Goal: Task Accomplishment & Management: Manage account settings

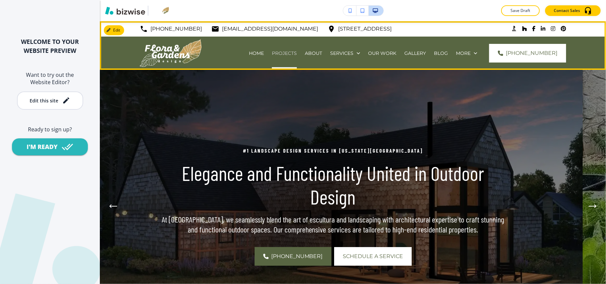
click at [293, 52] on p "Projects" at bounding box center [284, 53] width 25 height 7
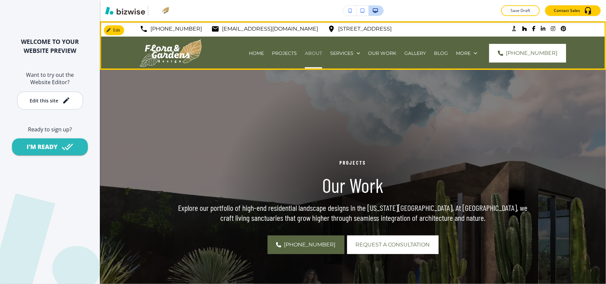
click at [322, 53] on p "ABOUT" at bounding box center [313, 53] width 17 height 7
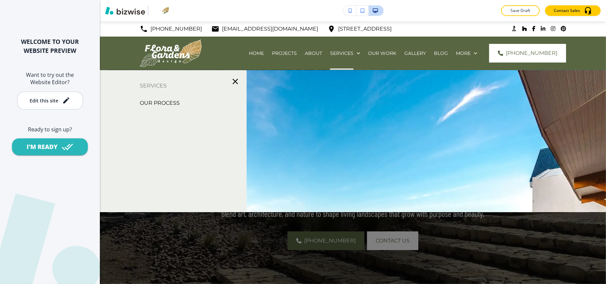
click at [174, 103] on p "OUR PROCESS" at bounding box center [160, 103] width 40 height 10
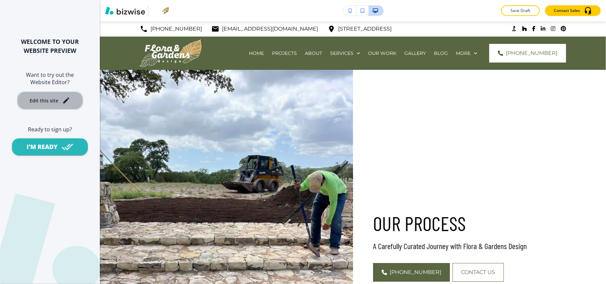
click at [43, 105] on button "Edit this site" at bounding box center [50, 101] width 66 height 18
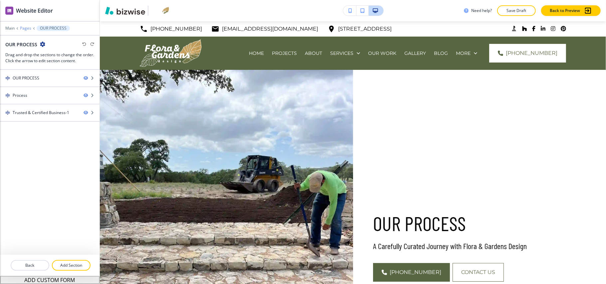
click at [26, 27] on p "Pages" at bounding box center [25, 28] width 11 height 5
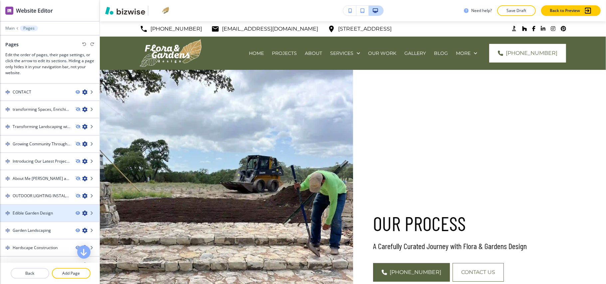
scroll to position [157, 0]
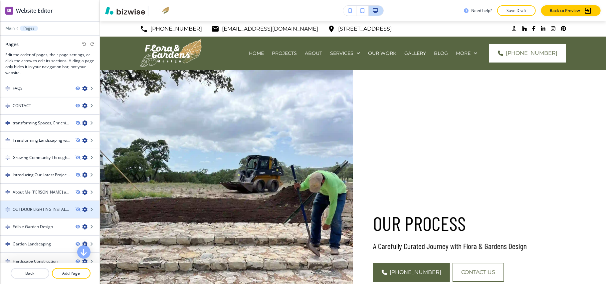
click at [32, 208] on h4 "OUTDOOR LIGHTING INSTALLATION" at bounding box center [42, 210] width 58 height 6
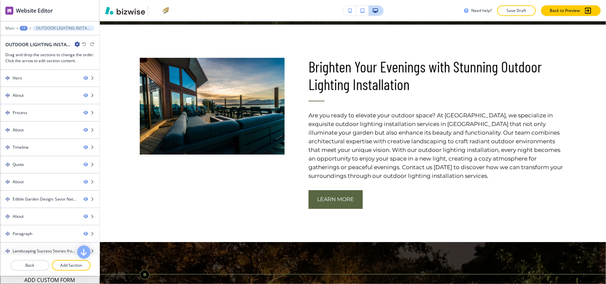
scroll to position [0, 0]
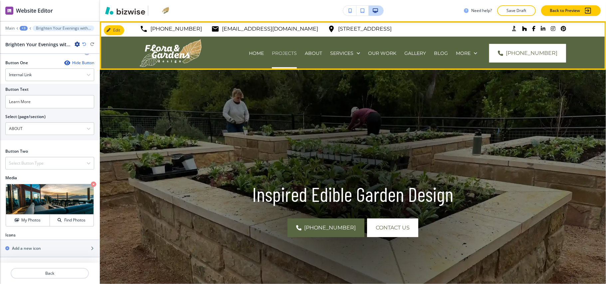
click at [293, 55] on p "Projects" at bounding box center [284, 53] width 25 height 7
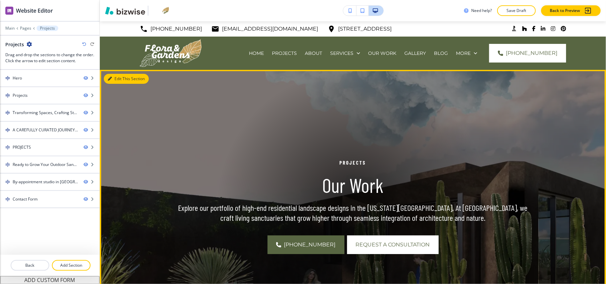
click at [116, 82] on button "Edit This Section" at bounding box center [126, 79] width 45 height 10
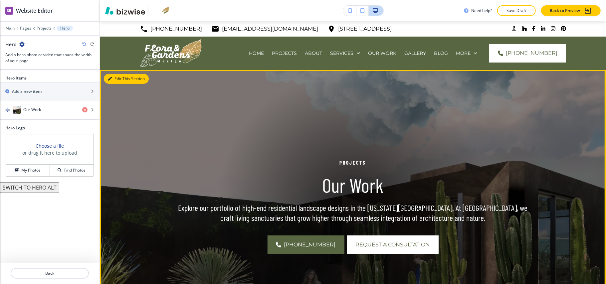
scroll to position [49, 0]
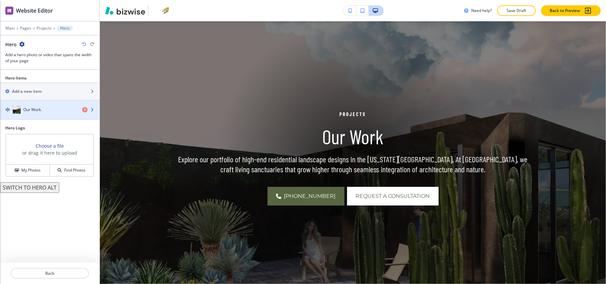
click at [55, 107] on div "Our Work" at bounding box center [38, 110] width 77 height 8
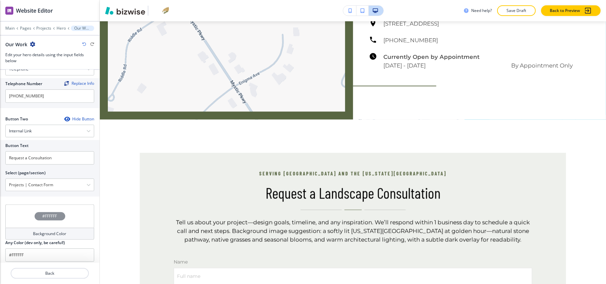
scroll to position [2875, 0]
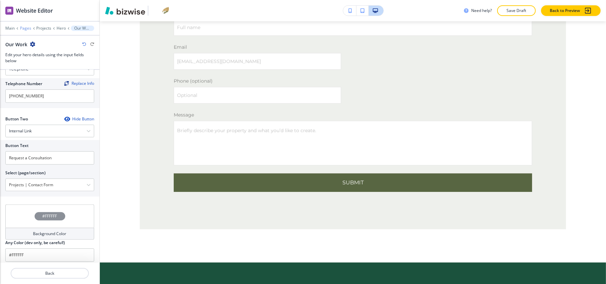
click at [22, 27] on p "Pages" at bounding box center [25, 28] width 11 height 5
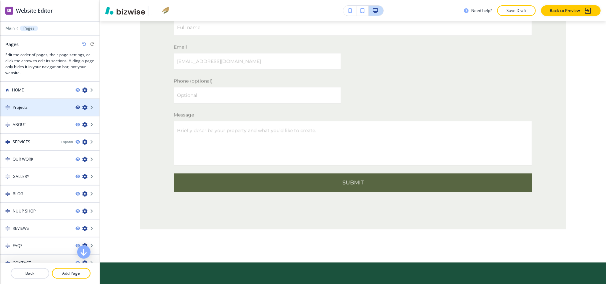
click at [76, 107] on icon "button" at bounding box center [78, 108] width 4 height 4
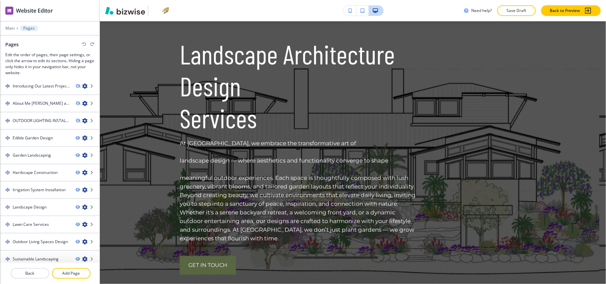
scroll to position [0, 0]
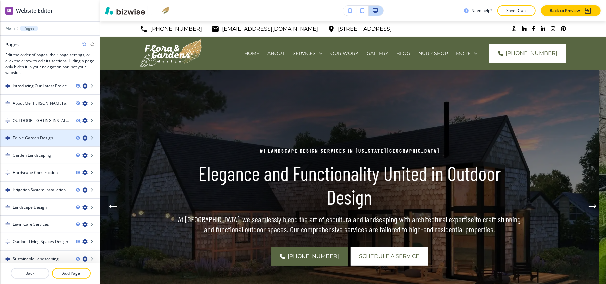
click at [31, 135] on h4 "Edible Garden Design" at bounding box center [33, 138] width 40 height 6
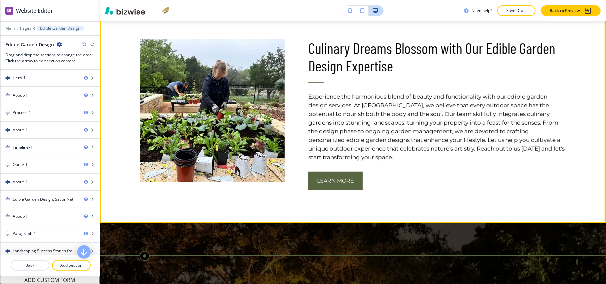
scroll to position [311, 0]
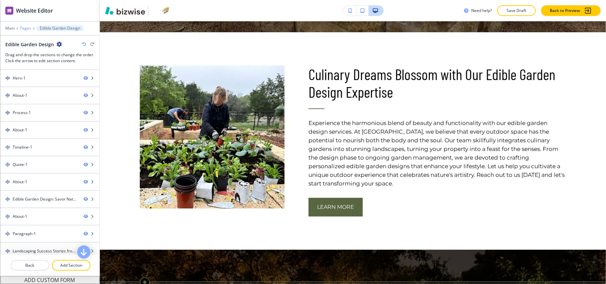
click at [27, 28] on p "Pages" at bounding box center [25, 28] width 11 height 5
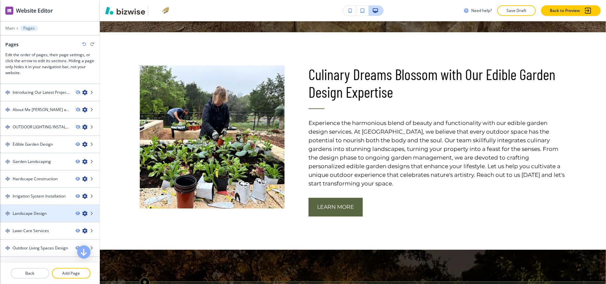
scroll to position [246, 0]
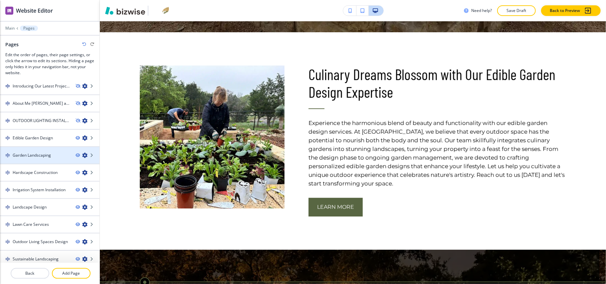
click at [31, 152] on h4 "Garden Landscaping" at bounding box center [32, 155] width 38 height 6
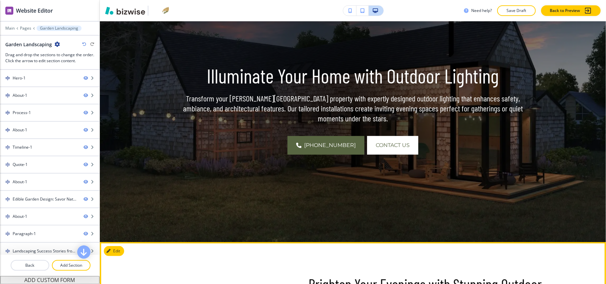
scroll to position [0, 0]
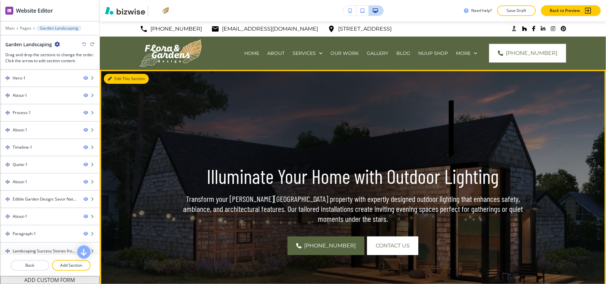
click at [123, 76] on button "Edit This Section" at bounding box center [126, 79] width 45 height 10
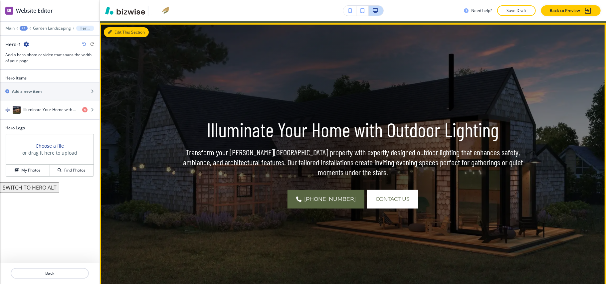
scroll to position [49, 0]
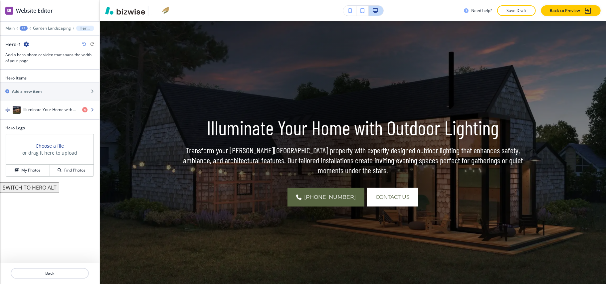
click at [53, 111] on h4 "Illuminate Your Home with Outdoor Lighting" at bounding box center [50, 110] width 54 height 6
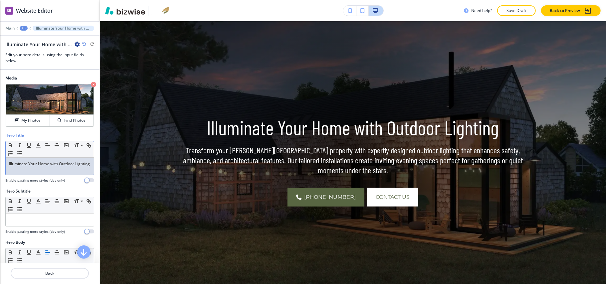
click at [60, 166] on p "Illuminate Your Home with Outdoor Lighting" at bounding box center [50, 164] width 82 height 6
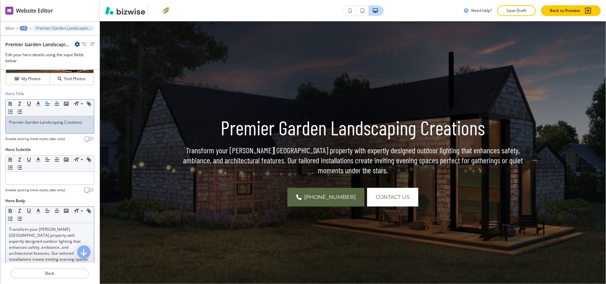
scroll to position [89, 0]
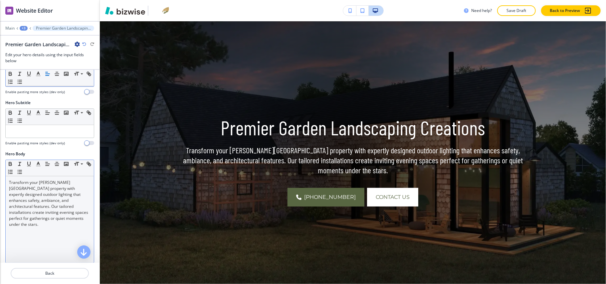
click at [42, 222] on p "Transform your [PERSON_NAME][GEOGRAPHIC_DATA] property with expertly designed o…" at bounding box center [50, 204] width 82 height 48
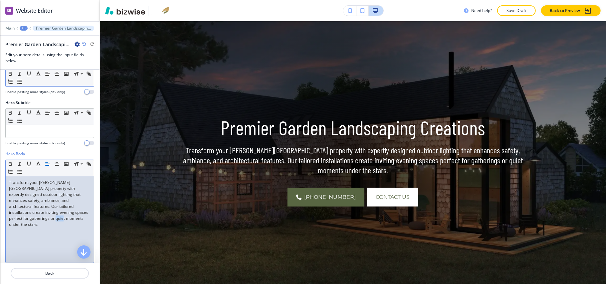
click at [42, 222] on p "Transform your [PERSON_NAME][GEOGRAPHIC_DATA] property with expertly designed o…" at bounding box center [50, 204] width 82 height 48
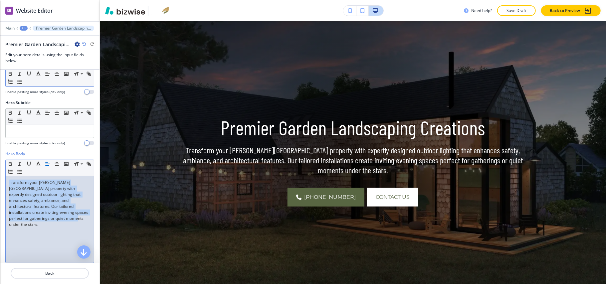
click at [42, 222] on p "Transform your [PERSON_NAME][GEOGRAPHIC_DATA] property with expertly designed o…" at bounding box center [50, 204] width 82 height 48
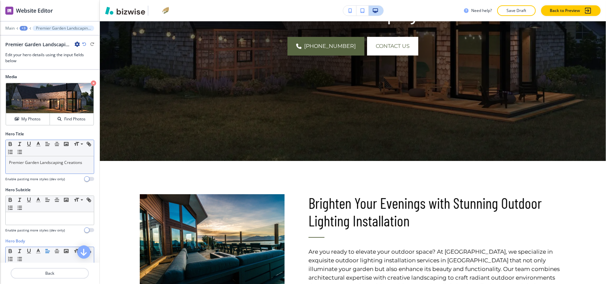
scroll to position [0, 0]
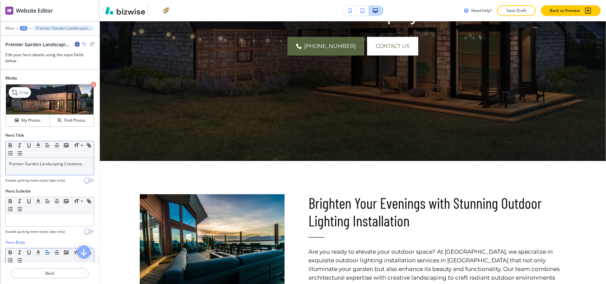
click at [91, 86] on icon "button" at bounding box center [93, 84] width 5 height 5
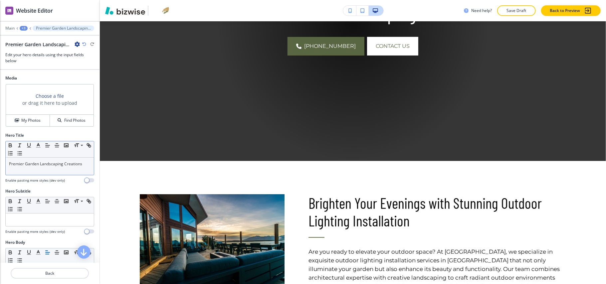
click at [5, 126] on div "Media Choose a file or drag it here to upload My Photos Find Photos" at bounding box center [50, 103] width 100 height 57
click at [25, 119] on h4 "My Photos" at bounding box center [30, 121] width 19 height 6
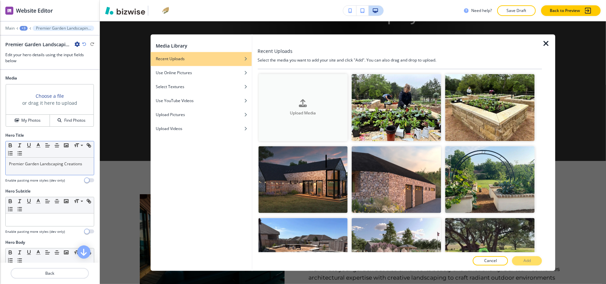
click at [293, 94] on button "Upload Media" at bounding box center [303, 107] width 90 height 67
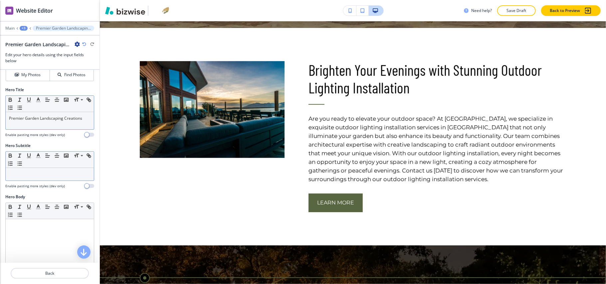
scroll to position [89, 0]
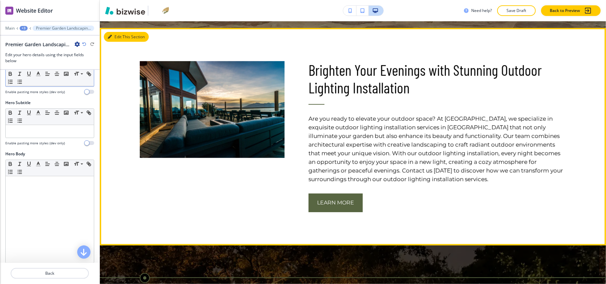
click at [118, 37] on button "Edit This Section" at bounding box center [126, 37] width 45 height 10
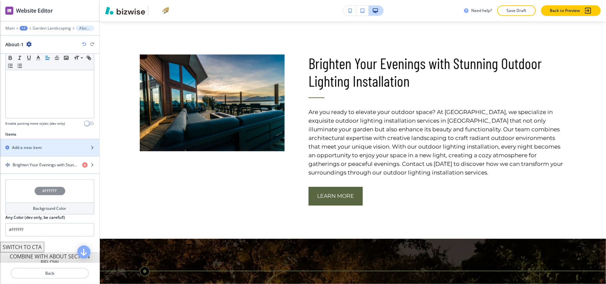
scroll to position [175, 0]
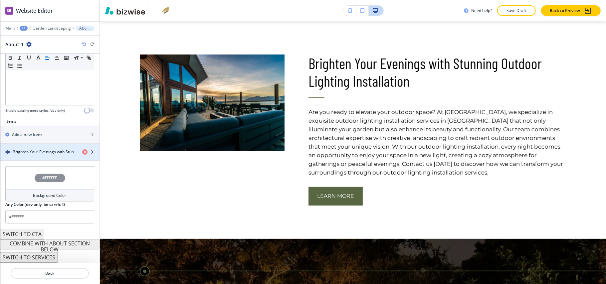
click at [37, 153] on h4 "Brighten Your Evenings with Stunning Outdoor Lighting Installation" at bounding box center [45, 152] width 64 height 6
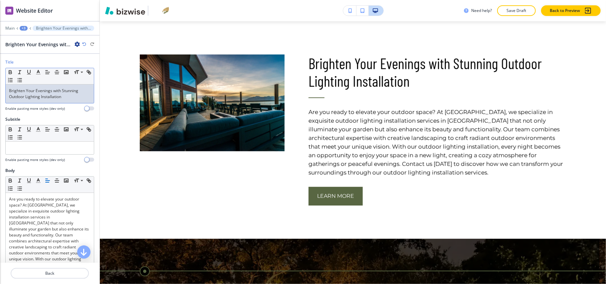
click at [40, 95] on p "Brighten Your Evenings with Stunning Outdoor Lighting Installation" at bounding box center [50, 94] width 82 height 12
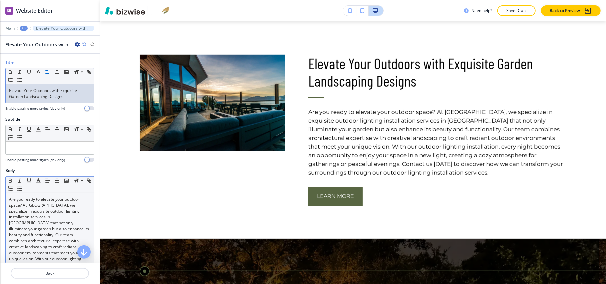
click at [44, 234] on p "Are you ready to elevate your outdoor space? At [GEOGRAPHIC_DATA], we specializ…" at bounding box center [50, 250] width 82 height 108
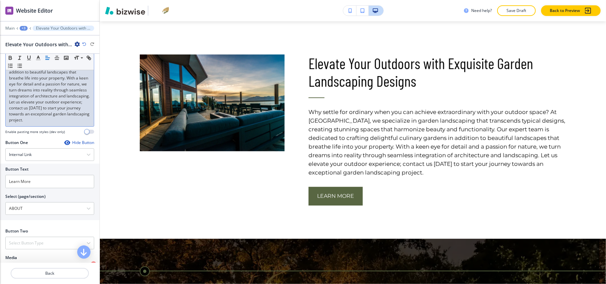
scroll to position [264, 0]
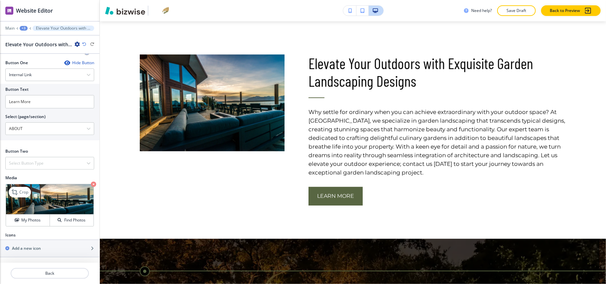
click at [91, 184] on icon "button" at bounding box center [93, 184] width 5 height 5
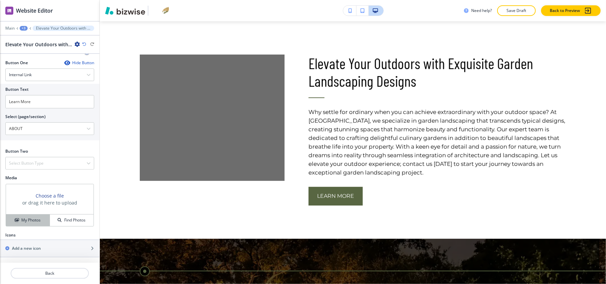
click at [32, 216] on button "My Photos" at bounding box center [28, 221] width 44 height 12
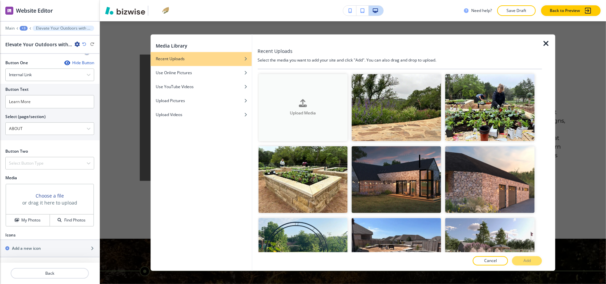
click at [270, 100] on div "Upload Media" at bounding box center [303, 107] width 90 height 17
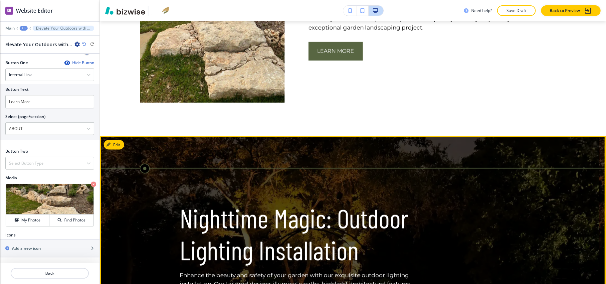
scroll to position [455, 0]
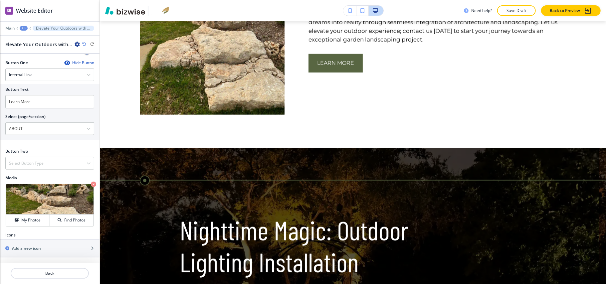
click at [23, 27] on div "+3" at bounding box center [24, 28] width 8 height 5
click at [36, 38] on p "Pages" at bounding box center [41, 39] width 34 height 6
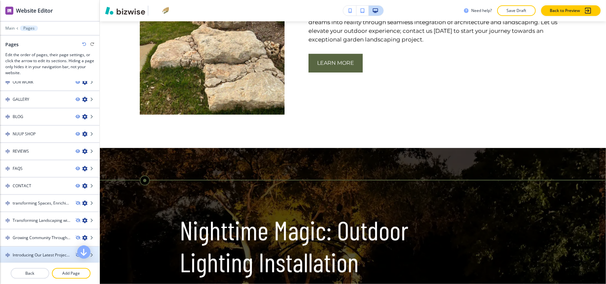
scroll to position [177, 0]
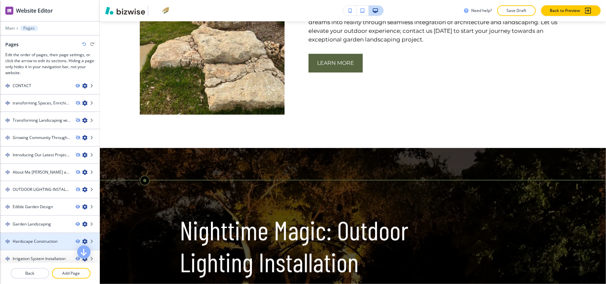
click at [40, 239] on h4 "Hardscape Construction" at bounding box center [35, 242] width 45 height 6
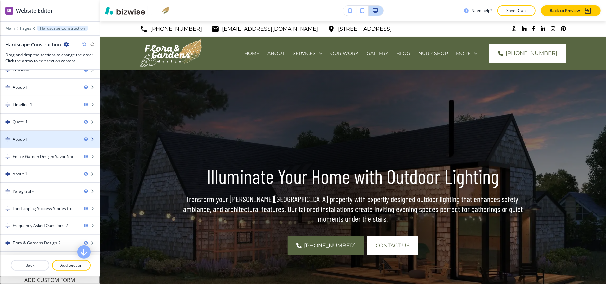
scroll to position [78, 0]
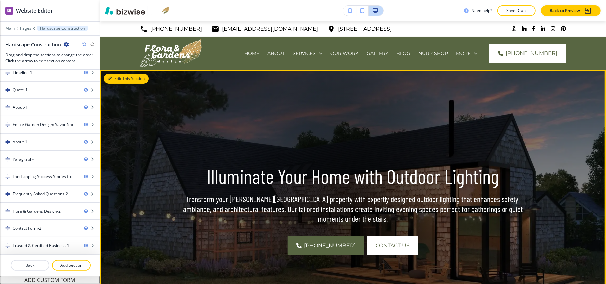
click at [121, 78] on button "Edit This Section" at bounding box center [126, 79] width 45 height 10
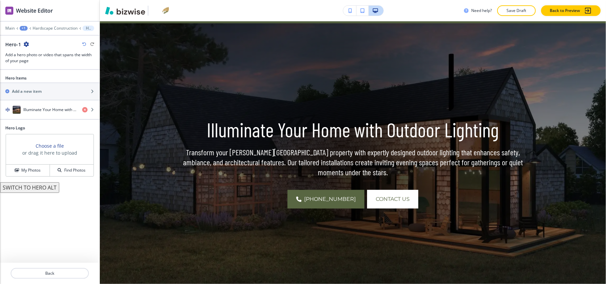
scroll to position [49, 0]
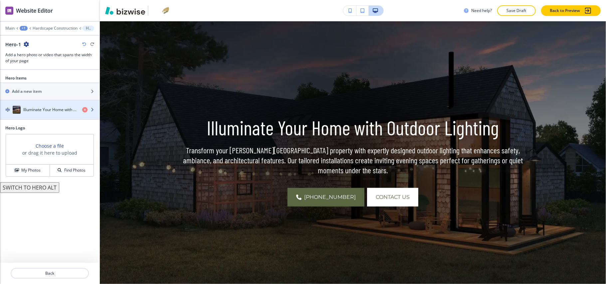
click at [43, 106] on div "button" at bounding box center [50, 103] width 100 height 5
click at [40, 113] on h4 "Illuminate Your Home with Outdoor Lighting" at bounding box center [50, 110] width 54 height 6
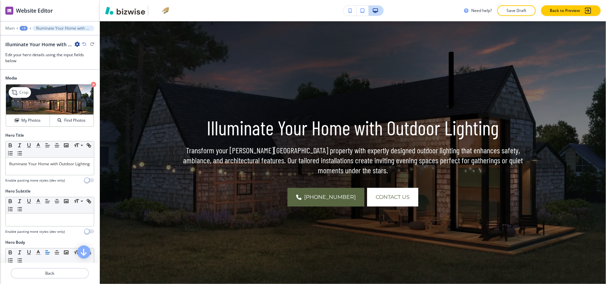
click at [91, 84] on icon "button" at bounding box center [93, 84] width 5 height 5
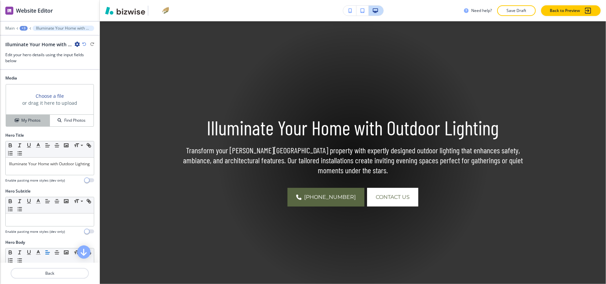
click at [26, 125] on button "My Photos" at bounding box center [28, 121] width 44 height 12
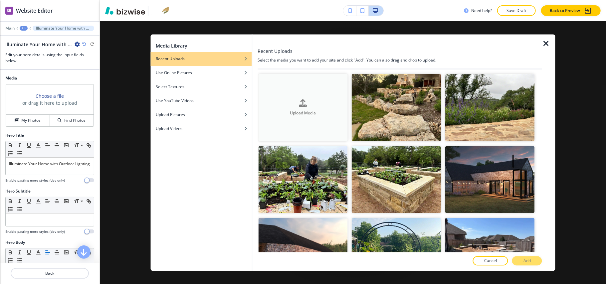
click at [296, 108] on div "button" at bounding box center [303, 109] width 90 height 3
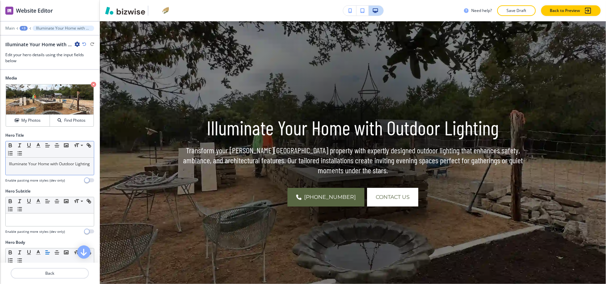
click at [49, 165] on p "Illuminate Your Home with Outdoor Lighting" at bounding box center [50, 164] width 82 height 6
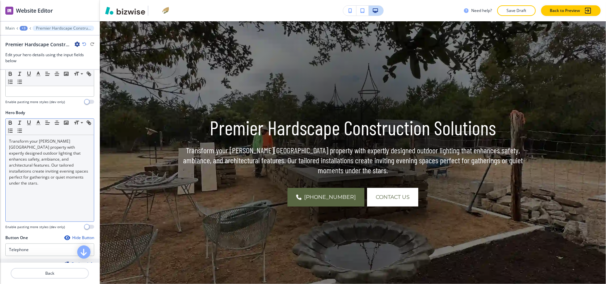
scroll to position [133, 0]
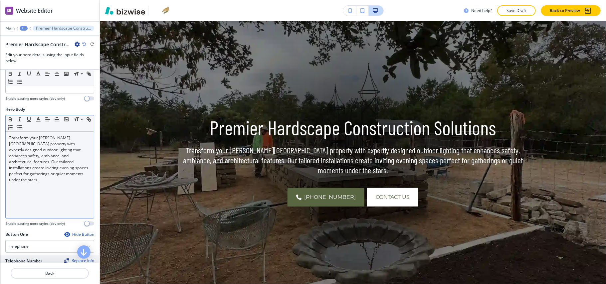
click at [65, 180] on div "Transform your [PERSON_NAME][GEOGRAPHIC_DATA] property with expertly designed o…" at bounding box center [50, 175] width 88 height 87
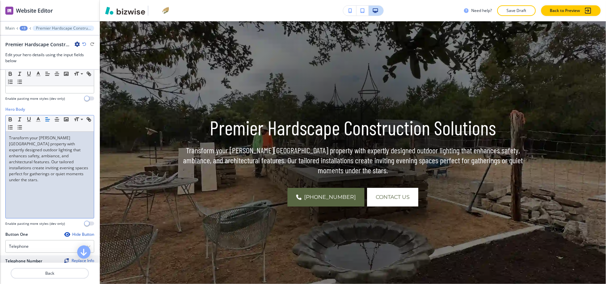
click at [65, 180] on div "Transform your [PERSON_NAME][GEOGRAPHIC_DATA] property with expertly designed o…" at bounding box center [50, 175] width 88 height 87
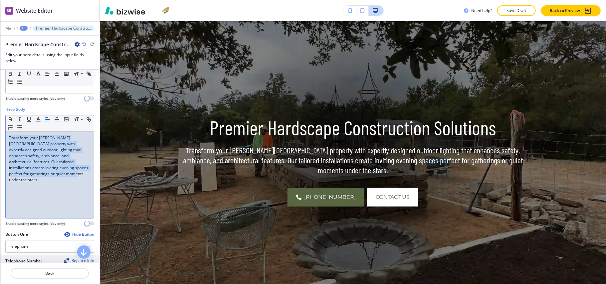
click at [65, 180] on div "Transform your [PERSON_NAME][GEOGRAPHIC_DATA] property with expertly designed o…" at bounding box center [50, 175] width 88 height 87
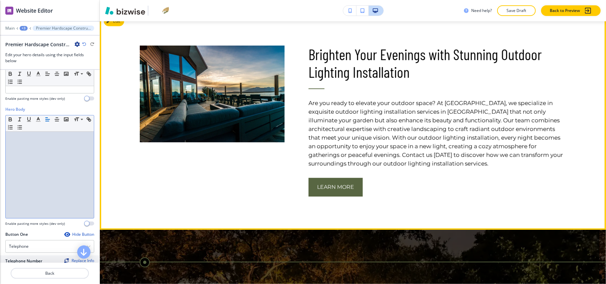
scroll to position [315, 0]
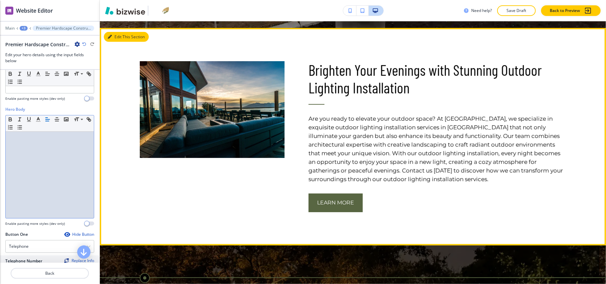
click at [111, 36] on icon "button" at bounding box center [110, 37] width 4 height 4
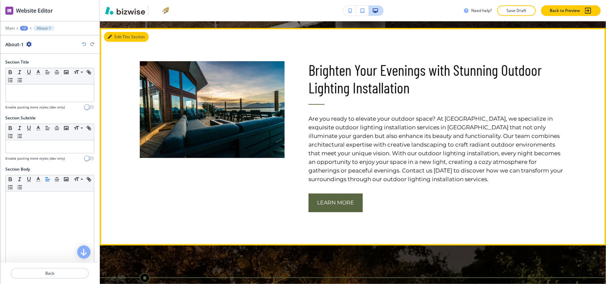
scroll to position [322, 0]
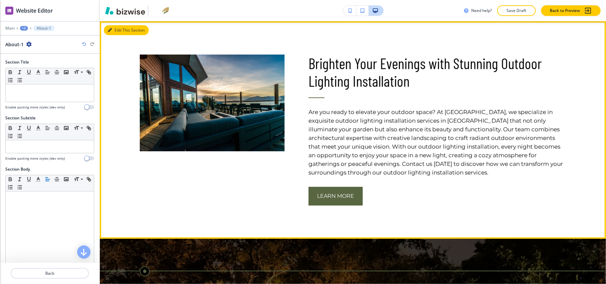
click at [115, 27] on button "Edit This Section" at bounding box center [126, 30] width 45 height 10
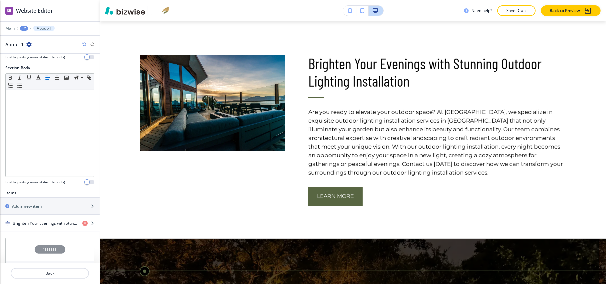
scroll to position [175, 0]
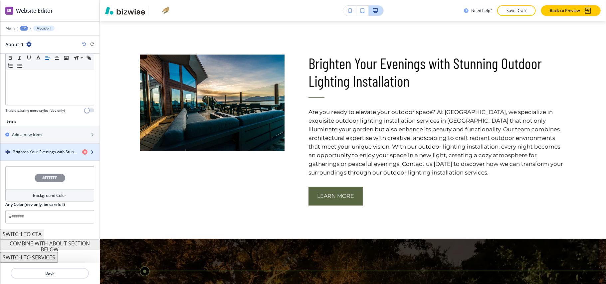
click at [43, 157] on div "button" at bounding box center [50, 157] width 100 height 5
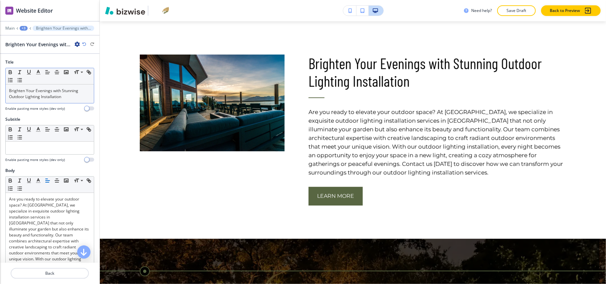
click at [54, 90] on p "Brighten Your Evenings with Stunning Outdoor Lighting Installation" at bounding box center [50, 94] width 82 height 12
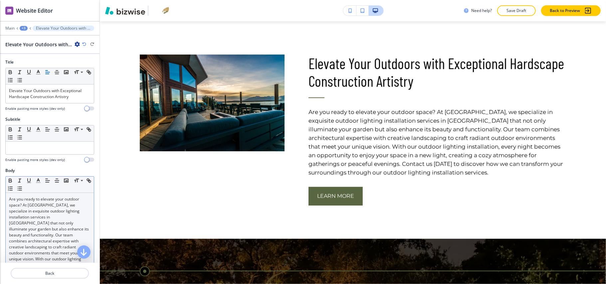
click at [40, 193] on div "Small Normal Large Huge" at bounding box center [50, 185] width 88 height 16
click at [38, 204] on p "Are you ready to elevate your outdoor space? At [GEOGRAPHIC_DATA], we specializ…" at bounding box center [50, 250] width 82 height 108
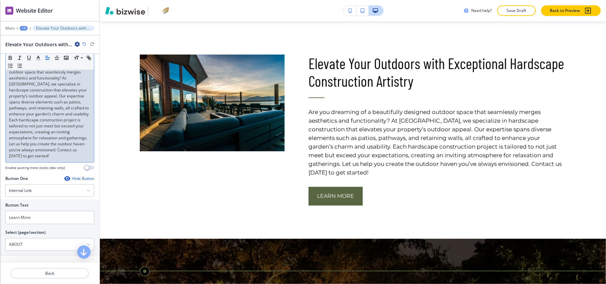
scroll to position [264, 0]
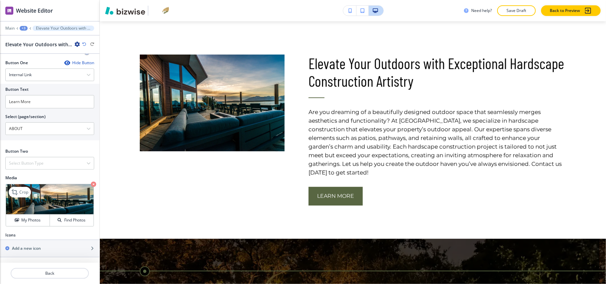
click at [91, 184] on icon "button" at bounding box center [93, 184] width 5 height 5
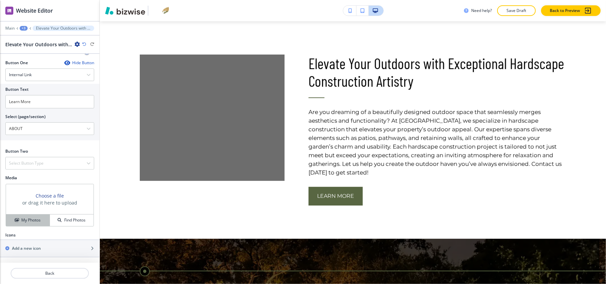
click at [27, 219] on h4 "My Photos" at bounding box center [30, 220] width 19 height 6
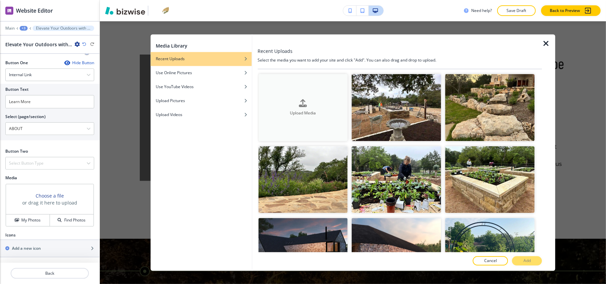
click at [335, 113] on h4 "Upload Media" at bounding box center [303, 113] width 90 height 6
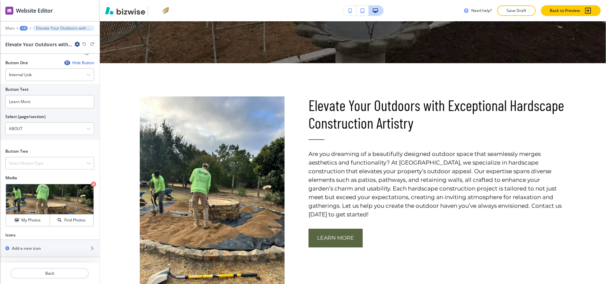
scroll to position [233, 0]
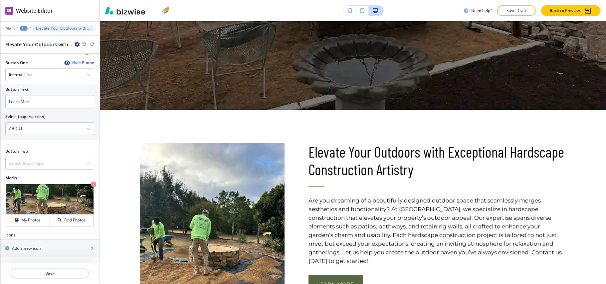
click at [27, 27] on div "Main +3 Elevate Your Outdoors with Exceptional Hardscape Construction Artistry" at bounding box center [49, 28] width 89 height 5
click at [25, 27] on div "+3" at bounding box center [24, 28] width 8 height 5
click at [35, 44] on button "Pages" at bounding box center [41, 39] width 43 height 12
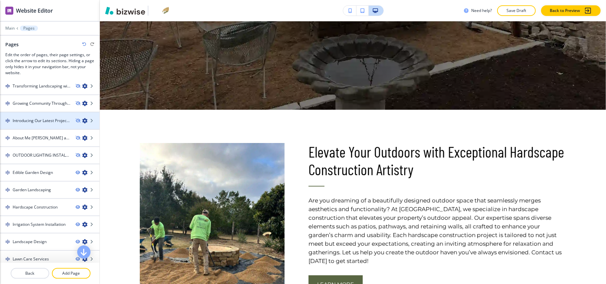
scroll to position [246, 0]
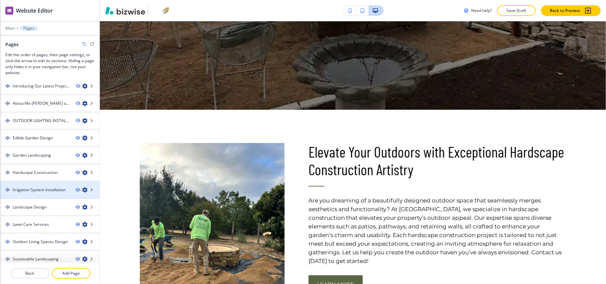
click at [33, 187] on h4 "Irrigation System Installation" at bounding box center [39, 190] width 53 height 6
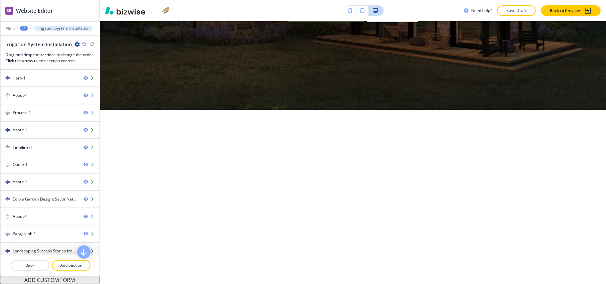
scroll to position [0, 0]
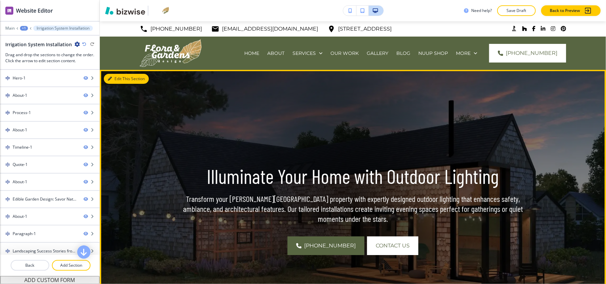
click at [112, 75] on button "Edit This Section" at bounding box center [126, 79] width 45 height 10
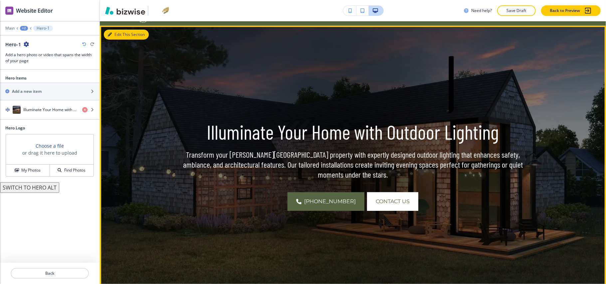
scroll to position [49, 0]
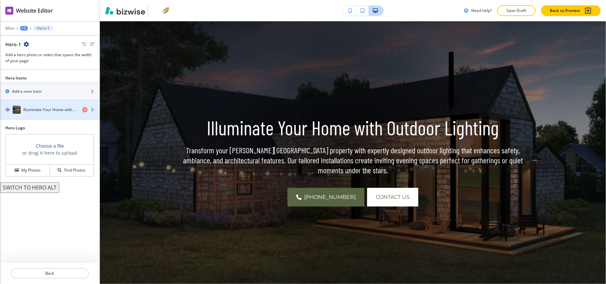
click at [48, 116] on div "button" at bounding box center [50, 116] width 100 height 5
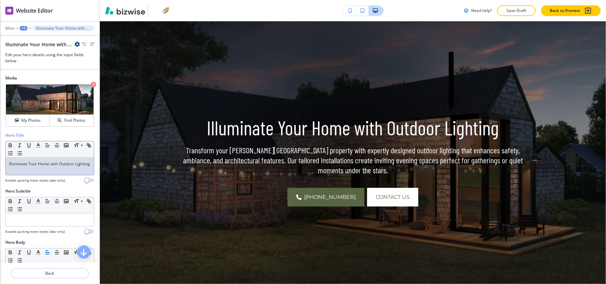
click at [38, 167] on p "Illuminate Your Home with Outdoor Lighting" at bounding box center [50, 164] width 82 height 6
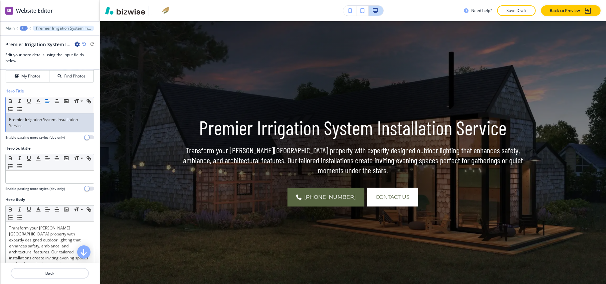
scroll to position [133, 0]
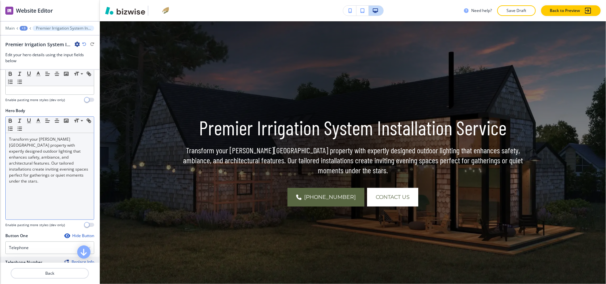
click at [31, 188] on div "Transform your [PERSON_NAME][GEOGRAPHIC_DATA] property with expertly designed o…" at bounding box center [50, 176] width 88 height 87
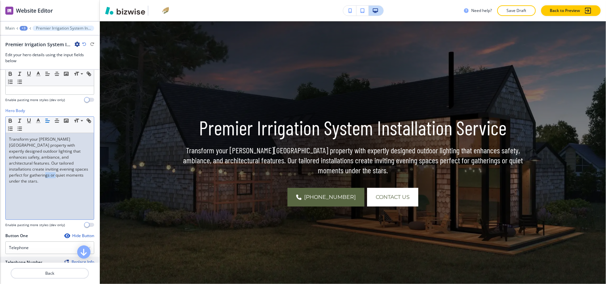
click at [31, 188] on div "Transform your [PERSON_NAME][GEOGRAPHIC_DATA] property with expertly designed o…" at bounding box center [50, 176] width 88 height 87
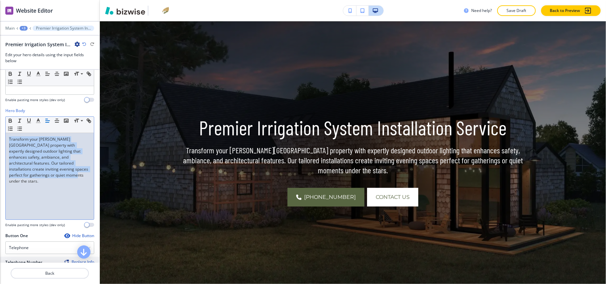
click at [31, 188] on div "Transform your [PERSON_NAME][GEOGRAPHIC_DATA] property with expertly designed o…" at bounding box center [50, 176] width 88 height 87
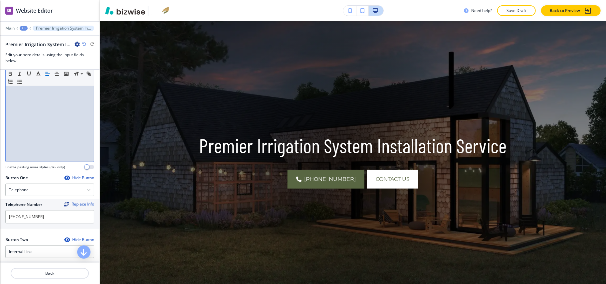
scroll to position [311, 0]
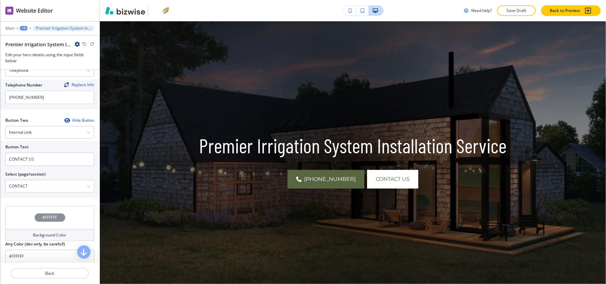
drag, startPoint x: 44, startPoint y: 189, endPoint x: 0, endPoint y: 186, distance: 44.0
click at [0, 186] on div "Button Text CONTACT US Select (page/section) CONTACT HOME HOME | Hero HOME | "G…" at bounding box center [50, 169] width 100 height 57
click at [26, 162] on input "CONTACT US" at bounding box center [49, 159] width 89 height 13
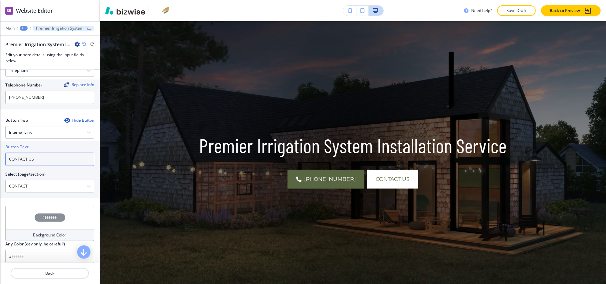
paste input "Schedule a Service"
type input "Schedule a Service"
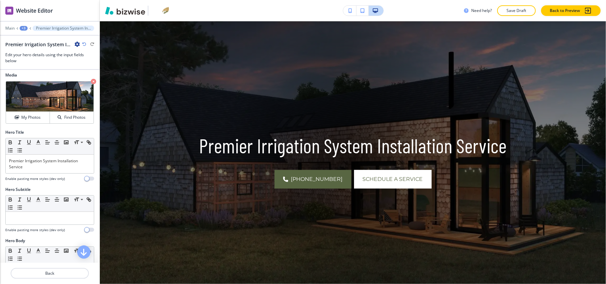
scroll to position [0, 0]
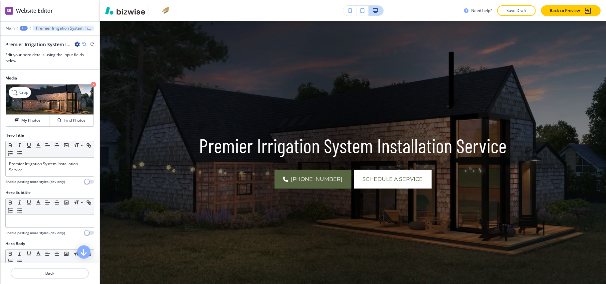
click at [91, 83] on icon "button" at bounding box center [93, 84] width 5 height 5
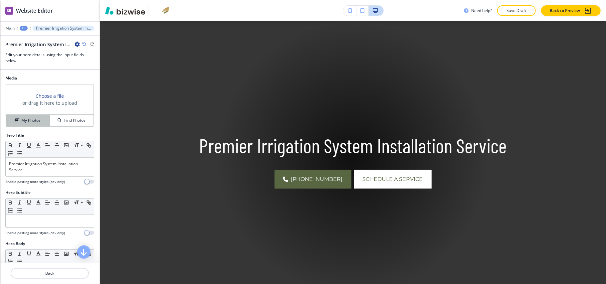
click at [28, 117] on button "My Photos" at bounding box center [28, 121] width 44 height 12
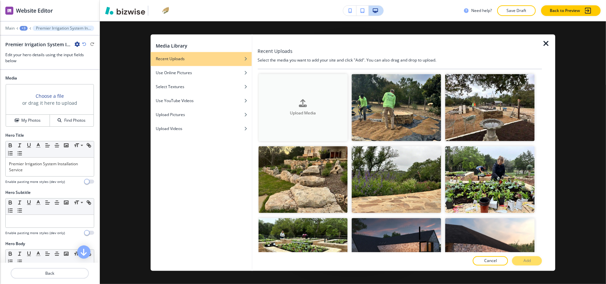
click at [304, 103] on icon "button" at bounding box center [303, 103] width 8 height 8
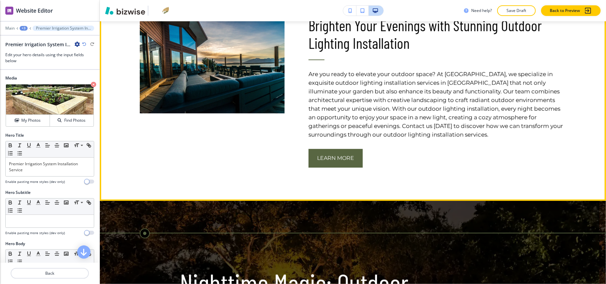
scroll to position [315, 0]
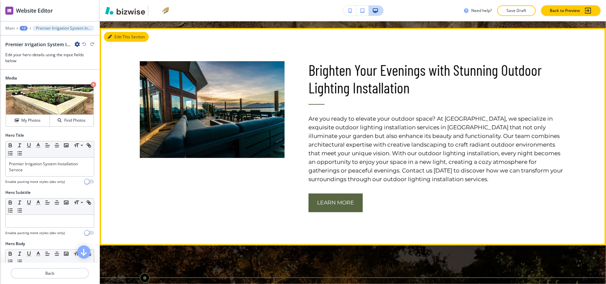
click at [123, 36] on button "Edit This Section" at bounding box center [126, 37] width 45 height 10
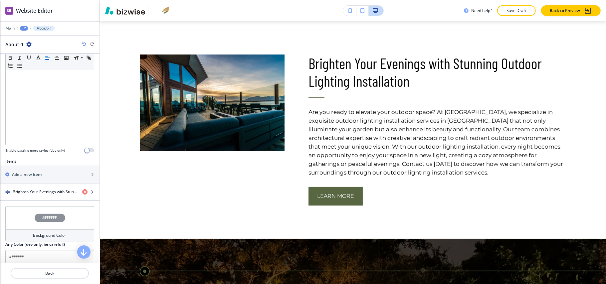
scroll to position [175, 0]
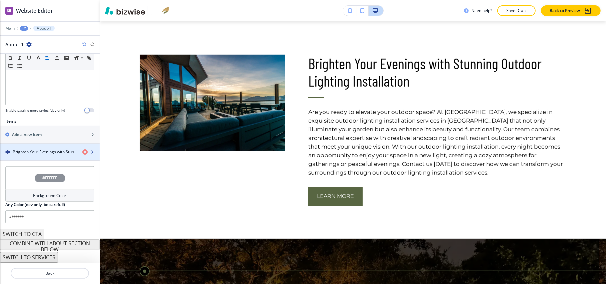
click at [34, 149] on h4 "Brighten Your Evenings with Stunning Outdoor Lighting Installation" at bounding box center [45, 152] width 64 height 6
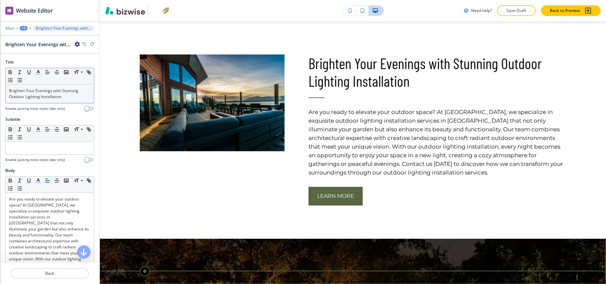
click at [43, 91] on p "Brighten Your Evenings with Stunning Outdoor Lighting Installation" at bounding box center [50, 94] width 82 height 12
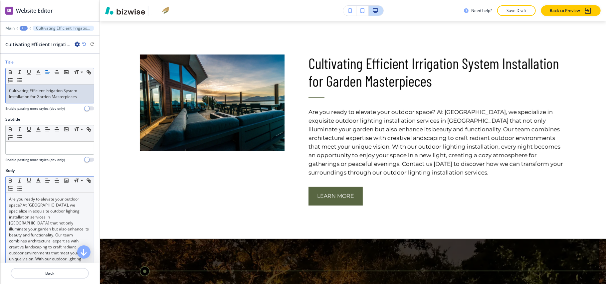
click at [64, 224] on p "Are you ready to elevate your outdoor space? At [GEOGRAPHIC_DATA], we specializ…" at bounding box center [50, 250] width 82 height 108
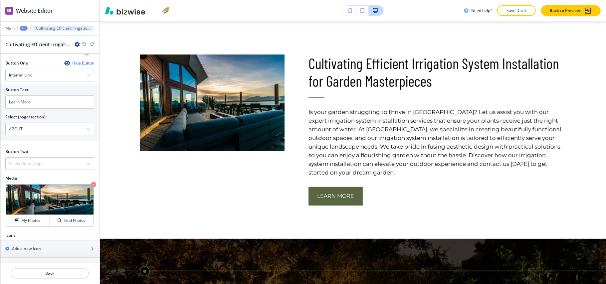
scroll to position [264, 0]
click at [91, 182] on icon "button" at bounding box center [93, 184] width 5 height 5
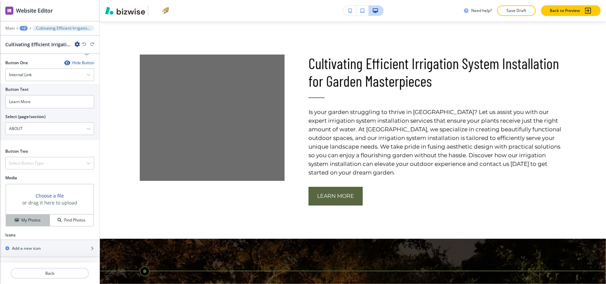
click at [27, 220] on h4 "My Photos" at bounding box center [30, 220] width 19 height 6
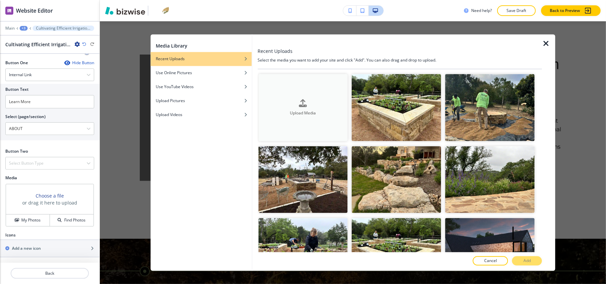
click at [316, 125] on button "Upload Media" at bounding box center [303, 107] width 90 height 67
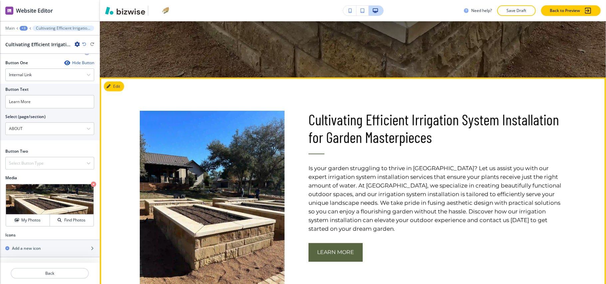
scroll to position [188, 0]
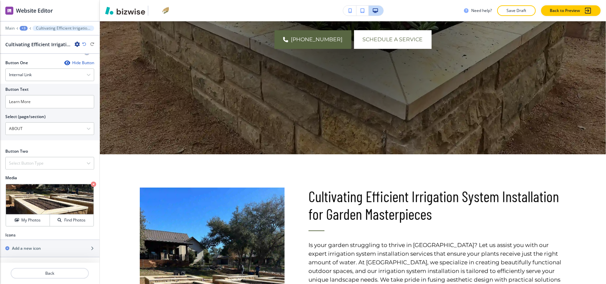
click at [19, 27] on div "Main +3 Cultivating Efficient Irrigation System Installation for Garden Masterp…" at bounding box center [49, 28] width 89 height 5
click at [23, 30] on div "+3" at bounding box center [24, 28] width 8 height 5
click at [28, 41] on p "Pages" at bounding box center [41, 39] width 34 height 6
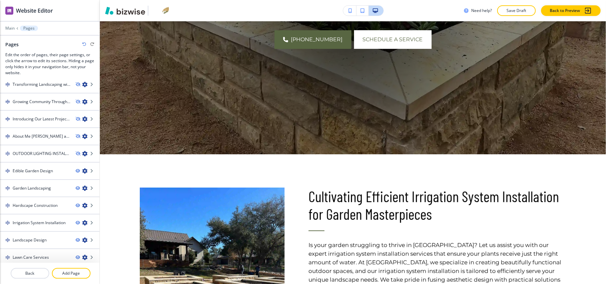
scroll to position [246, 0]
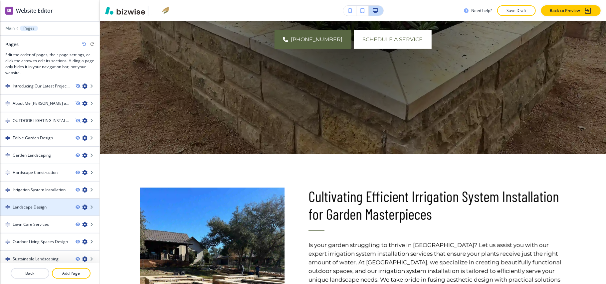
click at [51, 210] on div at bounding box center [50, 212] width 100 height 5
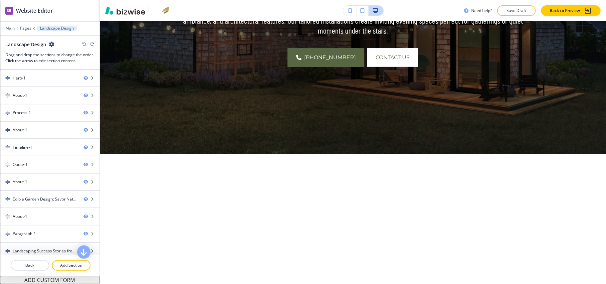
scroll to position [0, 0]
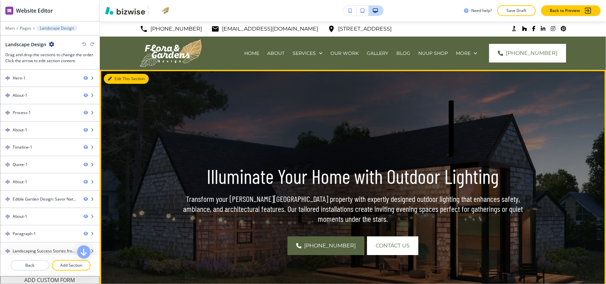
click at [118, 81] on button "Edit This Section" at bounding box center [126, 79] width 45 height 10
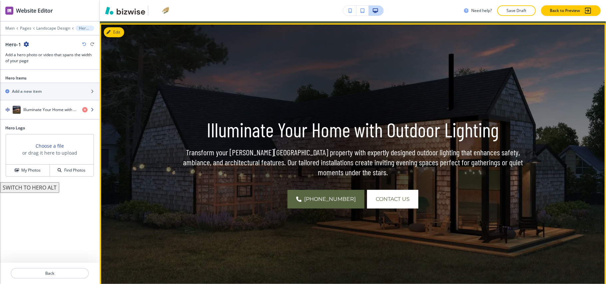
scroll to position [49, 0]
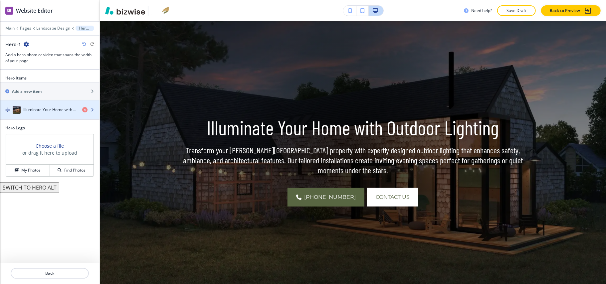
click at [30, 113] on h4 "Illuminate Your Home with Outdoor Lighting" at bounding box center [50, 110] width 54 height 6
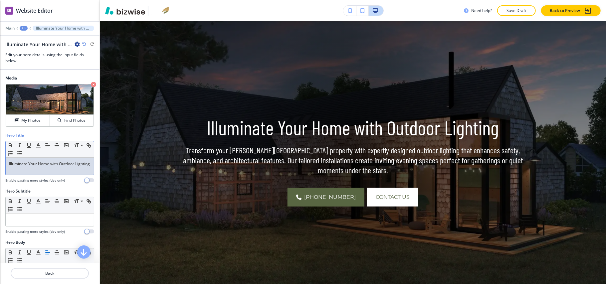
click at [27, 166] on p "Illuminate Your Home with Outdoor Lighting" at bounding box center [50, 164] width 82 height 6
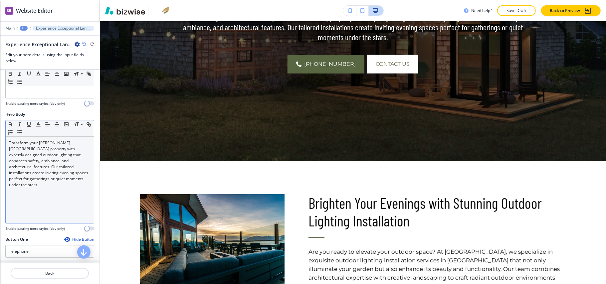
scroll to position [133, 0]
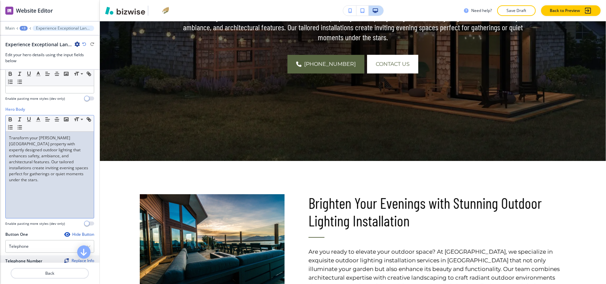
click at [50, 200] on div "Transform your [PERSON_NAME][GEOGRAPHIC_DATA] property with expertly designed o…" at bounding box center [50, 175] width 88 height 87
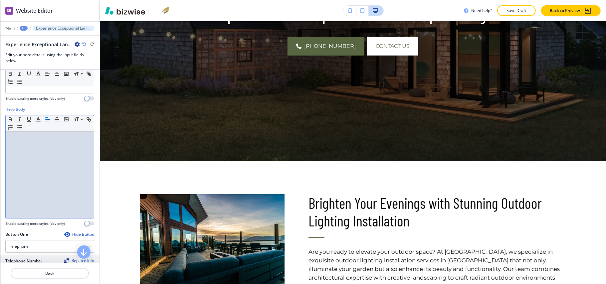
scroll to position [266, 0]
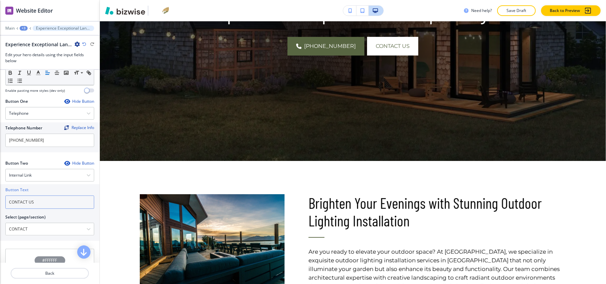
drag, startPoint x: 47, startPoint y: 203, endPoint x: 0, endPoint y: 198, distance: 47.6
click at [0, 198] on div "Button Text CONTACT US Select (page/section) CONTACT HOME HOME | Hero HOME | "G…" at bounding box center [50, 212] width 100 height 57
paste input "Schedule a Service"
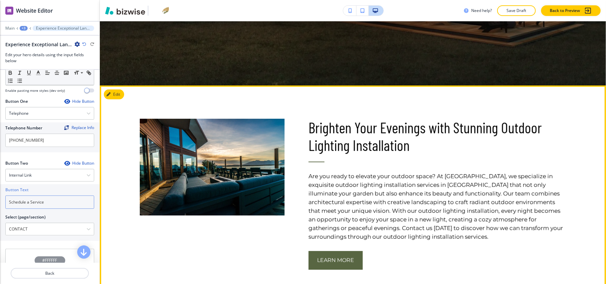
scroll to position [315, 0]
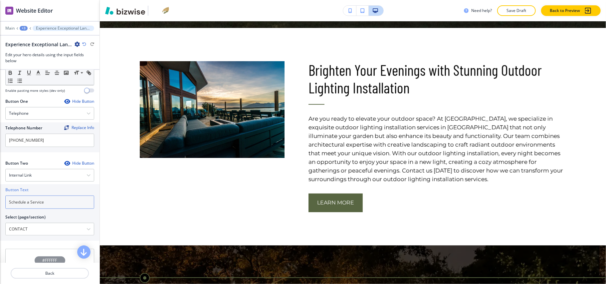
type input "Schedule a Service"
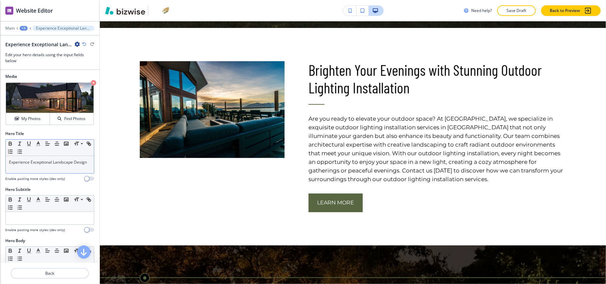
scroll to position [0, 0]
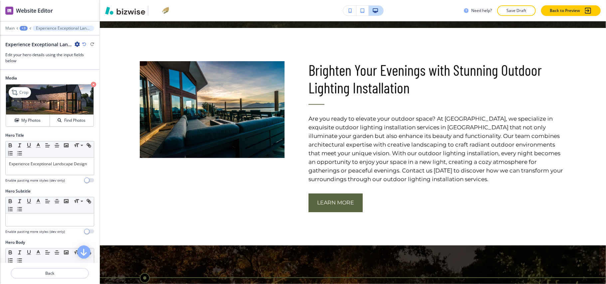
click at [91, 84] on icon "button" at bounding box center [93, 84] width 5 height 5
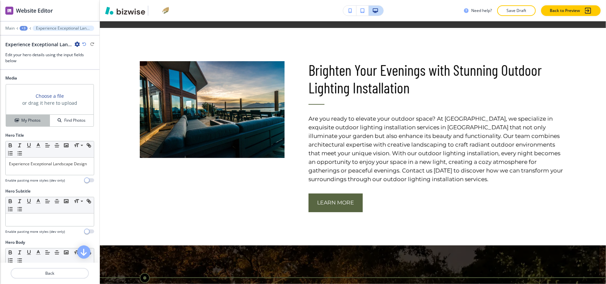
click at [28, 120] on h4 "My Photos" at bounding box center [30, 121] width 19 height 6
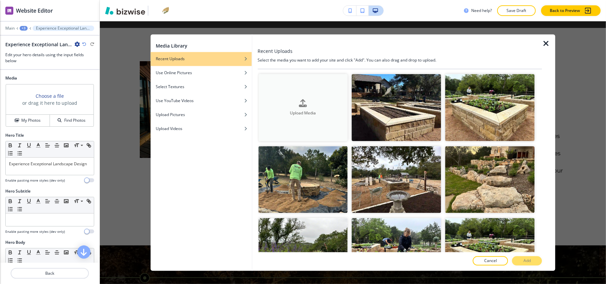
click at [306, 111] on h4 "Upload Media" at bounding box center [303, 113] width 90 height 6
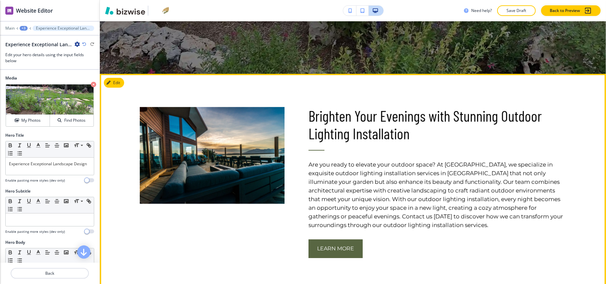
scroll to position [226, 0]
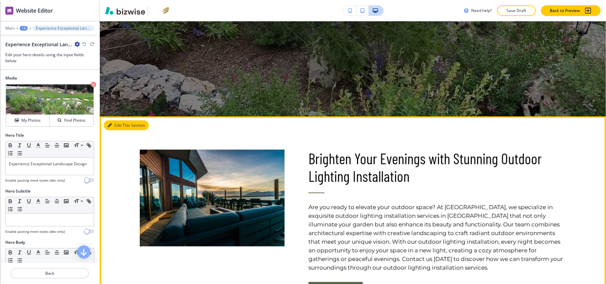
click at [113, 122] on button "Edit This Section" at bounding box center [126, 126] width 45 height 10
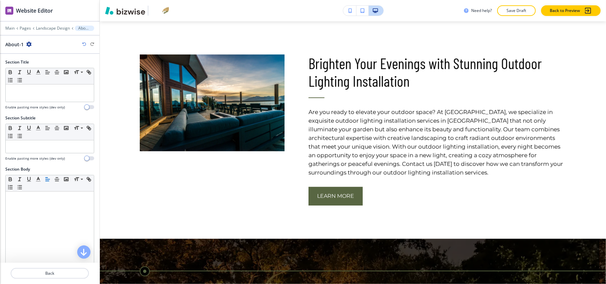
scroll to position [175, 0]
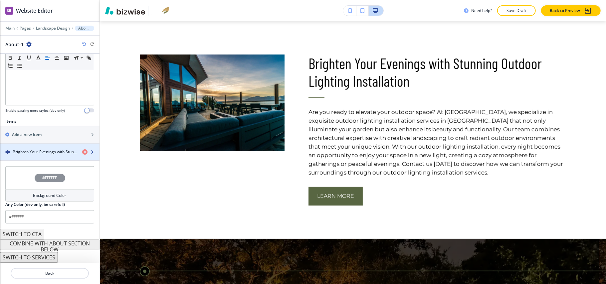
click at [40, 152] on h4 "Brighten Your Evenings with Stunning Outdoor Lighting Installation" at bounding box center [45, 152] width 64 height 6
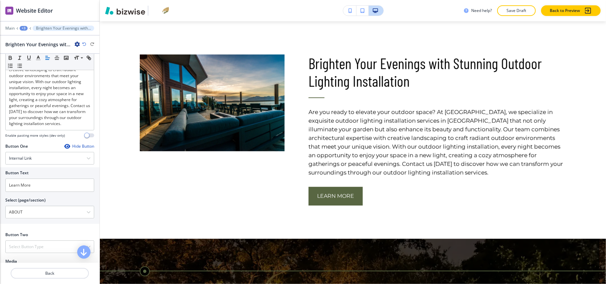
scroll to position [264, 0]
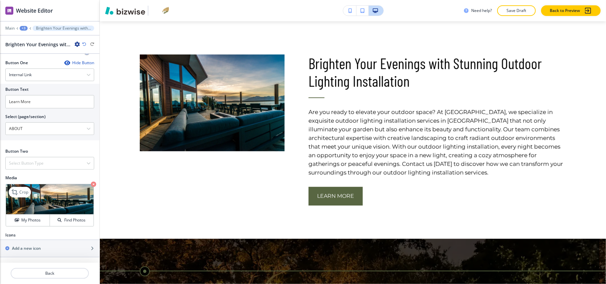
click at [91, 184] on icon "button" at bounding box center [93, 184] width 5 height 5
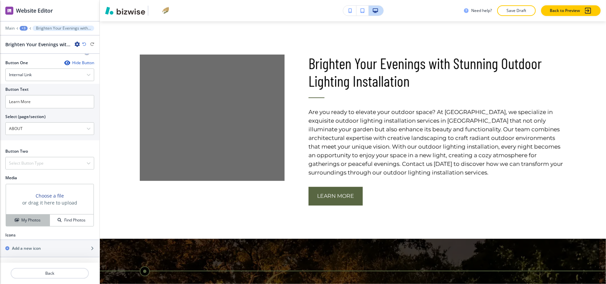
click at [30, 215] on button "My Photos" at bounding box center [28, 221] width 44 height 12
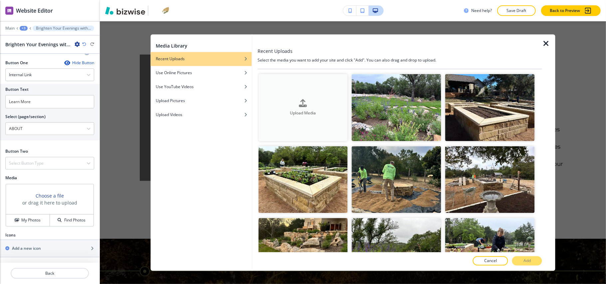
click at [309, 127] on button "Upload Media" at bounding box center [303, 107] width 90 height 67
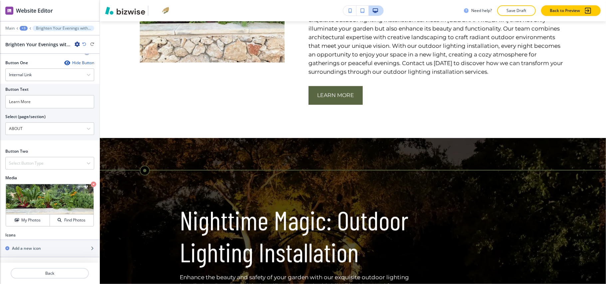
scroll to position [0, 0]
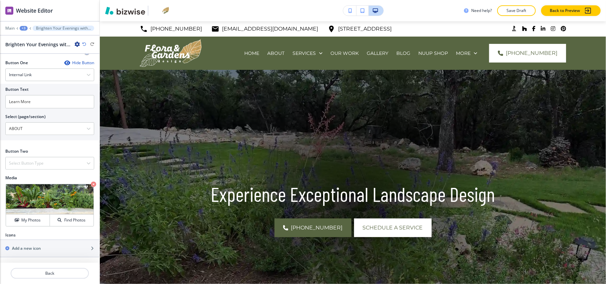
click at [25, 30] on div "+3" at bounding box center [24, 28] width 8 height 5
click at [26, 39] on p "Pages" at bounding box center [41, 39] width 34 height 6
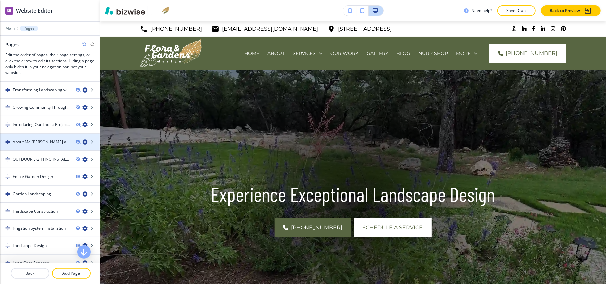
scroll to position [246, 0]
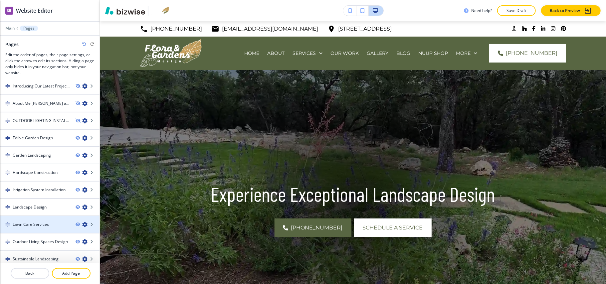
click at [33, 222] on h4 "Lawn Care Services" at bounding box center [31, 225] width 36 height 6
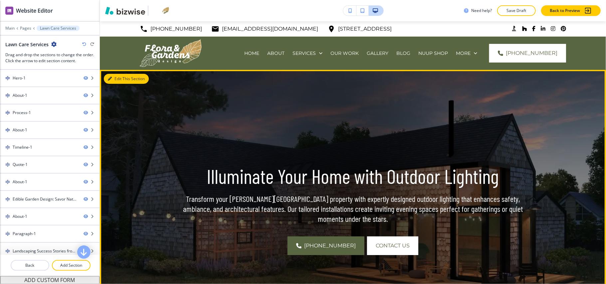
click at [120, 81] on button "Edit This Section" at bounding box center [126, 79] width 45 height 10
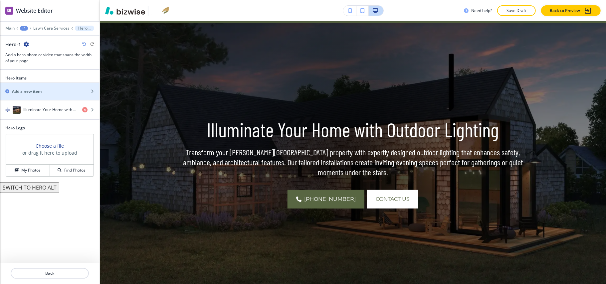
scroll to position [49, 0]
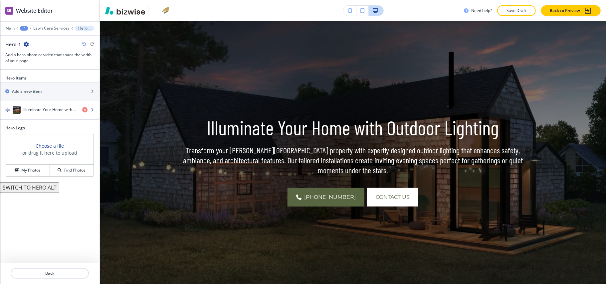
click at [41, 111] on h4 "Illuminate Your Home with Outdoor Lighting" at bounding box center [50, 110] width 54 height 6
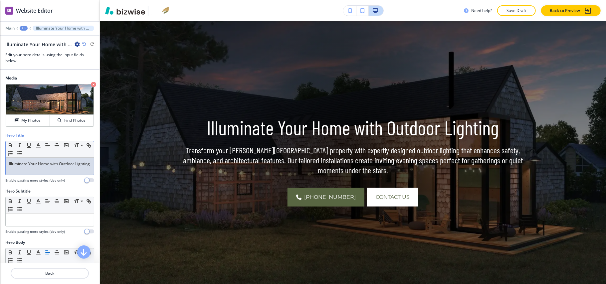
click at [41, 167] on p "Illuminate Your Home with Outdoor Lighting" at bounding box center [50, 164] width 82 height 6
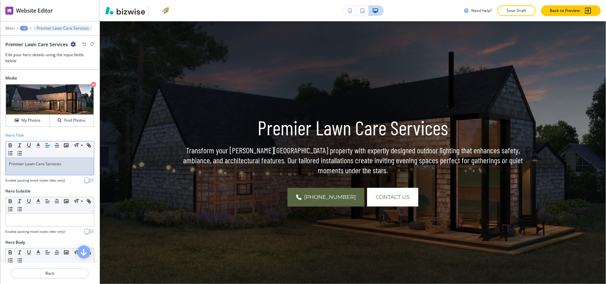
scroll to position [133, 0]
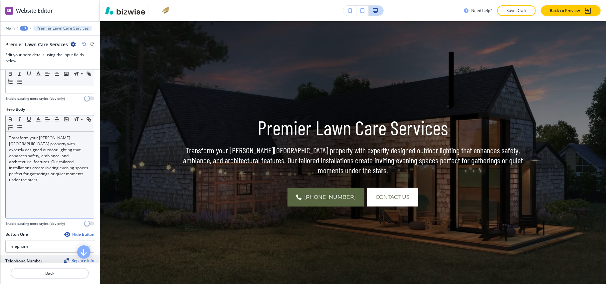
click at [58, 178] on p "Transform your [PERSON_NAME][GEOGRAPHIC_DATA] property with expertly designed o…" at bounding box center [50, 159] width 82 height 48
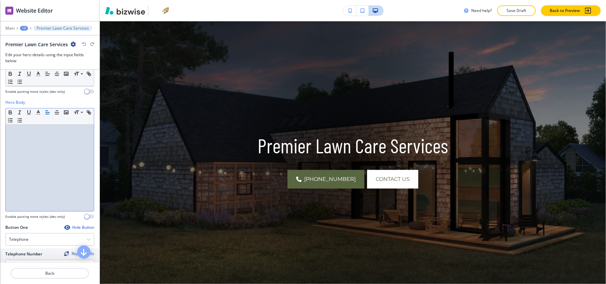
scroll to position [0, 0]
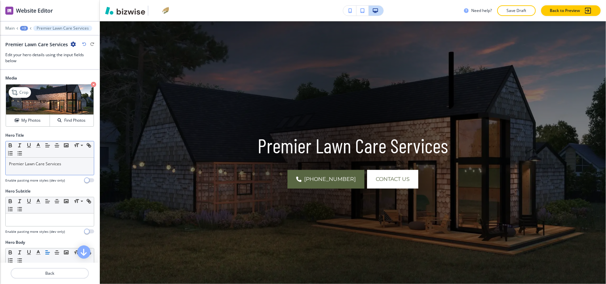
click at [91, 85] on icon "button" at bounding box center [93, 84] width 5 height 5
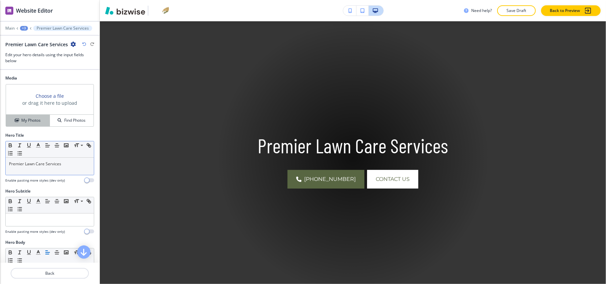
click at [24, 119] on h4 "My Photos" at bounding box center [30, 121] width 19 height 6
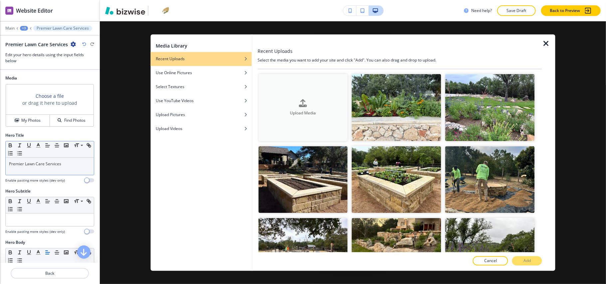
click at [299, 100] on icon "button" at bounding box center [303, 103] width 8 height 8
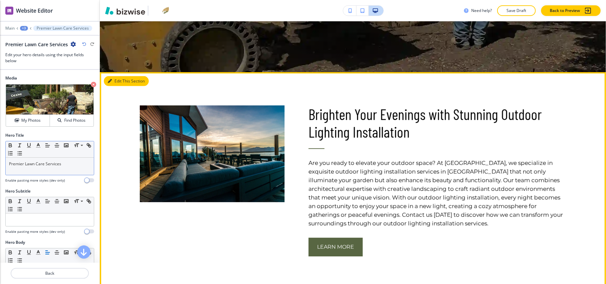
click at [124, 80] on button "Edit This Section" at bounding box center [126, 81] width 45 height 10
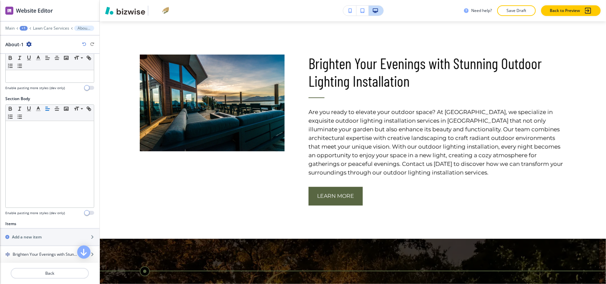
scroll to position [133, 0]
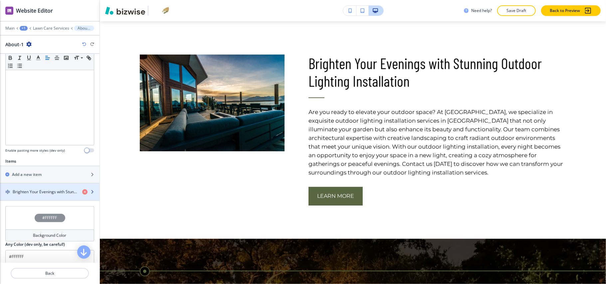
click at [34, 195] on h4 "Brighten Your Evenings with Stunning Outdoor Lighting Installation" at bounding box center [45, 192] width 64 height 6
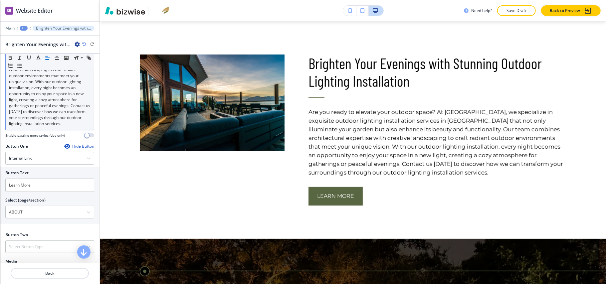
scroll to position [264, 0]
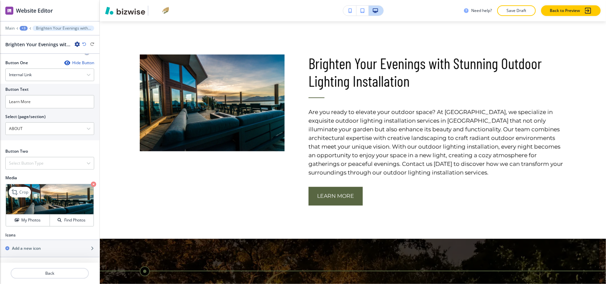
click at [91, 183] on icon "button" at bounding box center [93, 184] width 5 height 5
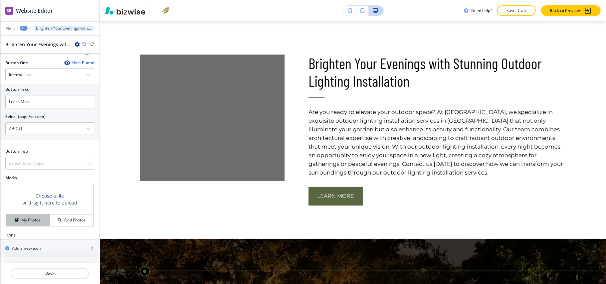
click at [28, 222] on h4 "My Photos" at bounding box center [30, 220] width 19 height 6
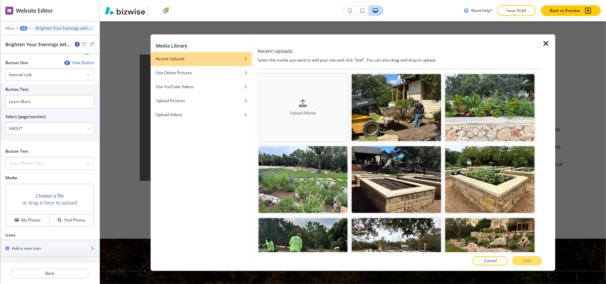
click at [300, 111] on h4 "Upload Media" at bounding box center [303, 113] width 90 height 6
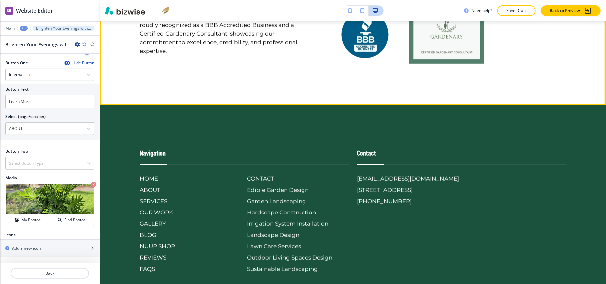
scroll to position [4019, 0]
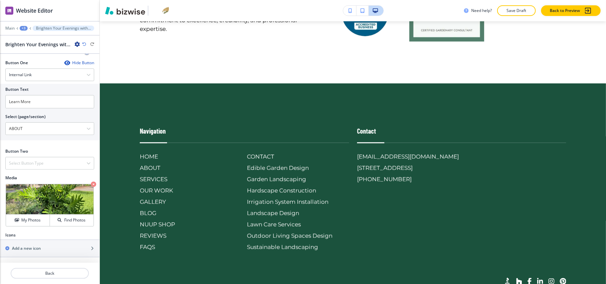
click at [20, 28] on div "+3" at bounding box center [24, 28] width 8 height 5
click at [27, 36] on button "Pages" at bounding box center [41, 39] width 43 height 12
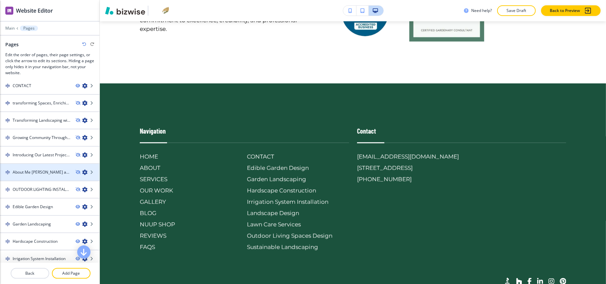
scroll to position [246, 0]
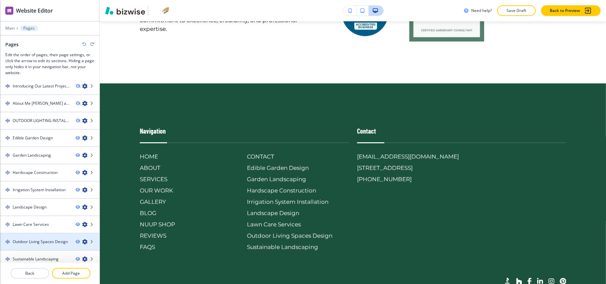
click at [39, 245] on div at bounding box center [50, 247] width 100 height 5
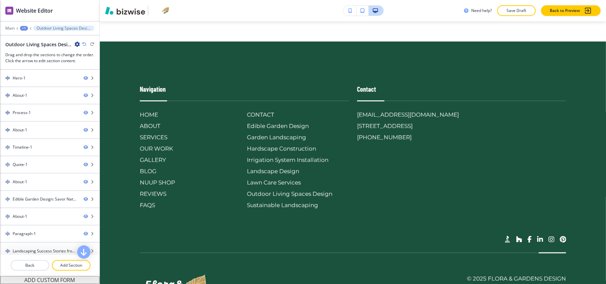
scroll to position [0, 0]
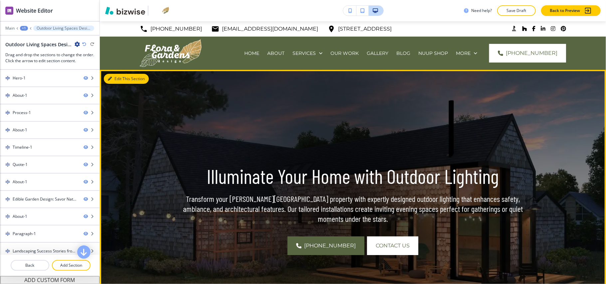
click at [121, 81] on button "Edit This Section" at bounding box center [126, 79] width 45 height 10
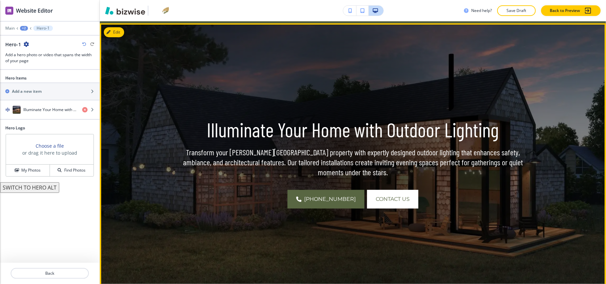
scroll to position [49, 0]
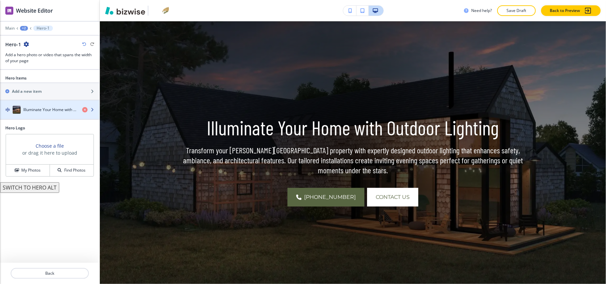
click at [35, 115] on div "button" at bounding box center [50, 116] width 100 height 5
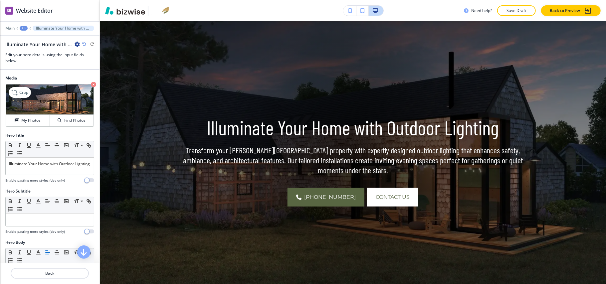
click at [91, 84] on icon "button" at bounding box center [93, 84] width 5 height 5
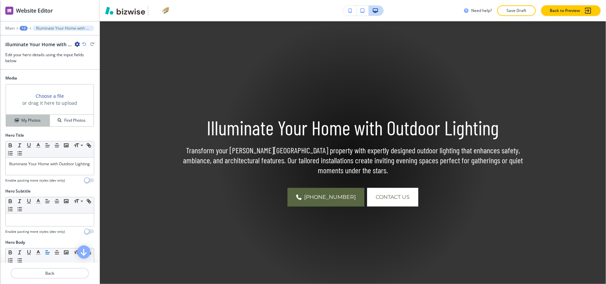
click at [28, 126] on button "My Photos" at bounding box center [28, 121] width 44 height 12
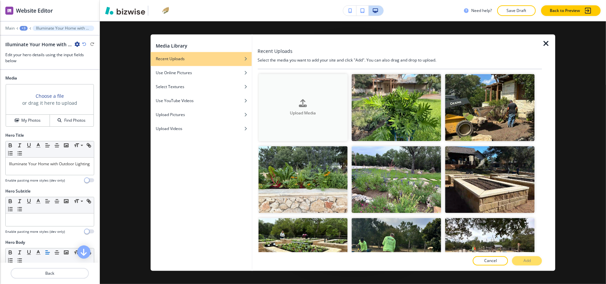
click at [290, 108] on div "button" at bounding box center [303, 109] width 90 height 3
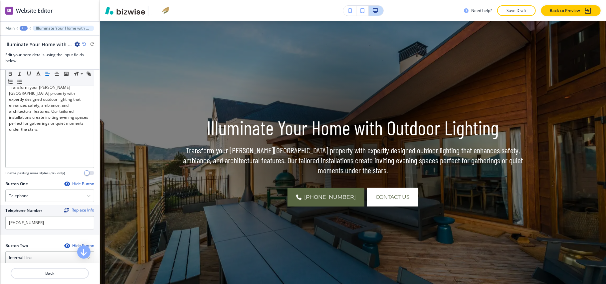
scroll to position [266, 0]
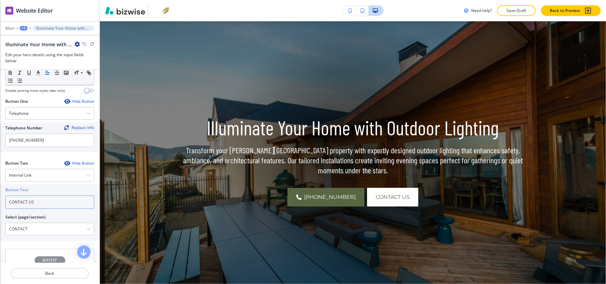
drag, startPoint x: 46, startPoint y: 204, endPoint x: 0, endPoint y: 198, distance: 46.3
click at [0, 198] on div "Button Text CONTACT US Select (page/section) CONTACT HOME HOME | Hero HOME | "G…" at bounding box center [50, 212] width 100 height 57
paste input "Schedule a Service"
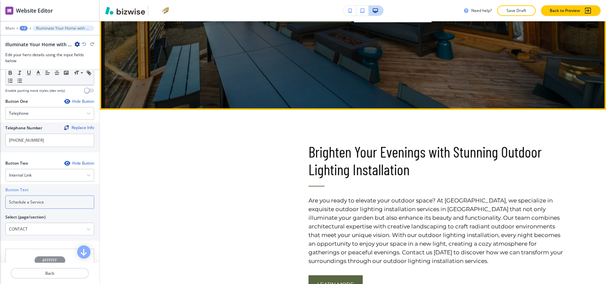
scroll to position [315, 0]
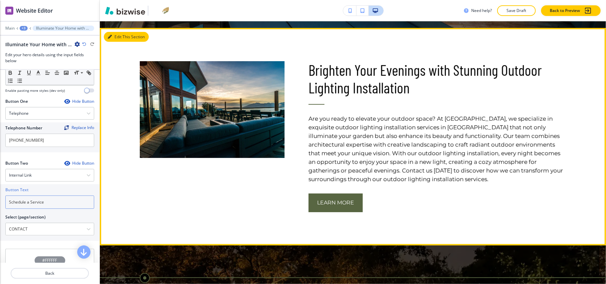
type input "Schedule a Service"
click at [108, 35] on icon "button" at bounding box center [110, 37] width 4 height 4
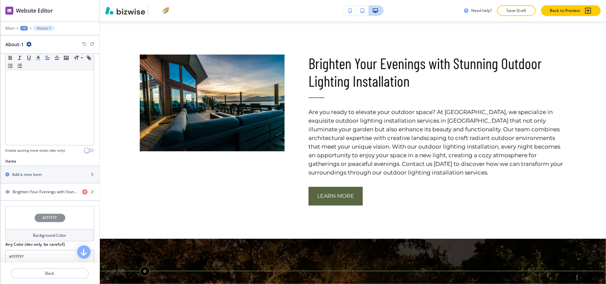
scroll to position [175, 0]
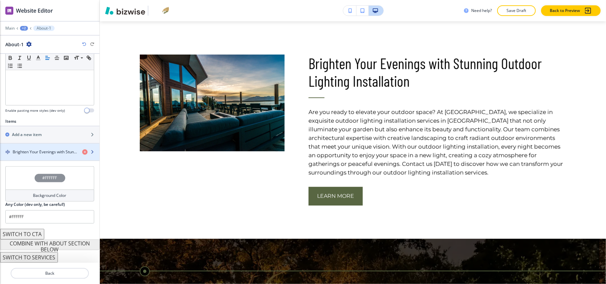
click at [48, 156] on div "button" at bounding box center [50, 157] width 100 height 5
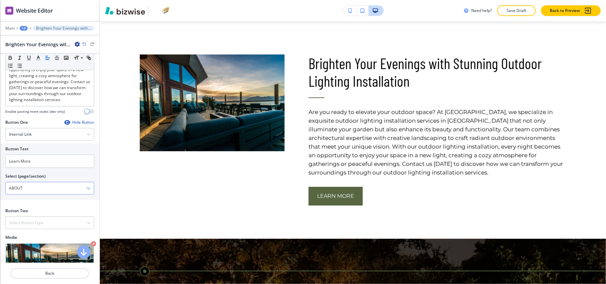
scroll to position [264, 0]
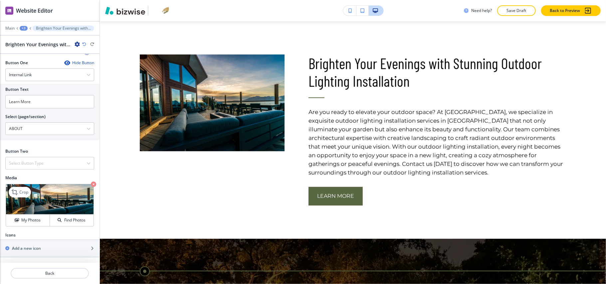
click at [91, 184] on icon "button" at bounding box center [93, 184] width 5 height 5
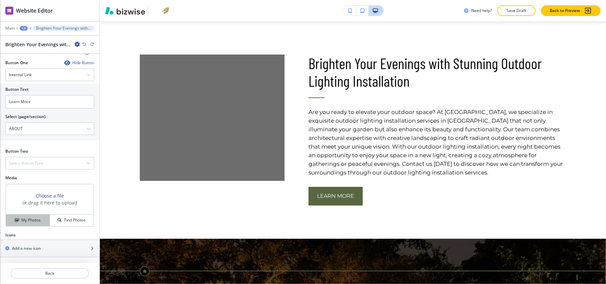
click at [21, 220] on h4 "My Photos" at bounding box center [30, 220] width 19 height 6
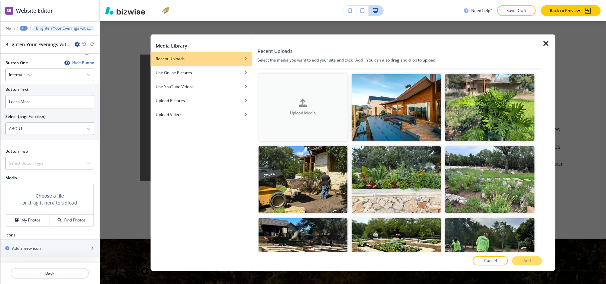
click at [313, 110] on h4 "Upload Media" at bounding box center [303, 113] width 90 height 6
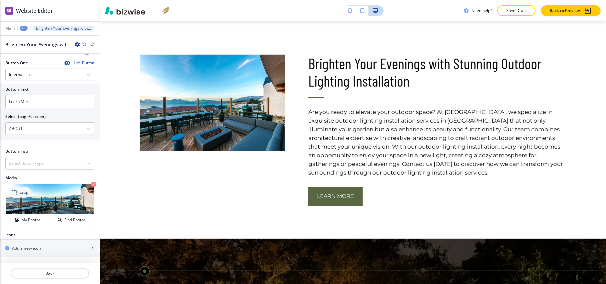
click at [25, 192] on p "Crop" at bounding box center [23, 192] width 9 height 6
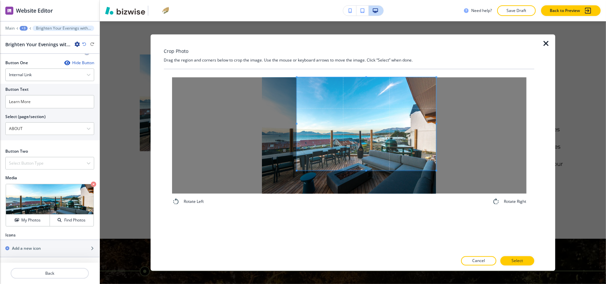
click at [394, 95] on span at bounding box center [366, 124] width 139 height 93
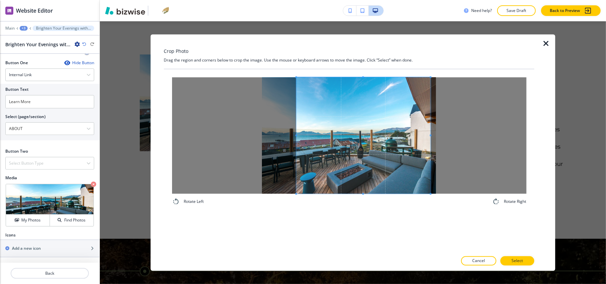
click at [430, 204] on div "Rotate Left Rotate Right" at bounding box center [349, 142] width 355 height 129
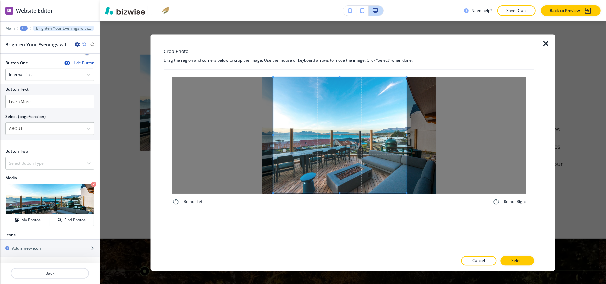
click at [387, 151] on span at bounding box center [339, 136] width 133 height 116
click at [526, 260] on button "Select" at bounding box center [517, 261] width 34 height 9
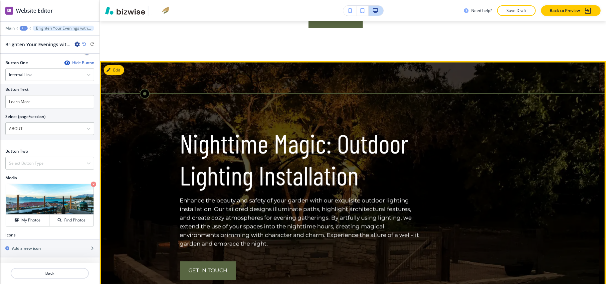
scroll to position [322, 0]
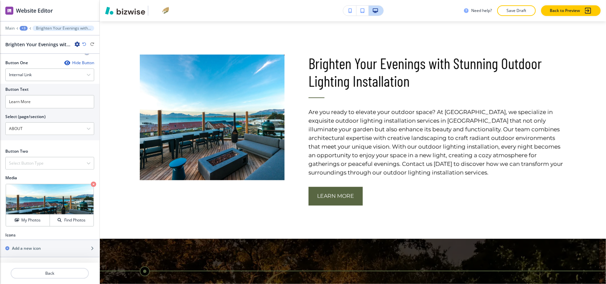
click at [23, 26] on div "+3" at bounding box center [24, 28] width 8 height 5
click at [29, 39] on p "Pages" at bounding box center [41, 39] width 34 height 6
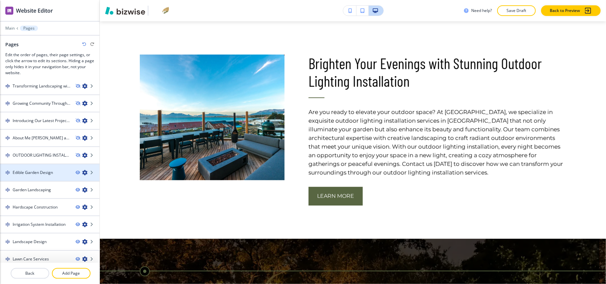
scroll to position [246, 0]
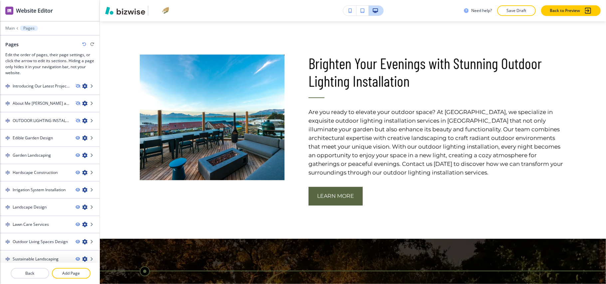
click at [30, 264] on div at bounding box center [50, 265] width 100 height 5
click at [35, 256] on h4 "Sustainable Landscaping" at bounding box center [36, 259] width 46 height 6
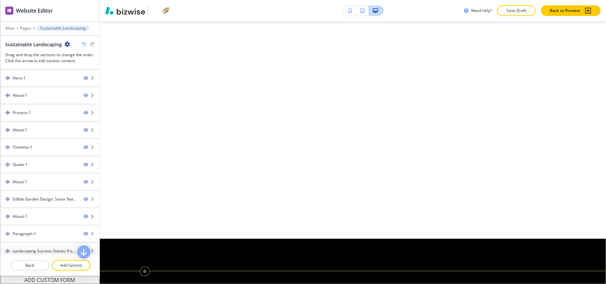
scroll to position [0, 0]
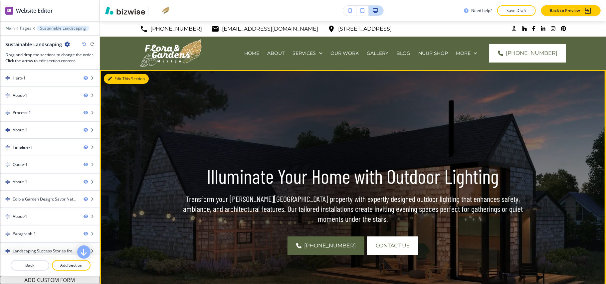
click at [117, 74] on button "Edit This Section" at bounding box center [126, 79] width 45 height 10
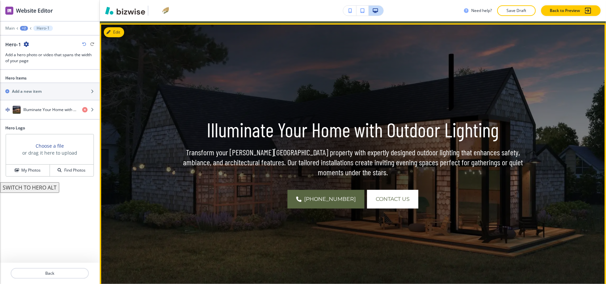
scroll to position [49, 0]
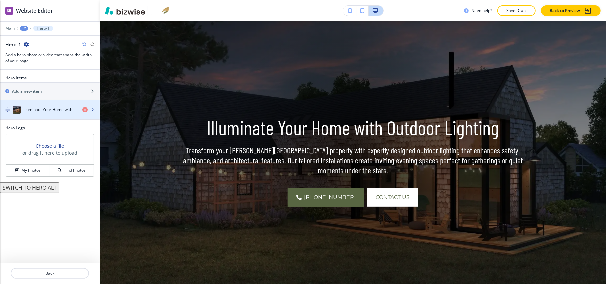
click at [41, 107] on div "Illuminate Your Home with Outdoor Lighting" at bounding box center [38, 110] width 77 height 8
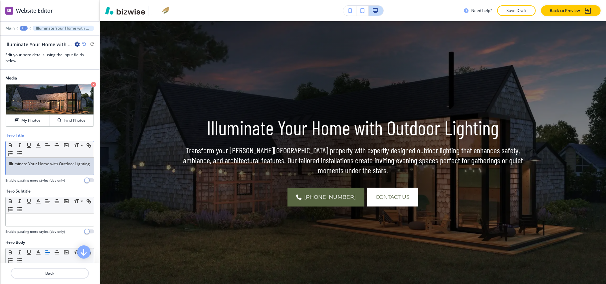
click at [39, 165] on p "Illuminate Your Home with Outdoor Lighting" at bounding box center [50, 164] width 82 height 6
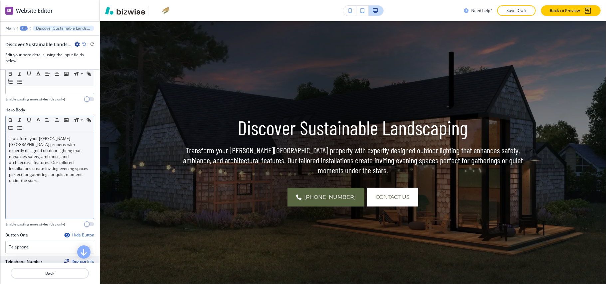
scroll to position [133, 0]
click at [54, 172] on p "Transform your [PERSON_NAME][GEOGRAPHIC_DATA] property with expertly designed o…" at bounding box center [50, 159] width 82 height 48
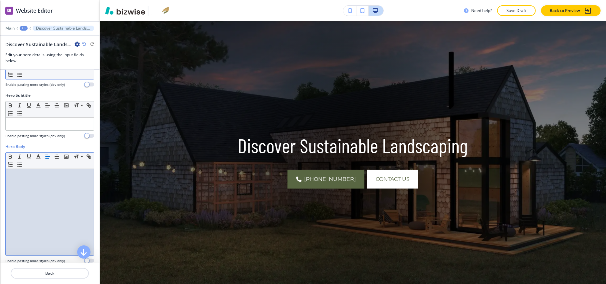
scroll to position [0, 0]
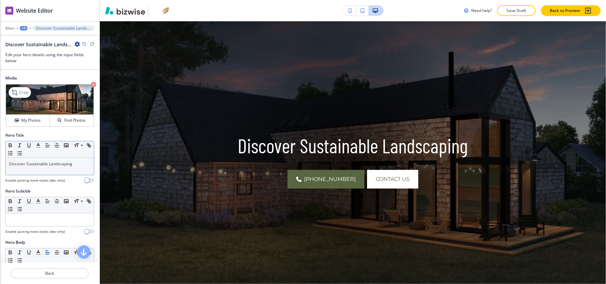
click at [91, 83] on icon "button" at bounding box center [93, 84] width 5 height 5
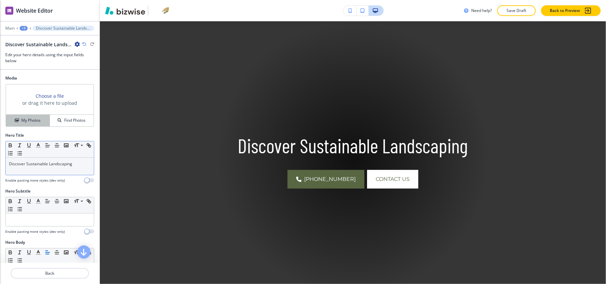
click at [28, 123] on h4 "My Photos" at bounding box center [30, 121] width 19 height 6
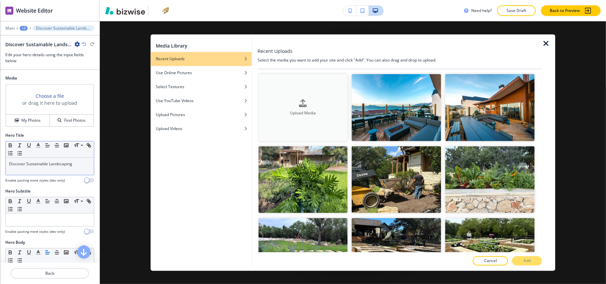
click at [314, 102] on div "Upload Media" at bounding box center [303, 107] width 90 height 17
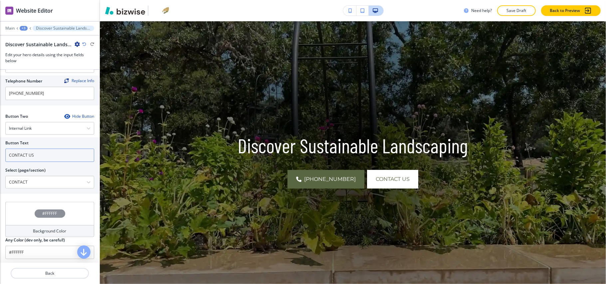
scroll to position [318, 0]
drag, startPoint x: 42, startPoint y: 156, endPoint x: 0, endPoint y: 146, distance: 43.0
click at [0, 146] on div "Button Text CONTACT US Select (page/section) CONTACT HOME HOME | Hero HOME | "G…" at bounding box center [50, 164] width 100 height 57
paste input "Schedule a Service"
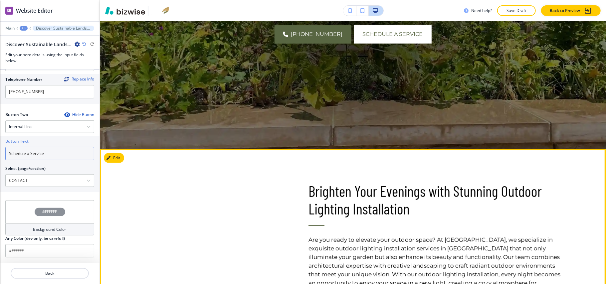
scroll to position [311, 0]
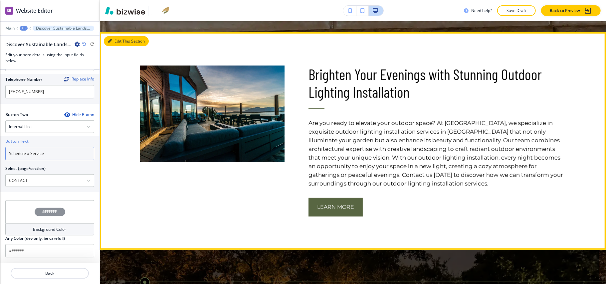
type input "Schedule a Service"
click at [117, 42] on button "Edit This Section" at bounding box center [126, 41] width 45 height 10
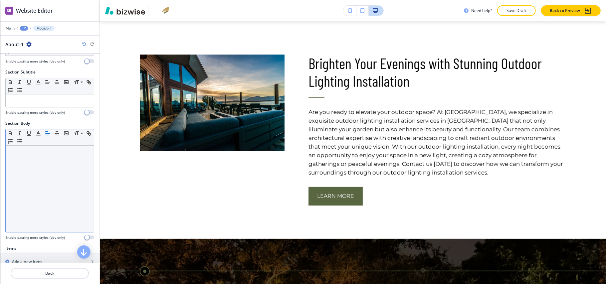
scroll to position [133, 0]
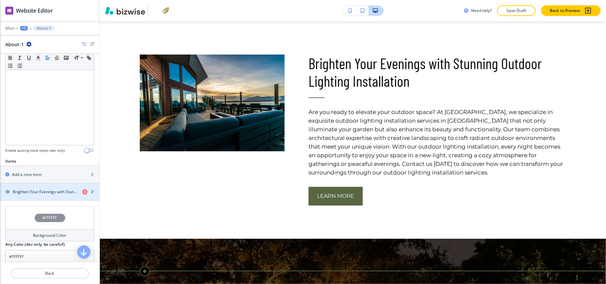
click at [39, 189] on div "button" at bounding box center [50, 186] width 100 height 5
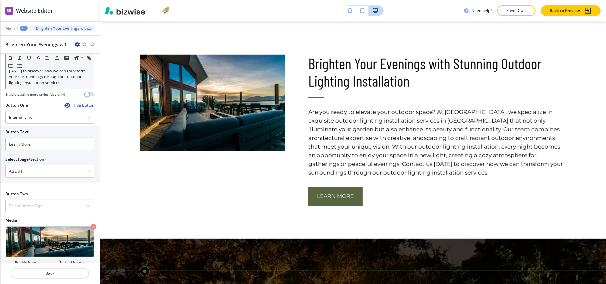
scroll to position [264, 0]
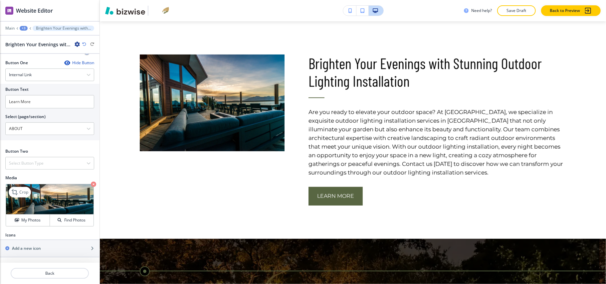
drag, startPoint x: 85, startPoint y: 183, endPoint x: 78, endPoint y: 189, distance: 9.7
click at [91, 183] on icon "button" at bounding box center [93, 184] width 5 height 5
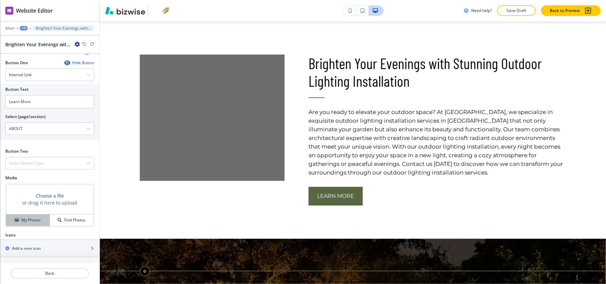
click at [36, 220] on h4 "My Photos" at bounding box center [30, 220] width 19 height 6
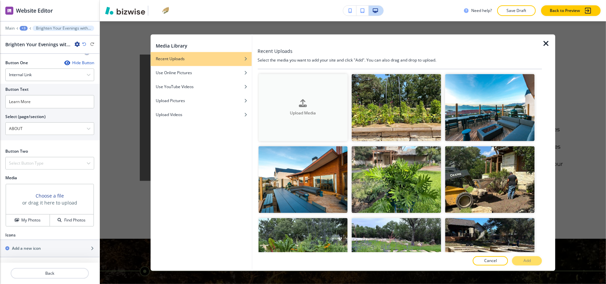
click at [309, 108] on div "button" at bounding box center [303, 109] width 90 height 3
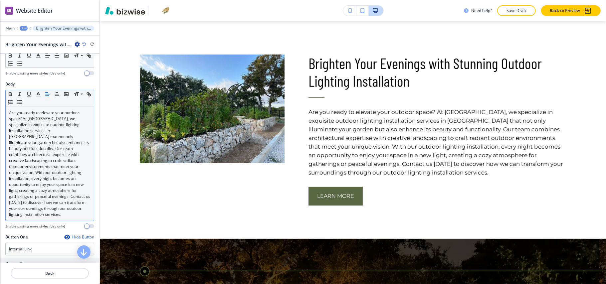
scroll to position [0, 0]
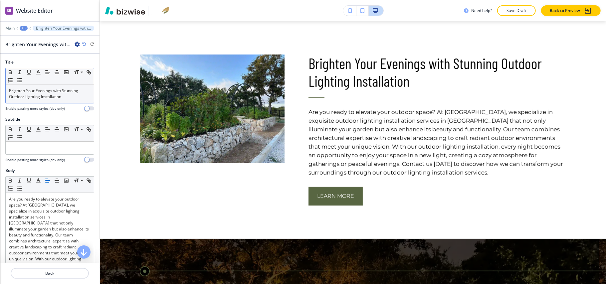
click at [42, 100] on p "Brighten Your Evenings with Stunning Outdoor Lighting Installation" at bounding box center [50, 94] width 82 height 12
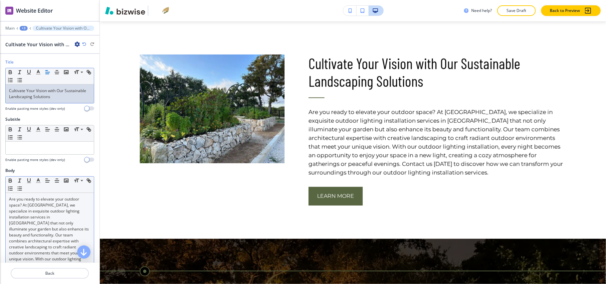
click at [55, 241] on p "Are you ready to elevate your outdoor space? At [GEOGRAPHIC_DATA], we specializ…" at bounding box center [50, 250] width 82 height 108
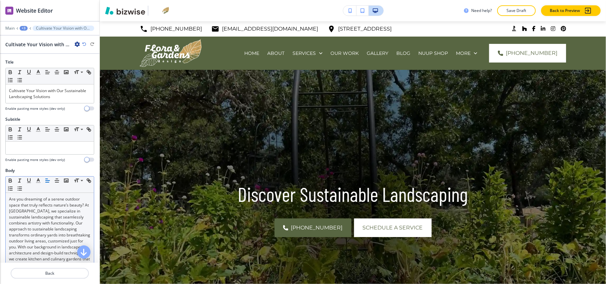
click at [23, 27] on div "+3" at bounding box center [24, 28] width 8 height 5
click at [34, 39] on p "Pages" at bounding box center [41, 39] width 34 height 6
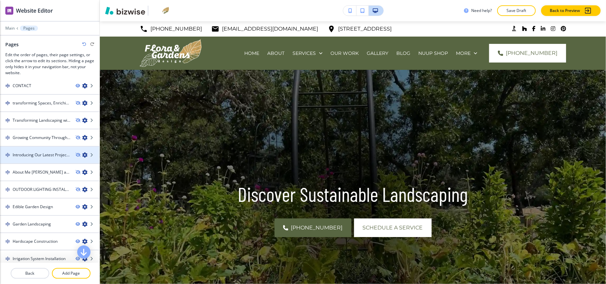
scroll to position [246, 0]
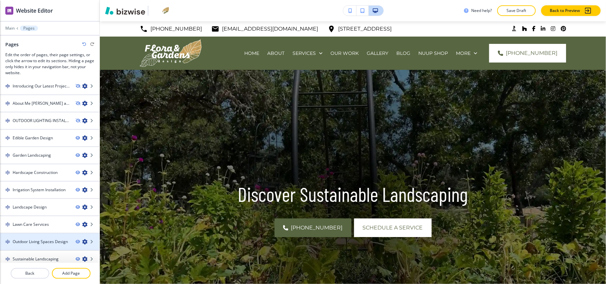
click at [29, 234] on div at bounding box center [50, 236] width 100 height 5
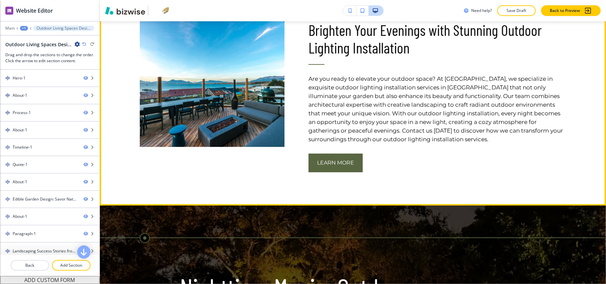
scroll to position [266, 0]
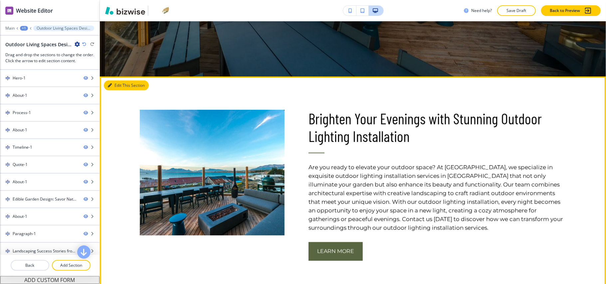
click at [120, 87] on button "Edit This Section" at bounding box center [126, 86] width 45 height 10
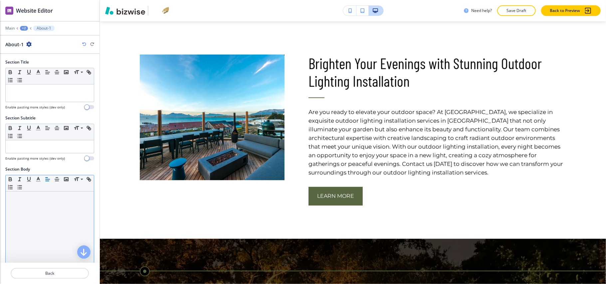
scroll to position [133, 0]
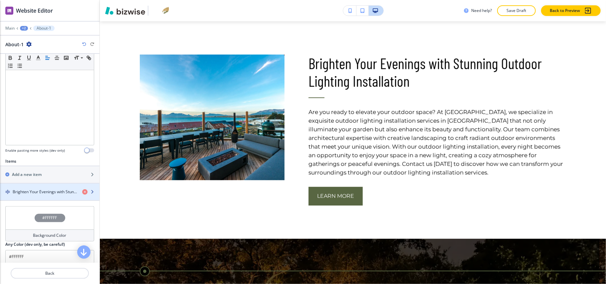
click at [54, 193] on h4 "Brighten Your Evenings with Stunning Outdoor Lighting Installation" at bounding box center [45, 192] width 64 height 6
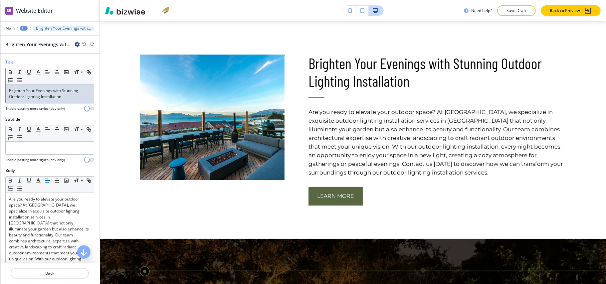
click at [36, 89] on p "Brighten Your Evenings with Stunning Outdoor Lighting Installation" at bounding box center [50, 94] width 82 height 12
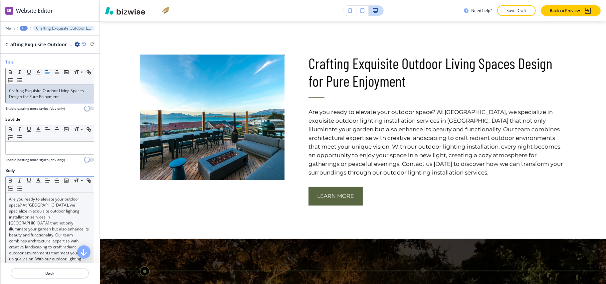
click at [50, 227] on p "Are you ready to elevate your outdoor space? At [GEOGRAPHIC_DATA], we specializ…" at bounding box center [50, 250] width 82 height 108
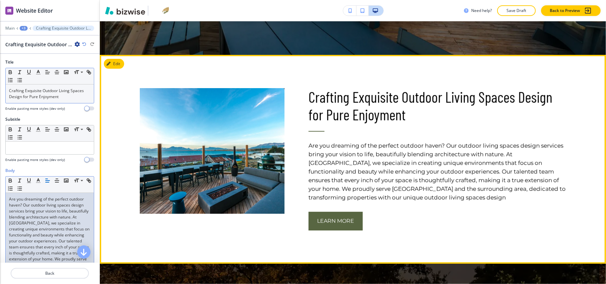
scroll to position [233, 0]
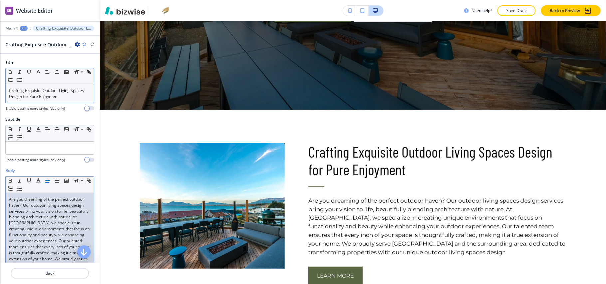
click at [24, 28] on div "+3" at bounding box center [24, 28] width 8 height 5
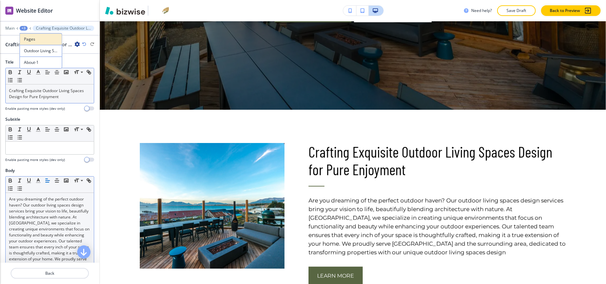
click at [35, 41] on p "Pages" at bounding box center [41, 39] width 34 height 6
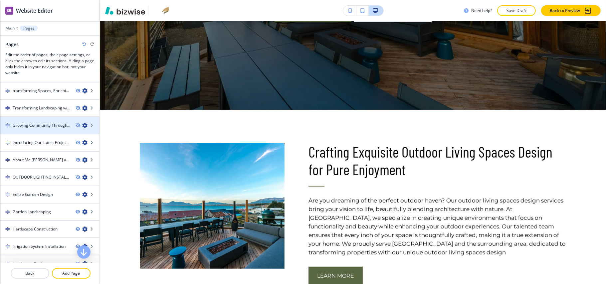
scroll to position [246, 0]
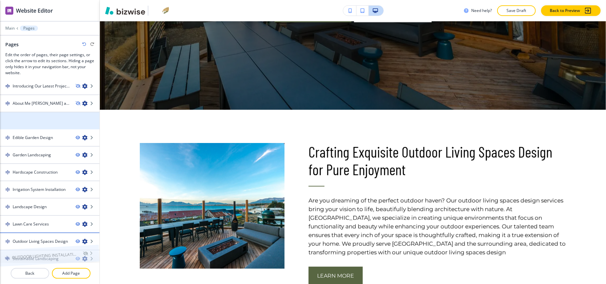
drag, startPoint x: 36, startPoint y: 114, endPoint x: 35, endPoint y: 238, distance: 124.9
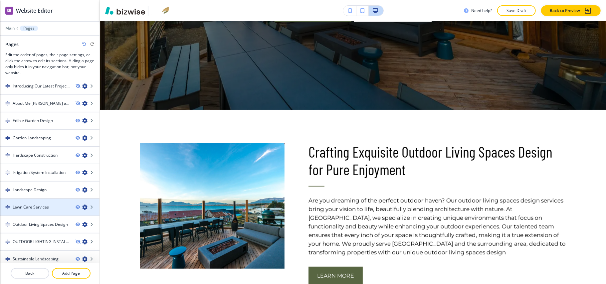
click at [40, 204] on h4 "Lawn Care Services" at bounding box center [31, 207] width 36 height 6
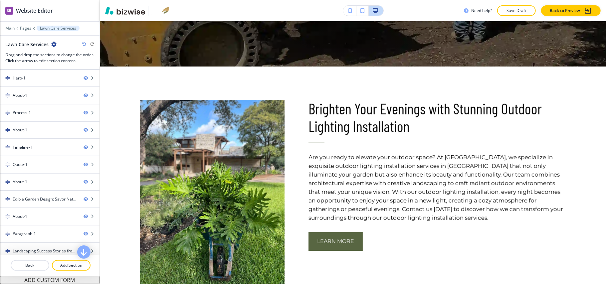
scroll to position [266, 0]
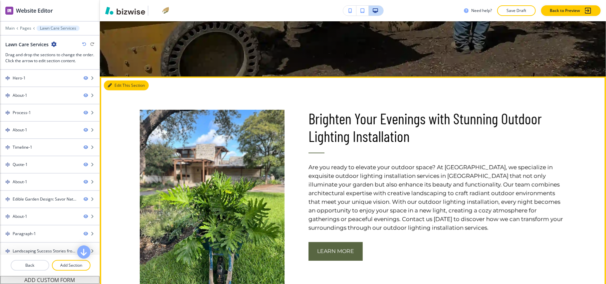
click at [117, 84] on button "Edit This Section" at bounding box center [126, 86] width 45 height 10
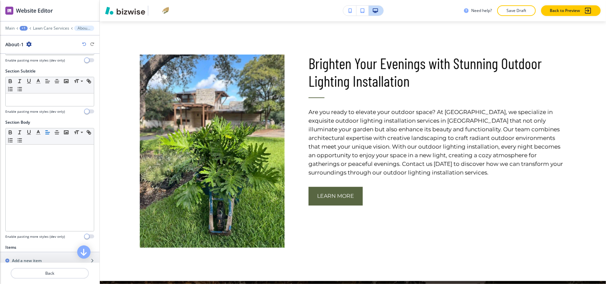
scroll to position [133, 0]
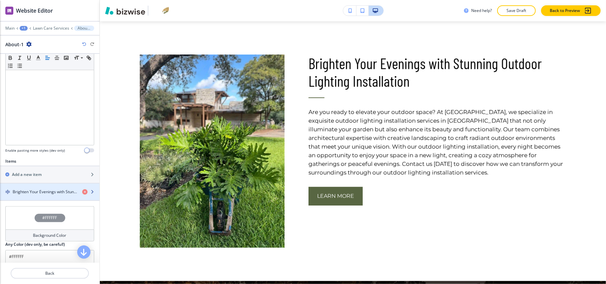
click at [32, 193] on h4 "Brighten Your Evenings with Stunning Outdoor Lighting Installation" at bounding box center [45, 192] width 64 height 6
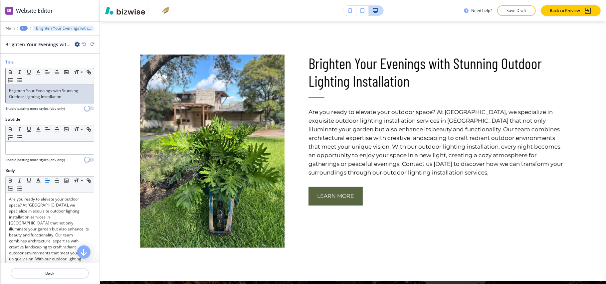
click at [54, 95] on p "Brighten Your Evenings with Stunning Outdoor Lighting Installation" at bounding box center [50, 94] width 82 height 12
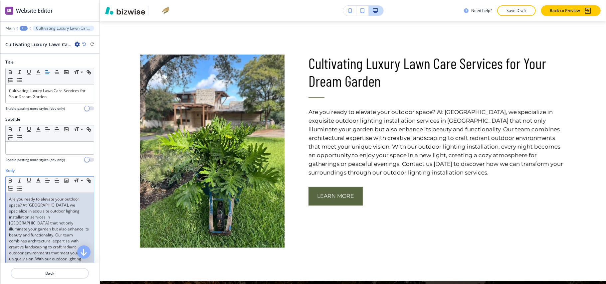
click at [49, 229] on p "Are you ready to elevate your outdoor space? At [GEOGRAPHIC_DATA], we specializ…" at bounding box center [50, 250] width 82 height 108
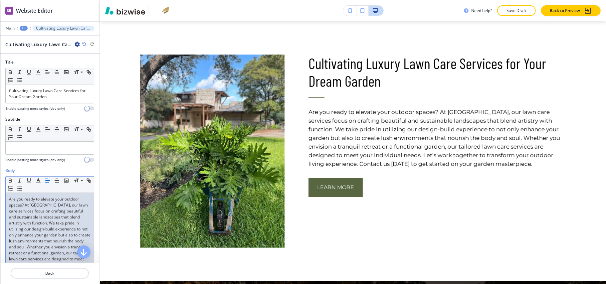
click at [25, 29] on div "+3" at bounding box center [24, 28] width 8 height 5
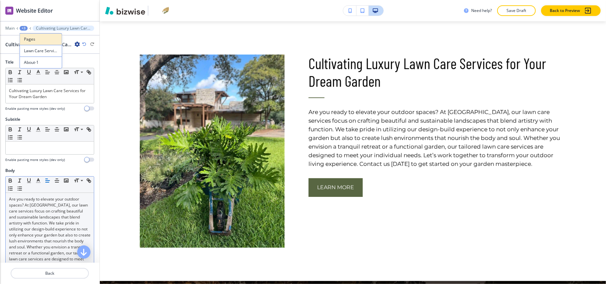
click at [41, 40] on p "Pages" at bounding box center [41, 39] width 34 height 6
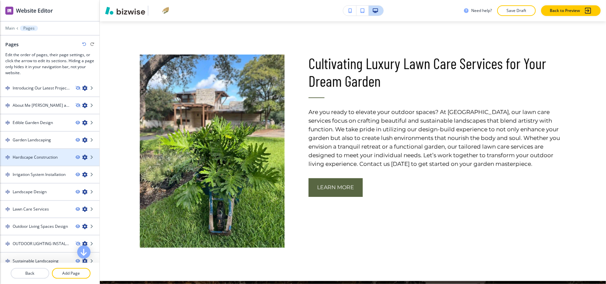
scroll to position [246, 0]
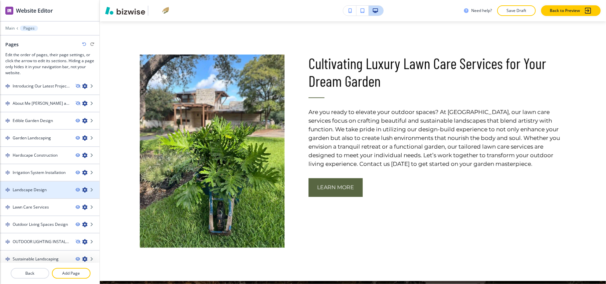
click at [48, 187] on div "Landscape Design" at bounding box center [35, 190] width 70 height 6
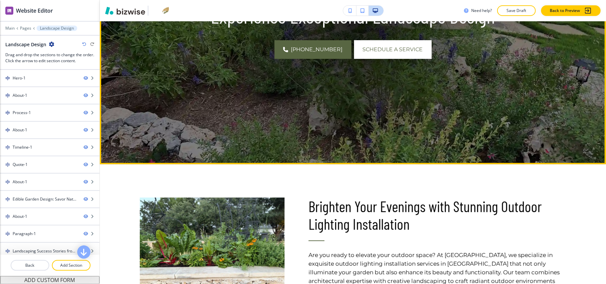
scroll to position [266, 0]
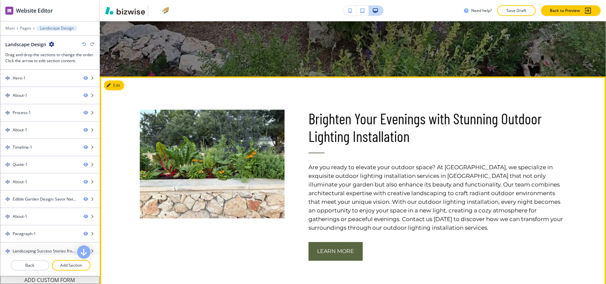
drag, startPoint x: 109, startPoint y: 77, endPoint x: 112, endPoint y: 83, distance: 6.9
click at [109, 78] on div "Brighten Your Evenings with Stunning Outdoor Lighting Installation Are you read…" at bounding box center [353, 186] width 506 height 218
click at [113, 84] on button "Edit This Section" at bounding box center [126, 86] width 45 height 10
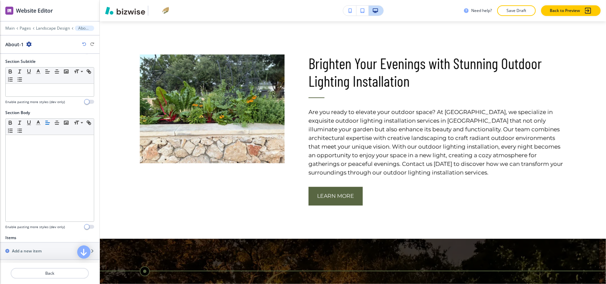
scroll to position [175, 0]
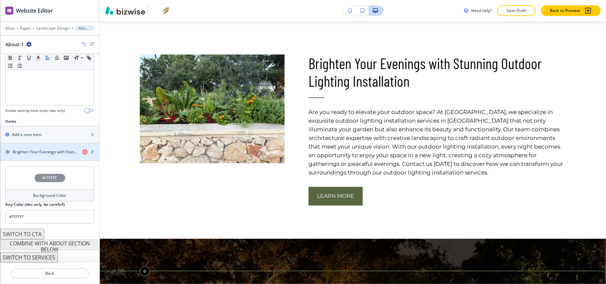
click at [51, 149] on h4 "Brighten Your Evenings with Stunning Outdoor Lighting Installation" at bounding box center [45, 152] width 64 height 6
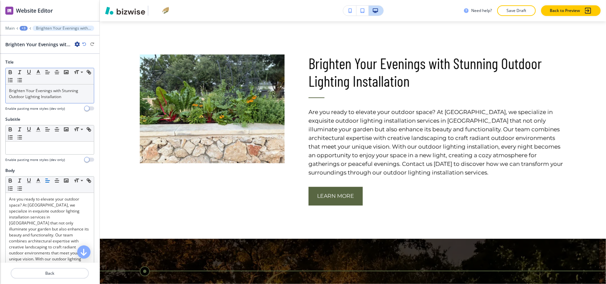
click at [49, 103] on div "Brighten Your Evenings with Stunning Outdoor Lighting Installation" at bounding box center [50, 94] width 88 height 19
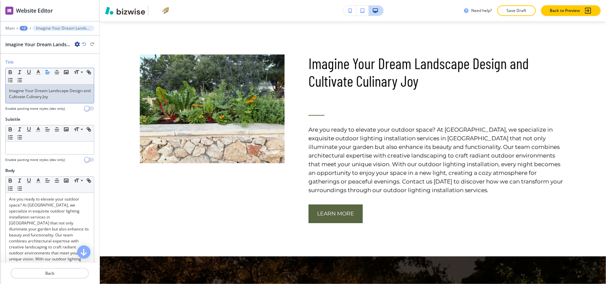
scroll to position [0, 0]
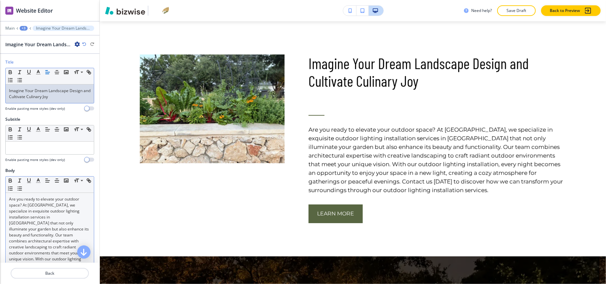
click at [58, 214] on p "Are you ready to elevate your outdoor space? At [GEOGRAPHIC_DATA], we specializ…" at bounding box center [50, 250] width 82 height 108
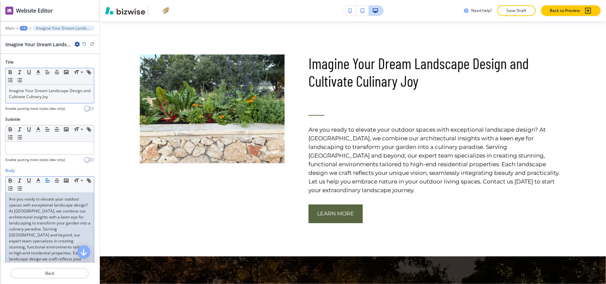
click at [81, 96] on p "Imagine Your Dream Landscape Design and Cultivate Culinary Joy" at bounding box center [50, 94] width 82 height 12
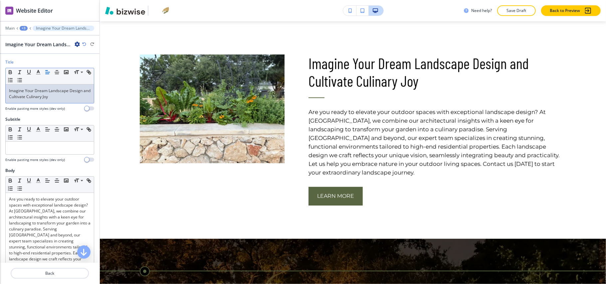
click at [21, 27] on div "+3" at bounding box center [24, 28] width 8 height 5
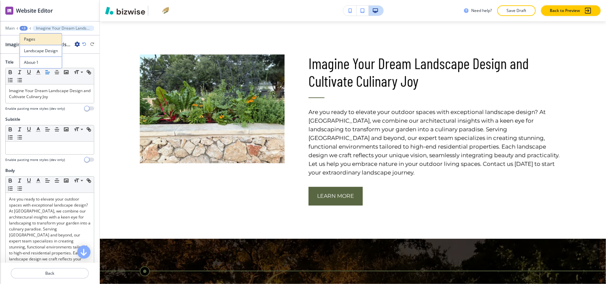
click at [26, 36] on p "Pages" at bounding box center [41, 39] width 34 height 6
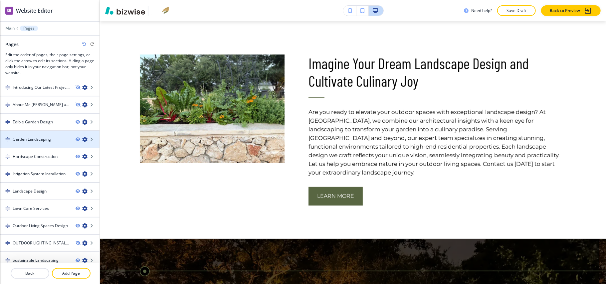
scroll to position [246, 0]
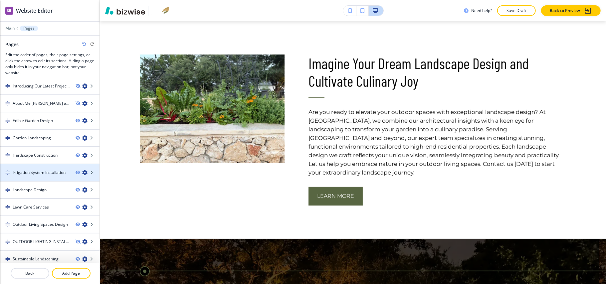
click at [41, 176] on div at bounding box center [50, 178] width 100 height 5
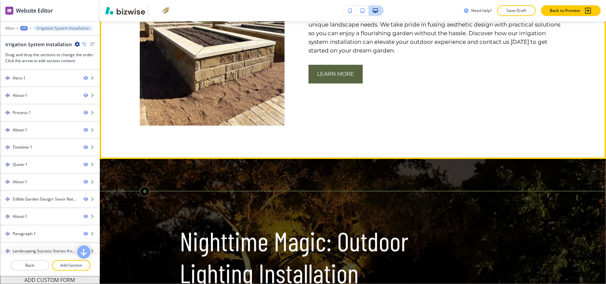
scroll to position [621, 0]
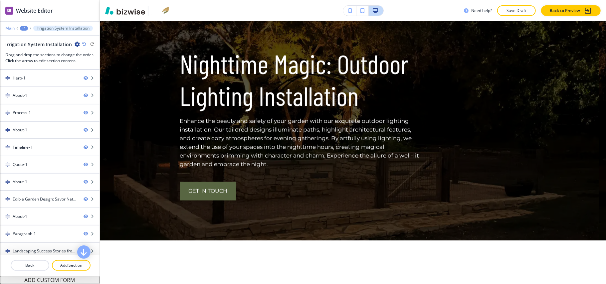
click at [12, 27] on p "Main" at bounding box center [9, 28] width 9 height 5
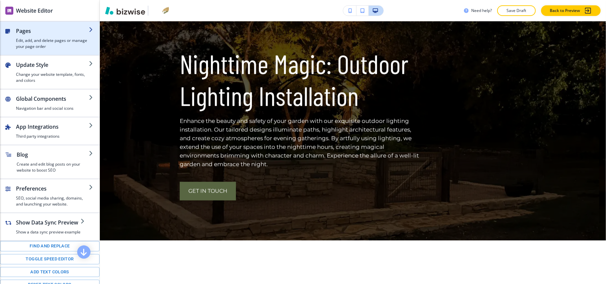
click at [47, 39] on h4 "Edit, add, and delete pages or manage your page order" at bounding box center [52, 44] width 73 height 12
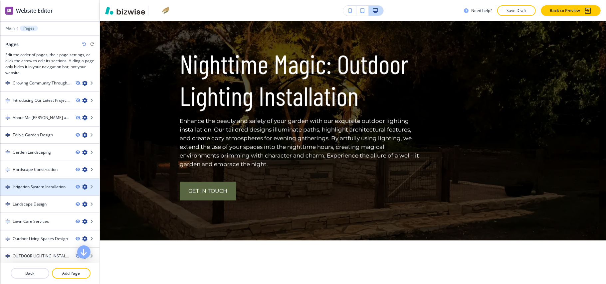
scroll to position [246, 0]
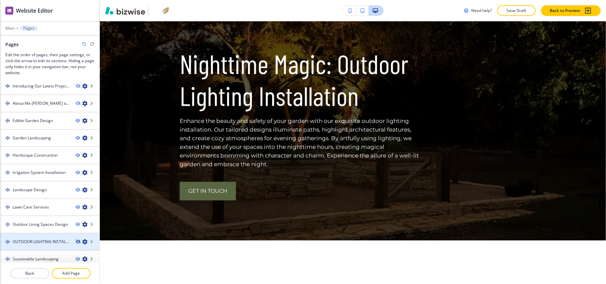
click at [76, 240] on icon "button" at bounding box center [78, 242] width 4 height 4
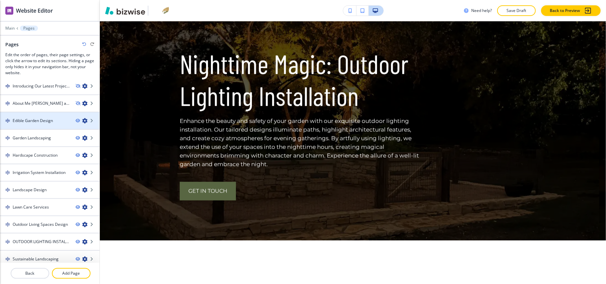
click at [82, 119] on icon "button" at bounding box center [84, 120] width 5 height 5
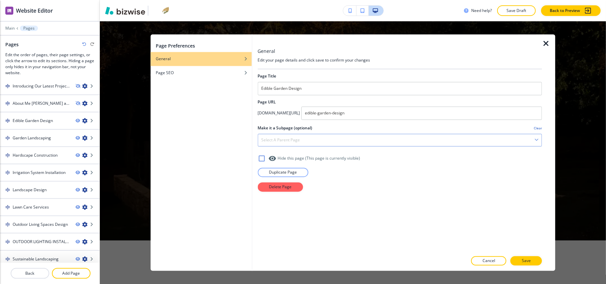
click at [328, 135] on div "Select a parent page" at bounding box center [400, 141] width 284 height 12
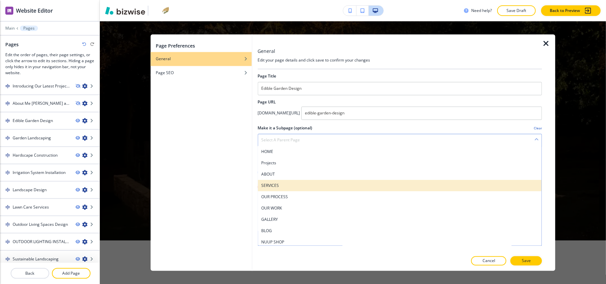
click at [279, 188] on h4 "SERVICES" at bounding box center [399, 186] width 277 height 6
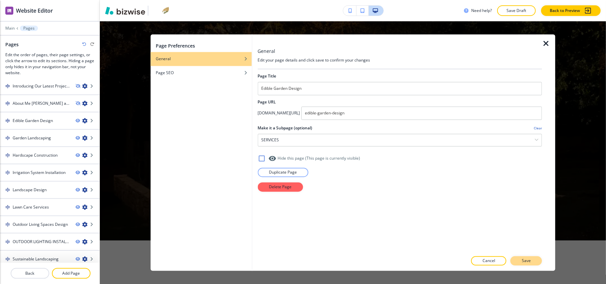
click at [523, 261] on p "Save" at bounding box center [526, 261] width 9 height 6
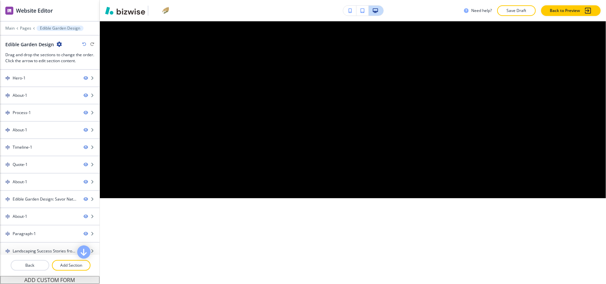
scroll to position [0, 0]
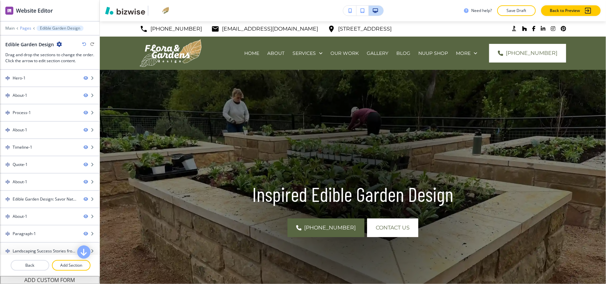
click at [24, 28] on p "Pages" at bounding box center [25, 28] width 11 height 5
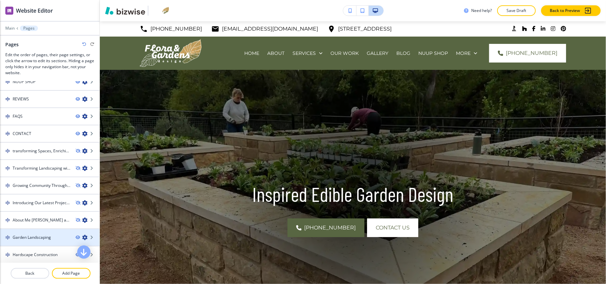
scroll to position [177, 0]
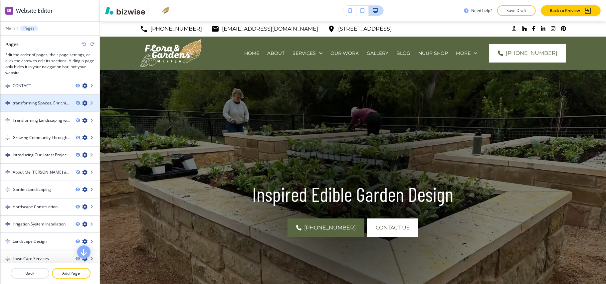
click at [82, 101] on icon "button" at bounding box center [84, 103] width 5 height 5
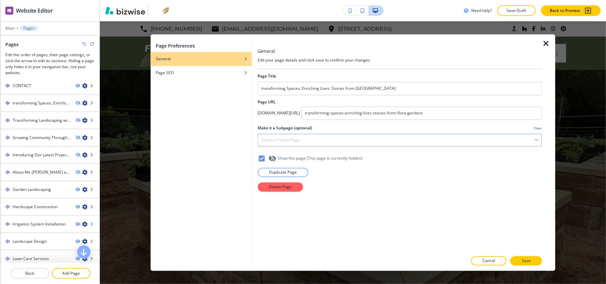
click at [286, 138] on div "Select a parent page" at bounding box center [400, 141] width 284 height 12
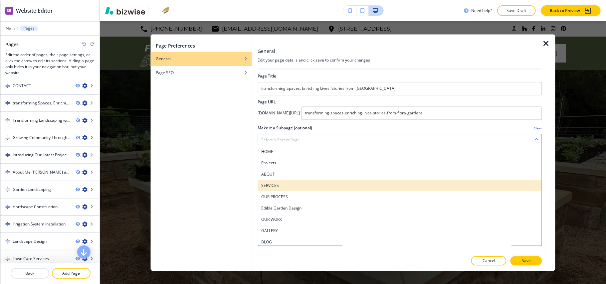
click at [276, 184] on h4 "SERVICES" at bounding box center [399, 186] width 277 height 6
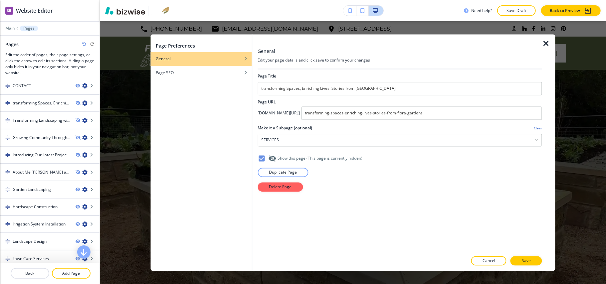
click at [546, 43] on icon "button" at bounding box center [546, 44] width 8 height 8
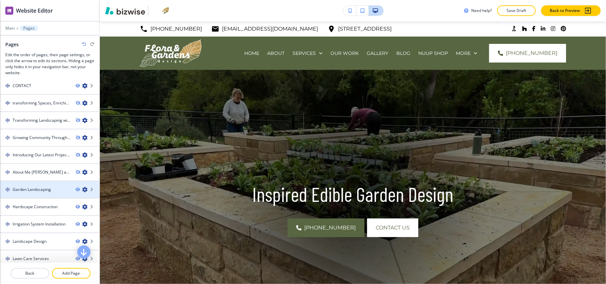
click at [82, 187] on icon "button" at bounding box center [84, 189] width 5 height 5
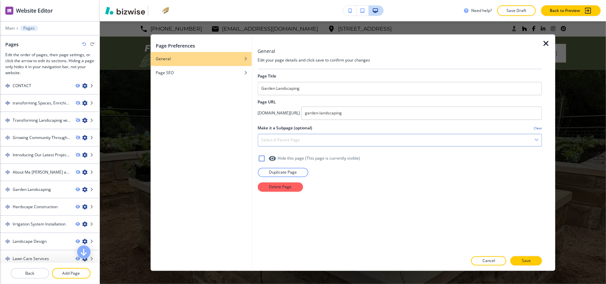
click at [292, 144] on div "Select a parent page" at bounding box center [400, 141] width 284 height 12
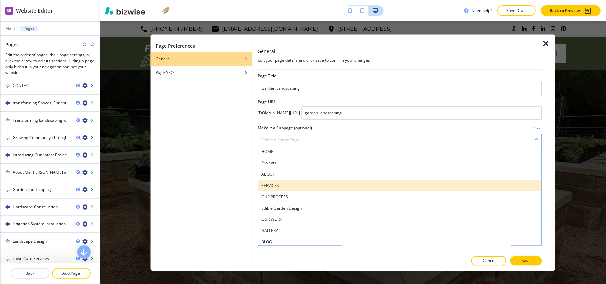
click at [284, 184] on h4 "SERVICES" at bounding box center [399, 186] width 277 height 6
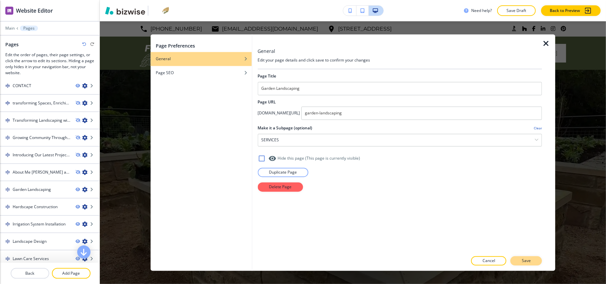
click at [531, 261] on button "Save" at bounding box center [527, 261] width 32 height 9
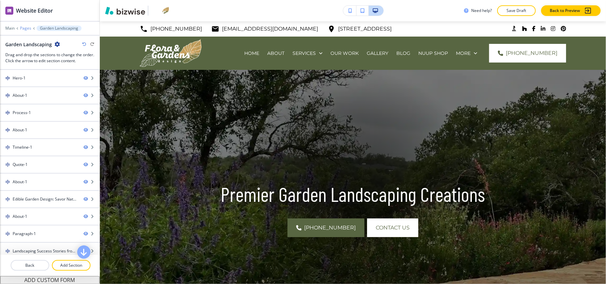
click at [23, 28] on p "Pages" at bounding box center [25, 28] width 11 height 5
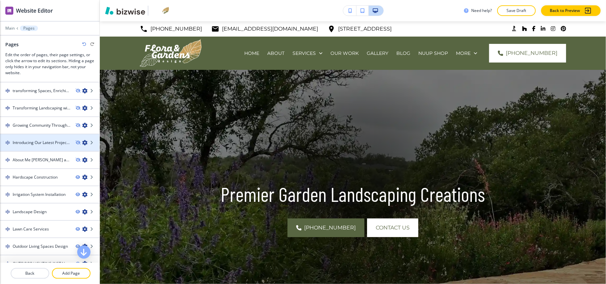
scroll to position [212, 0]
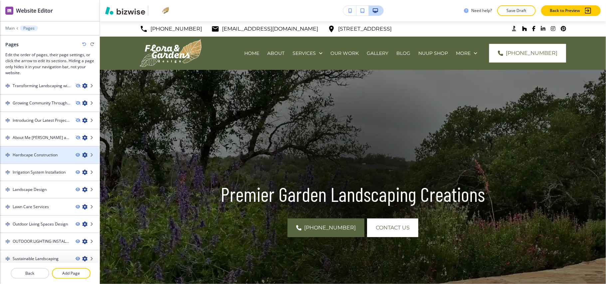
click at [82, 152] on icon "button" at bounding box center [84, 154] width 5 height 5
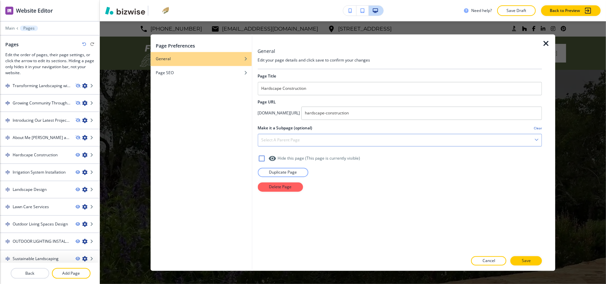
click at [282, 139] on h4 "Select a parent page" at bounding box center [280, 141] width 39 height 6
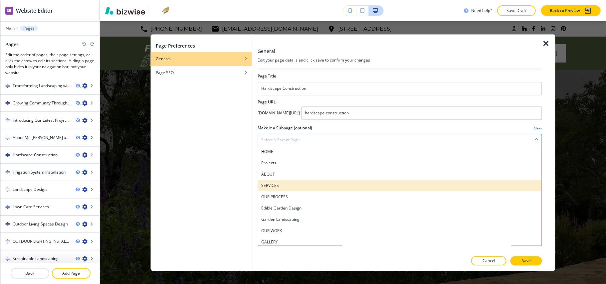
click at [279, 183] on h4 "SERVICES" at bounding box center [399, 186] width 277 height 6
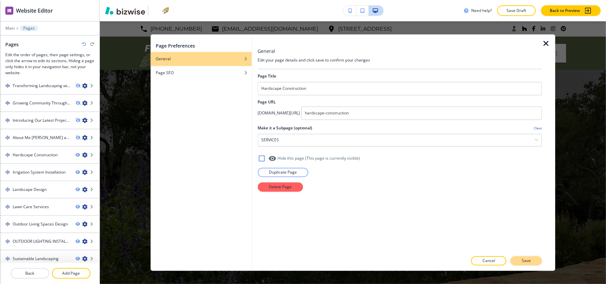
click at [523, 258] on button "Save" at bounding box center [527, 261] width 32 height 9
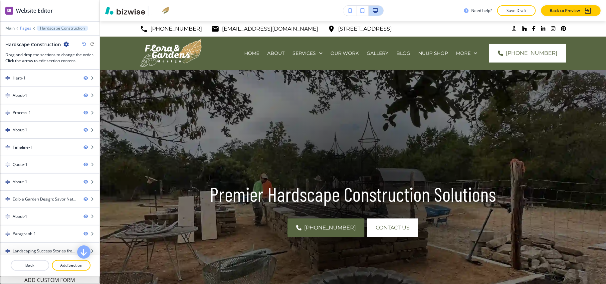
click at [26, 27] on p "Pages" at bounding box center [25, 28] width 11 height 5
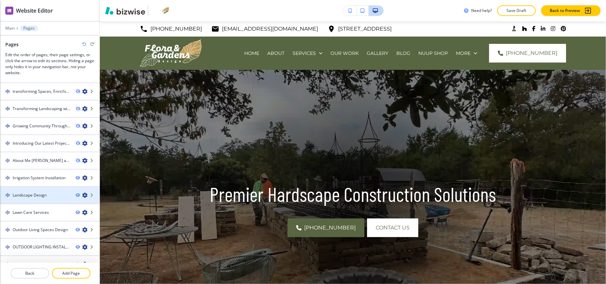
scroll to position [195, 0]
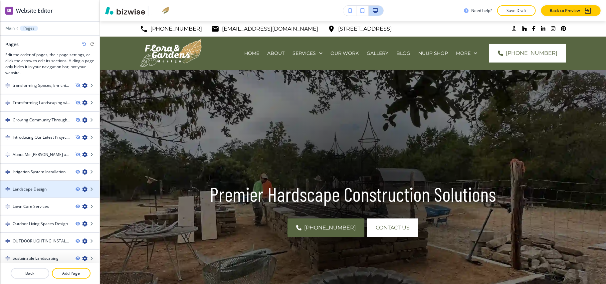
click at [82, 187] on icon "button" at bounding box center [84, 189] width 5 height 5
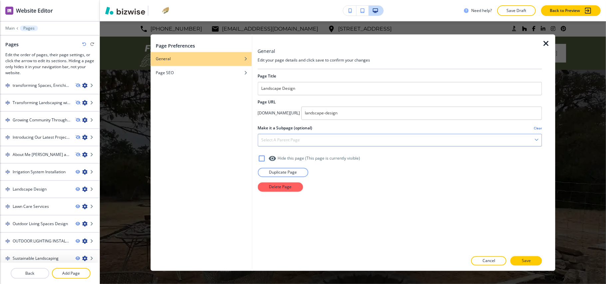
click at [287, 140] on h4 "Select a parent page" at bounding box center [280, 141] width 39 height 6
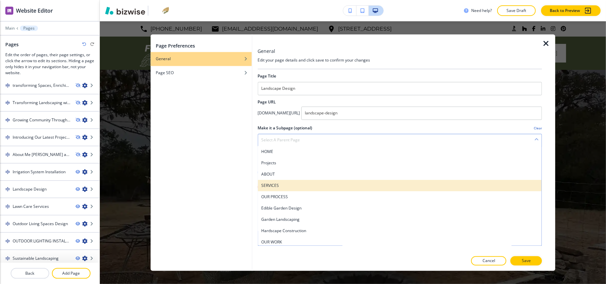
click at [287, 186] on h4 "SERVICES" at bounding box center [399, 186] width 277 height 6
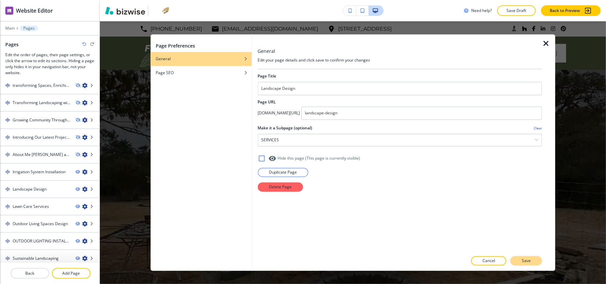
click at [521, 261] on button "Save" at bounding box center [527, 261] width 32 height 9
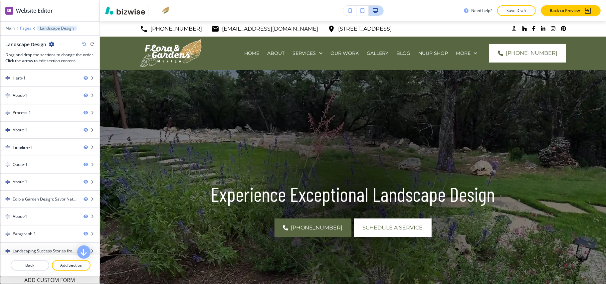
click at [27, 26] on p "Pages" at bounding box center [25, 28] width 11 height 5
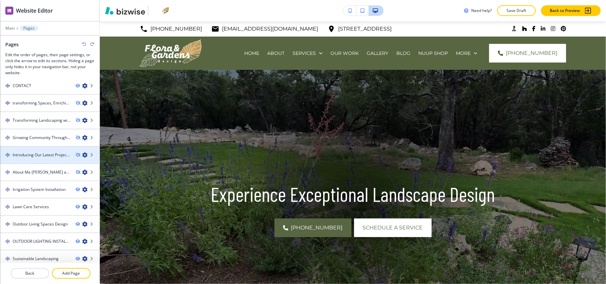
scroll to position [178, 0]
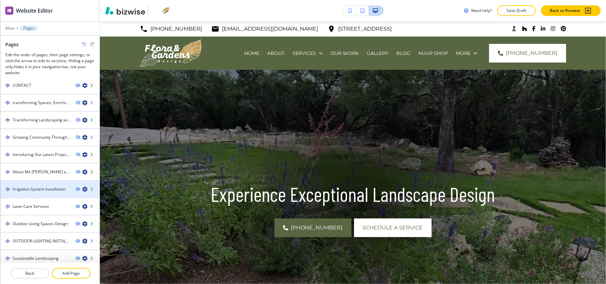
click at [82, 187] on icon "button" at bounding box center [84, 189] width 5 height 5
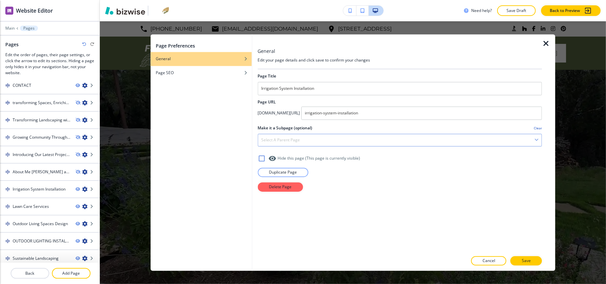
click at [294, 143] on h4 "Select a parent page" at bounding box center [280, 141] width 39 height 6
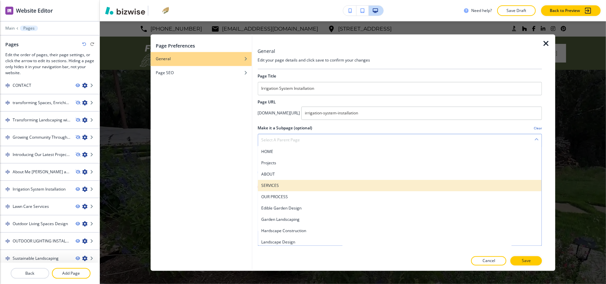
click at [289, 182] on div "SERVICES" at bounding box center [400, 185] width 284 height 11
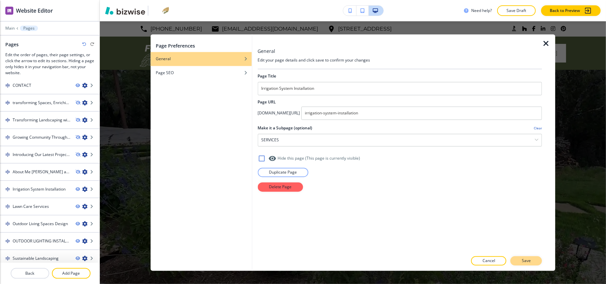
click at [539, 262] on button "Save" at bounding box center [527, 261] width 32 height 9
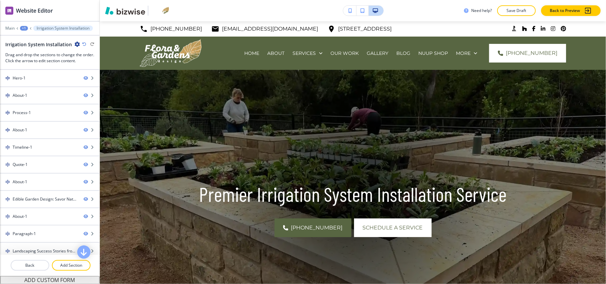
click at [27, 29] on div "+1" at bounding box center [24, 28] width 8 height 5
click at [29, 39] on p "Pages" at bounding box center [41, 39] width 34 height 6
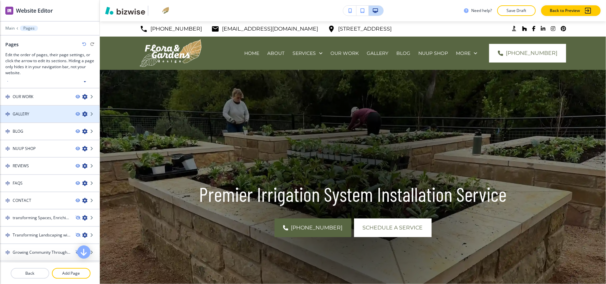
scroll to position [161, 0]
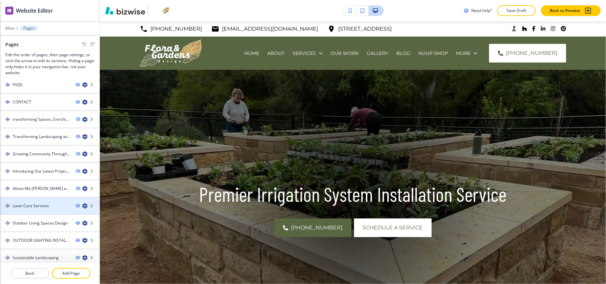
click at [82, 203] on icon "button" at bounding box center [84, 205] width 5 height 5
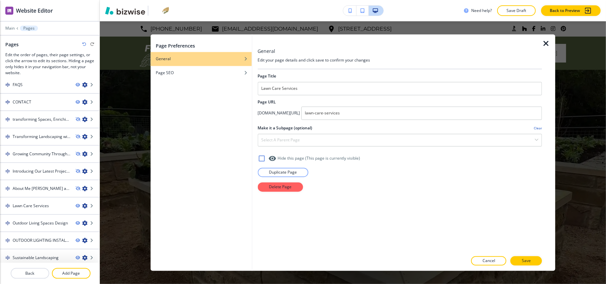
click at [297, 148] on div at bounding box center [400, 151] width 285 height 8
click at [299, 141] on h4 "Select a parent page" at bounding box center [280, 141] width 39 height 6
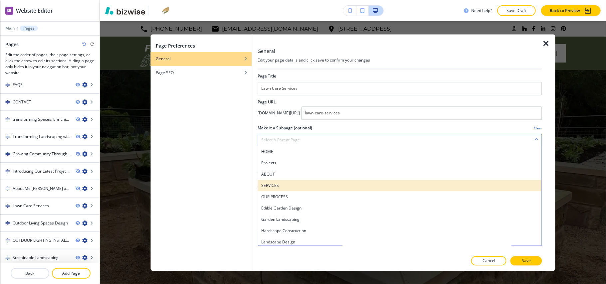
click at [293, 185] on h4 "SERVICES" at bounding box center [399, 186] width 277 height 6
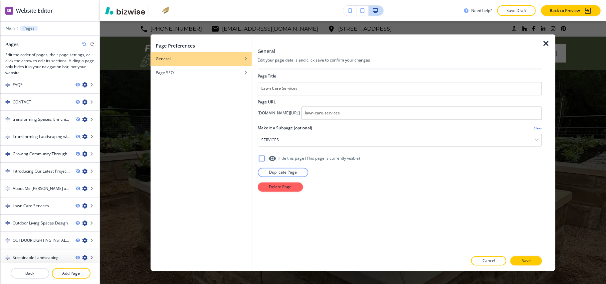
click at [544, 265] on div at bounding box center [548, 153] width 13 height 237
click at [536, 262] on button "Save" at bounding box center [527, 261] width 32 height 9
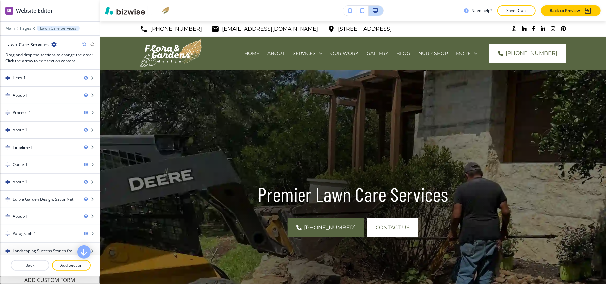
click at [21, 25] on div at bounding box center [50, 24] width 100 height 4
click at [23, 29] on p "Pages" at bounding box center [25, 28] width 11 height 5
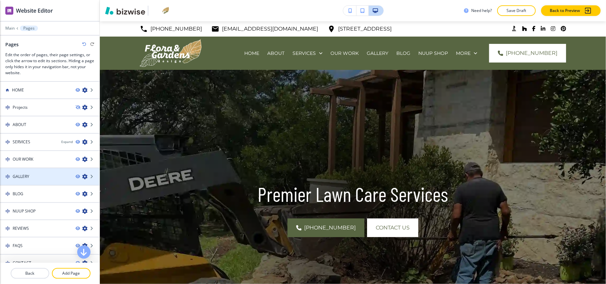
scroll to position [144, 0]
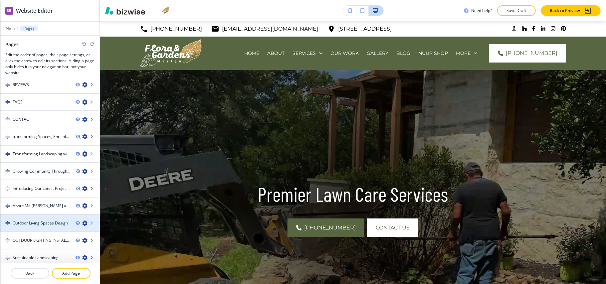
click at [82, 221] on icon "button" at bounding box center [84, 223] width 5 height 5
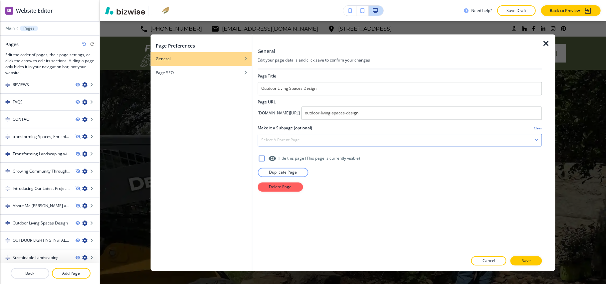
click at [260, 143] on div "Select a parent page" at bounding box center [400, 141] width 284 height 12
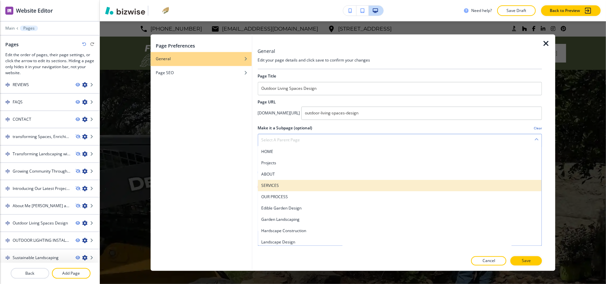
click at [286, 186] on h4 "SERVICES" at bounding box center [399, 186] width 277 height 6
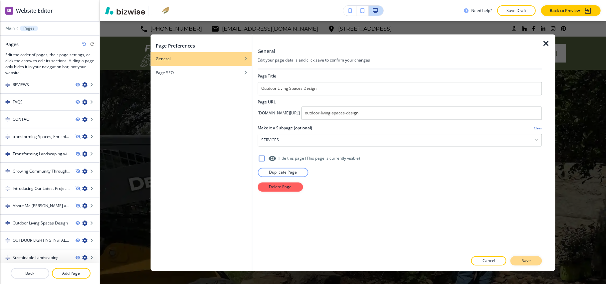
click at [523, 260] on p "Save" at bounding box center [526, 261] width 9 height 6
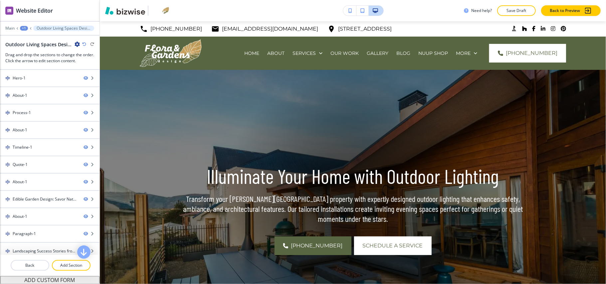
click at [23, 31] on div "+1" at bounding box center [24, 28] width 8 height 5
click at [32, 41] on p "Pages" at bounding box center [41, 39] width 34 height 6
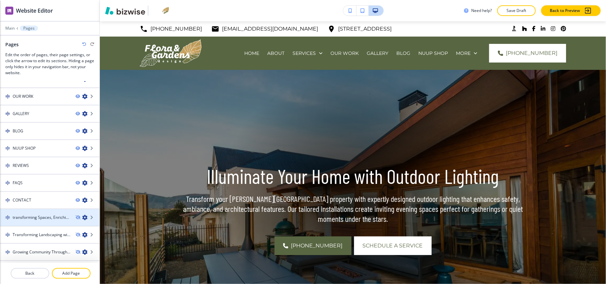
scroll to position [127, 0]
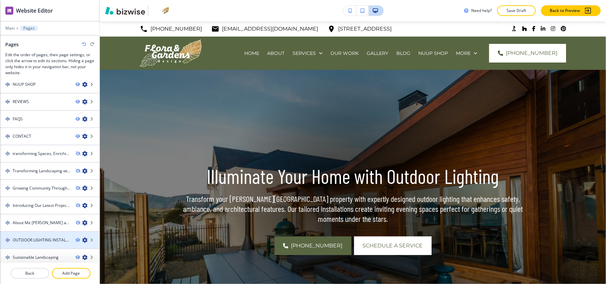
click at [82, 238] on icon "button" at bounding box center [84, 240] width 5 height 5
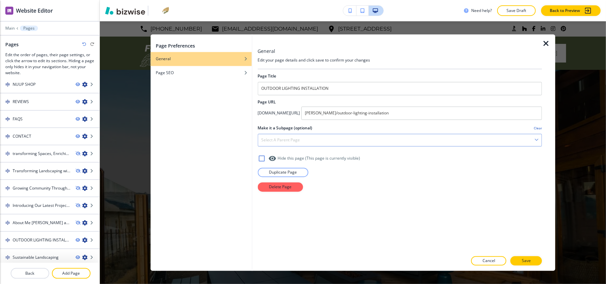
click at [296, 136] on div "Select a parent page" at bounding box center [400, 141] width 284 height 12
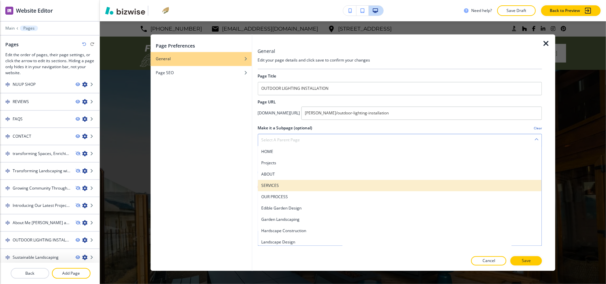
click at [296, 183] on h4 "SERVICES" at bounding box center [399, 186] width 277 height 6
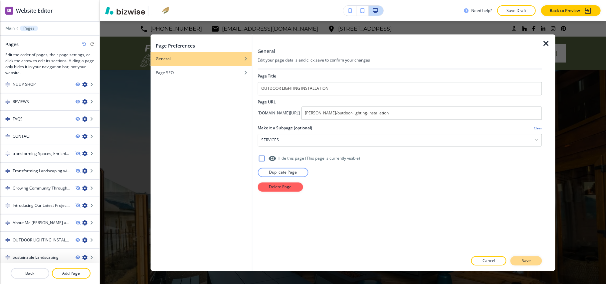
click at [520, 260] on button "Save" at bounding box center [527, 261] width 32 height 9
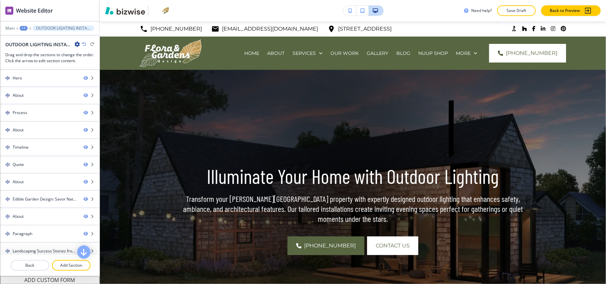
click at [23, 30] on div "+1" at bounding box center [24, 28] width 8 height 5
click at [44, 43] on button "Pages" at bounding box center [41, 39] width 43 height 12
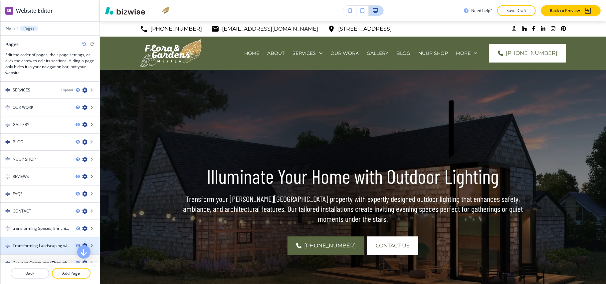
scroll to position [110, 0]
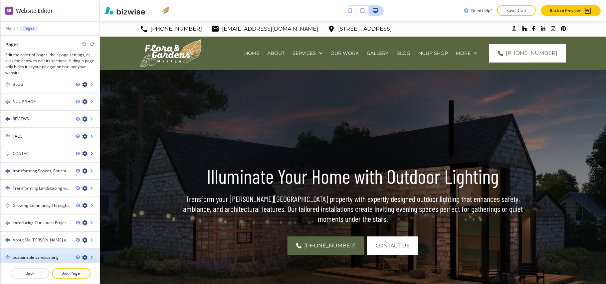
click at [82, 255] on icon "button" at bounding box center [84, 257] width 5 height 5
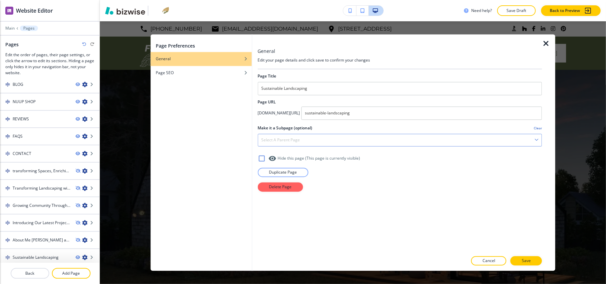
click at [324, 141] on div "Select a parent page" at bounding box center [400, 141] width 284 height 12
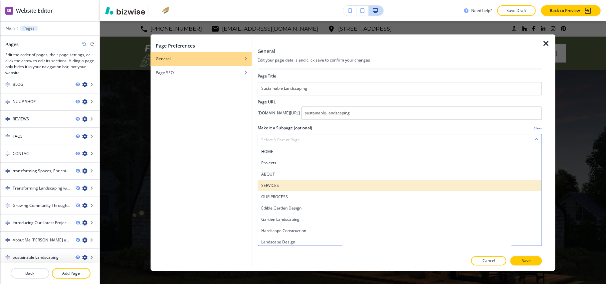
click at [289, 184] on h4 "SERVICES" at bounding box center [399, 186] width 277 height 6
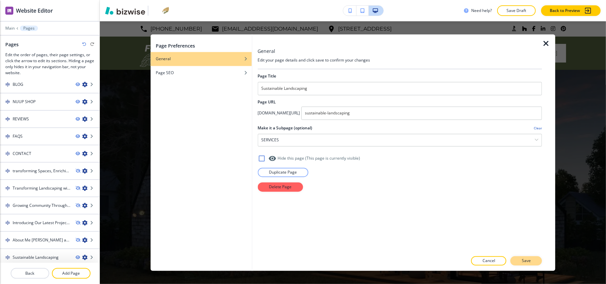
click at [523, 261] on p "Save" at bounding box center [526, 261] width 9 height 6
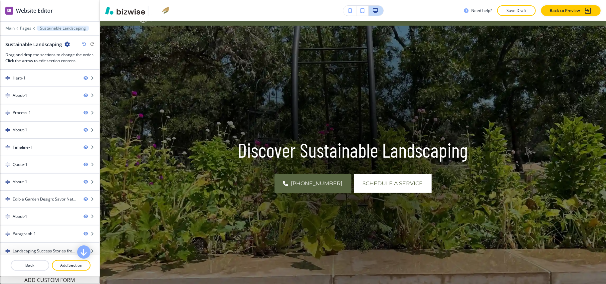
scroll to position [0, 0]
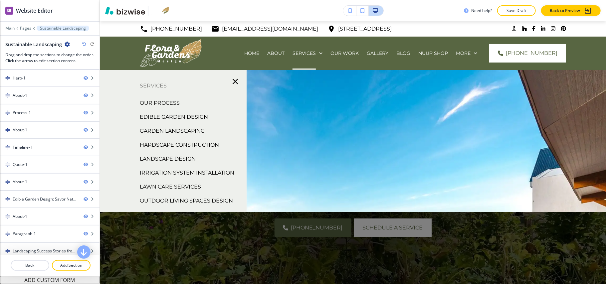
click at [173, 117] on p "Edible Garden Design" at bounding box center [174, 117] width 68 height 10
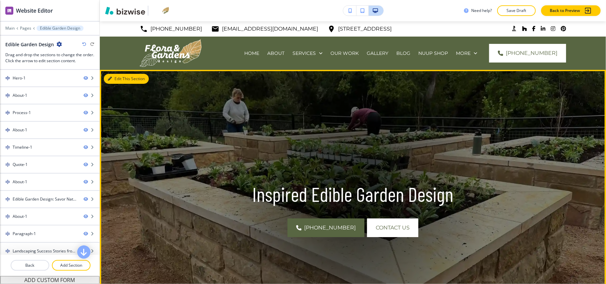
click at [115, 76] on button "Edit This Section" at bounding box center [126, 79] width 45 height 10
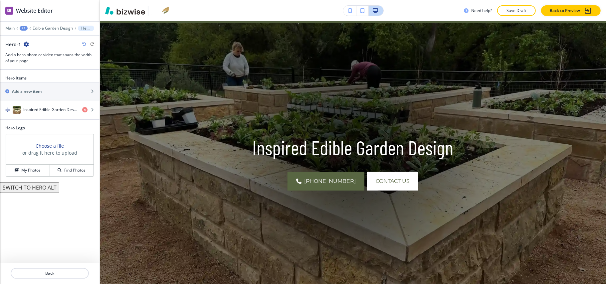
scroll to position [49, 0]
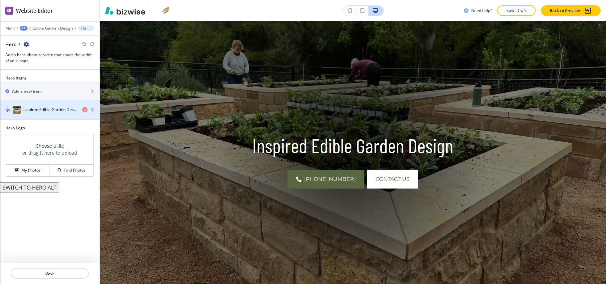
click at [40, 109] on h4 "Inspired Edible Garden Design" at bounding box center [50, 110] width 54 height 6
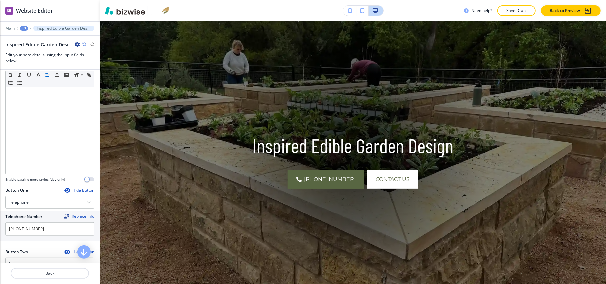
scroll to position [266, 0]
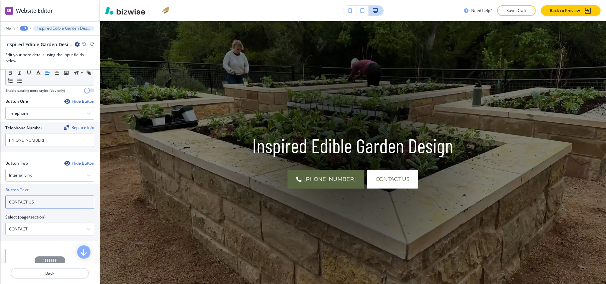
drag, startPoint x: 43, startPoint y: 200, endPoint x: 0, endPoint y: 198, distance: 43.0
click at [0, 198] on div "Button Text CONTACT US Select (page/section) CONTACT HOME HOME | Hero HOME | "G…" at bounding box center [50, 212] width 100 height 57
paste input "Schedule a Service"
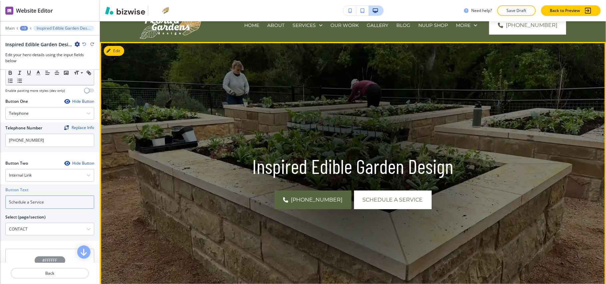
scroll to position [0, 0]
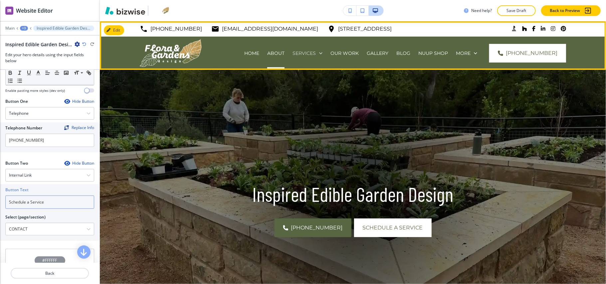
type input "Schedule a Service"
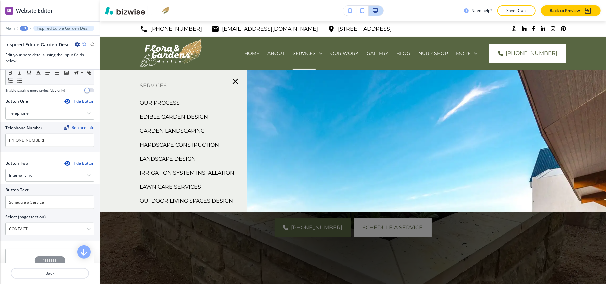
click at [159, 131] on p "Garden Landscaping" at bounding box center [172, 131] width 65 height 10
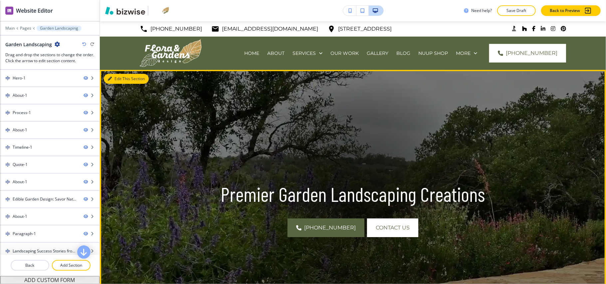
click at [119, 76] on button "Edit This Section" at bounding box center [126, 79] width 45 height 10
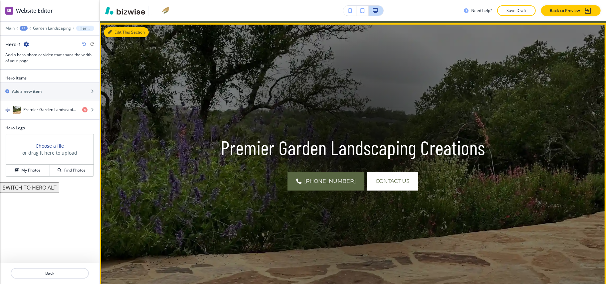
scroll to position [49, 0]
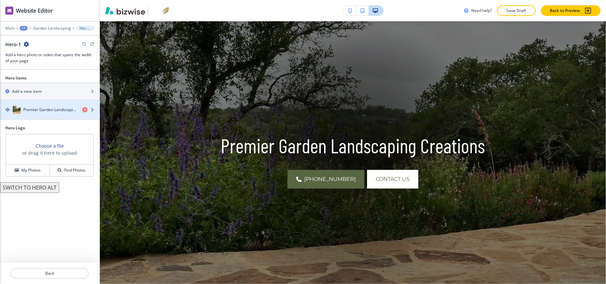
click at [47, 112] on h4 "Premier Garden Landscaping Creations" at bounding box center [50, 110] width 54 height 6
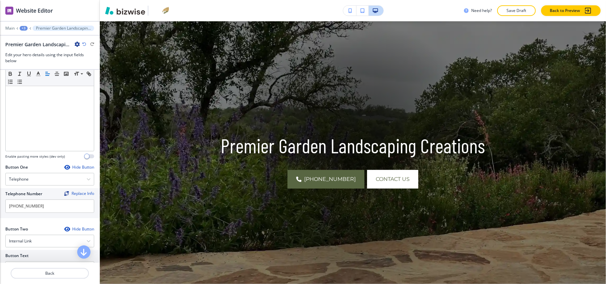
scroll to position [266, 0]
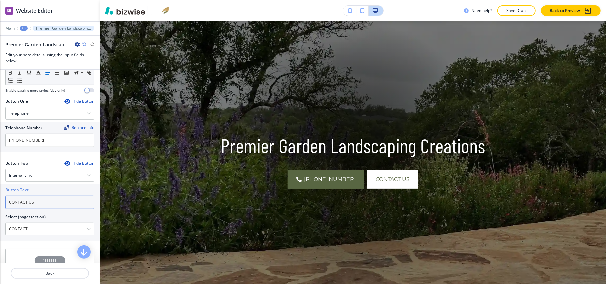
drag, startPoint x: 0, startPoint y: 202, endPoint x: 0, endPoint y: 199, distance: 3.7
click at [0, 199] on div "Button Text CONTACT US Select (page/section) CONTACT HOME HOME | Hero HOME | "G…" at bounding box center [50, 212] width 100 height 57
paste input "Schedule a Service"
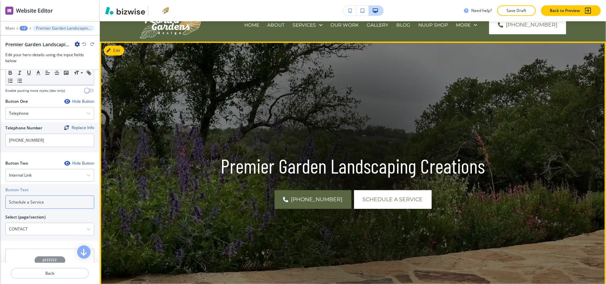
scroll to position [0, 0]
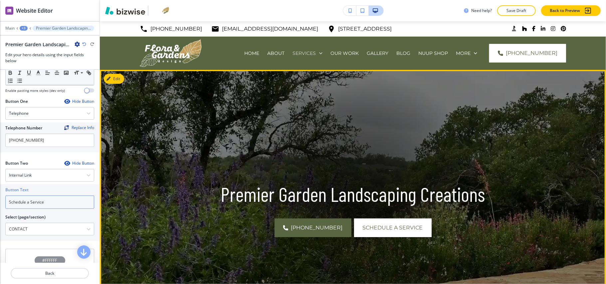
type input "Schedule a Service"
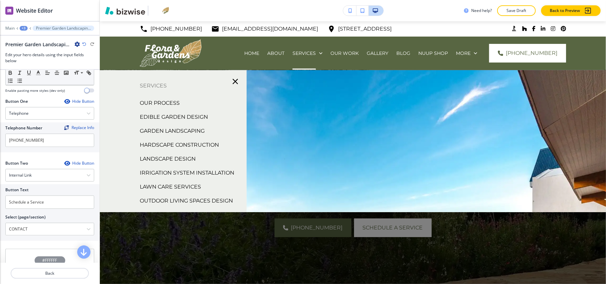
click at [178, 144] on p "Hardscape Construction" at bounding box center [179, 145] width 79 height 10
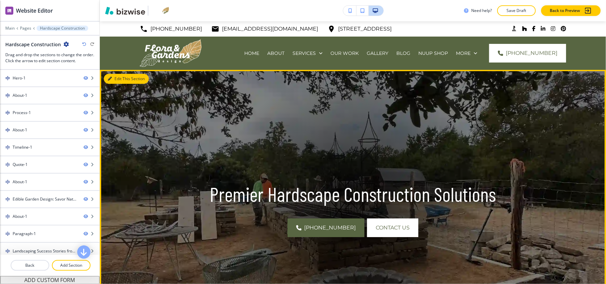
click at [119, 78] on button "Edit This Section" at bounding box center [126, 79] width 45 height 10
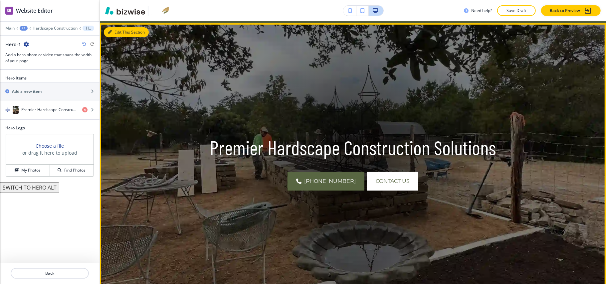
scroll to position [49, 0]
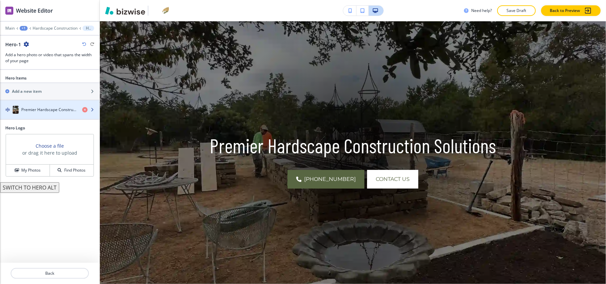
click at [49, 105] on div "button" at bounding box center [50, 103] width 100 height 5
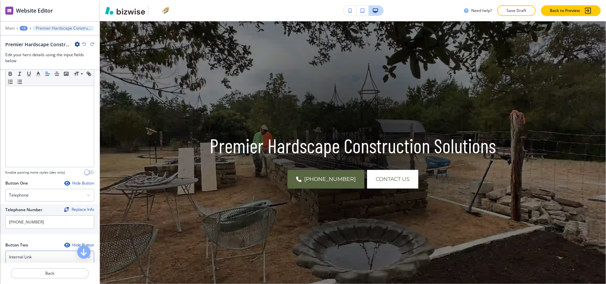
scroll to position [266, 0]
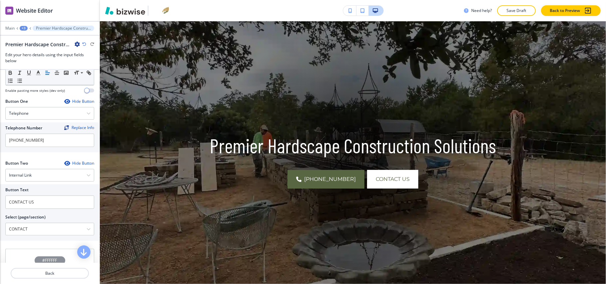
click at [0, 196] on div "Button Text CONTACT US Select (page/section) CONTACT HOME HOME | Hero HOME | "G…" at bounding box center [50, 212] width 100 height 57
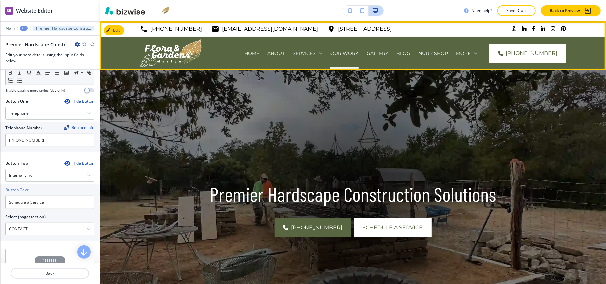
type input "Schedule a Service"
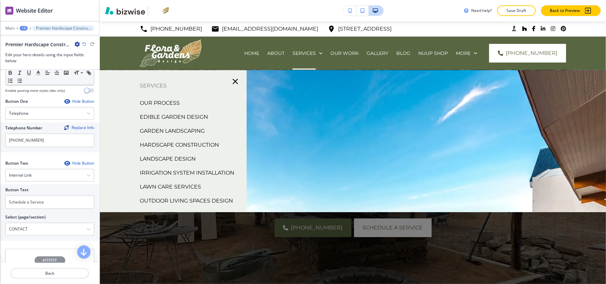
click at [175, 172] on p "Irrigation System Installation" at bounding box center [187, 173] width 95 height 10
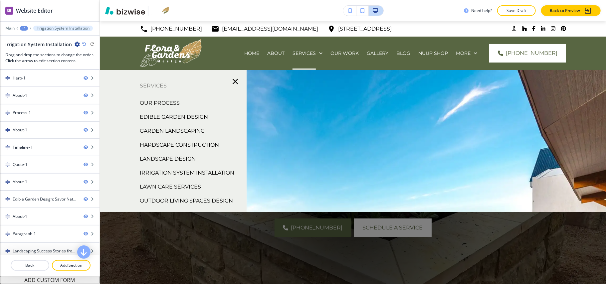
click at [176, 155] on p "Landscape Design" at bounding box center [168, 159] width 56 height 10
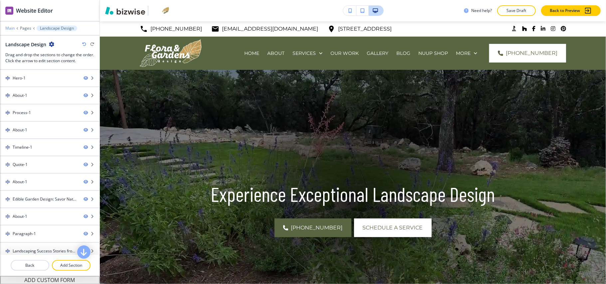
click at [9, 28] on p "Main" at bounding box center [9, 28] width 9 height 5
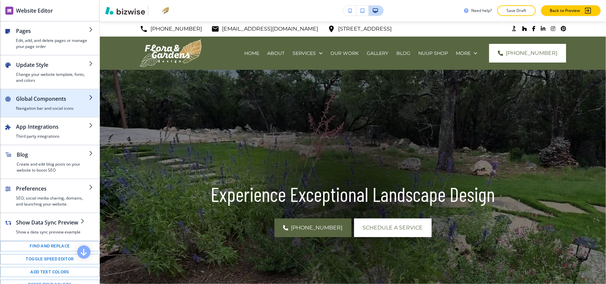
click at [39, 96] on h2 "Global Components" at bounding box center [52, 99] width 73 height 8
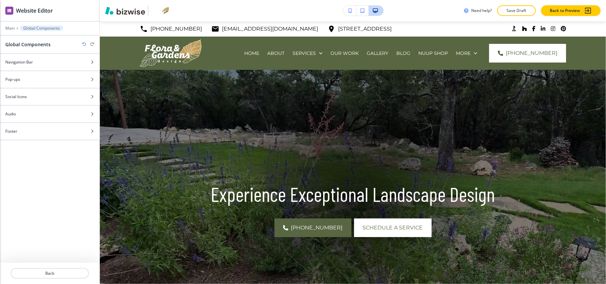
click at [36, 96] on div "Social Icons" at bounding box center [42, 97] width 85 height 6
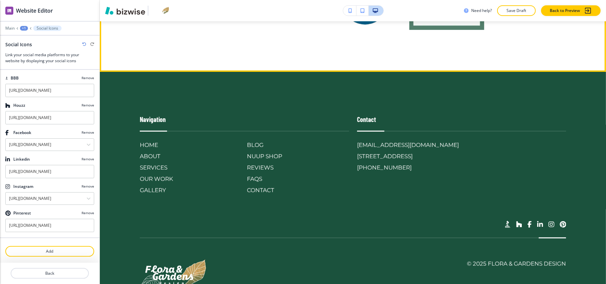
scroll to position [4024, 0]
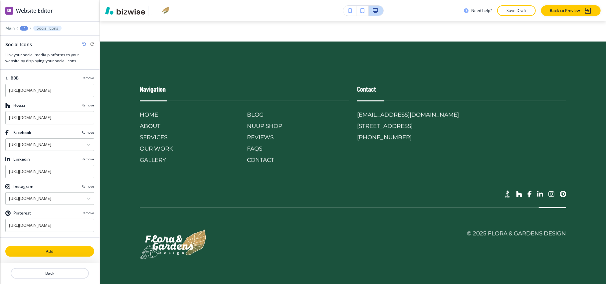
click at [62, 252] on p "Add" at bounding box center [50, 252] width 88 height 6
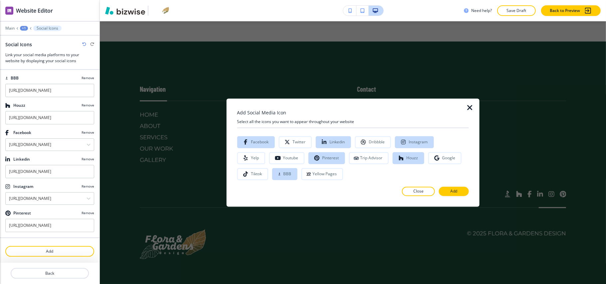
click at [428, 165] on div "Google" at bounding box center [446, 160] width 37 height 16
drag, startPoint x: 412, startPoint y: 163, endPoint x: 415, endPoint y: 171, distance: 8.7
click at [428, 162] on button "Google" at bounding box center [444, 158] width 33 height 12
click at [453, 184] on div "Add Social Media Icon Select all the icons you want to appear throughout your w…" at bounding box center [353, 153] width 232 height 87
click at [448, 196] on div at bounding box center [353, 201] width 232 height 11
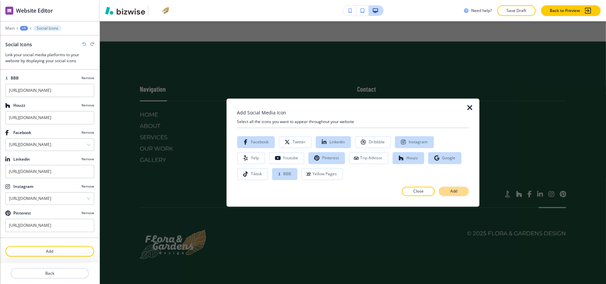
click at [450, 194] on button "Add" at bounding box center [454, 191] width 30 height 9
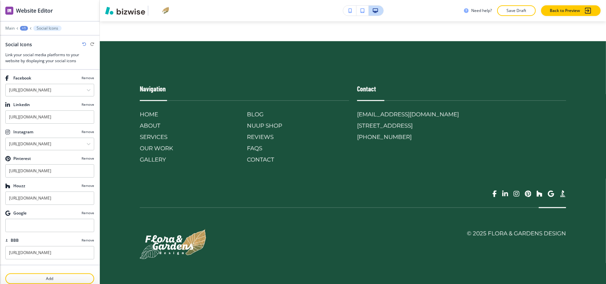
scroll to position [23, 0]
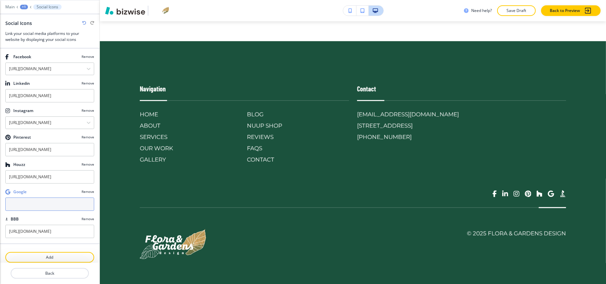
paste input "https://www.google.com/maps/place/Flora+%26+Gardens+Design/@29.9266095,-98.6671…"
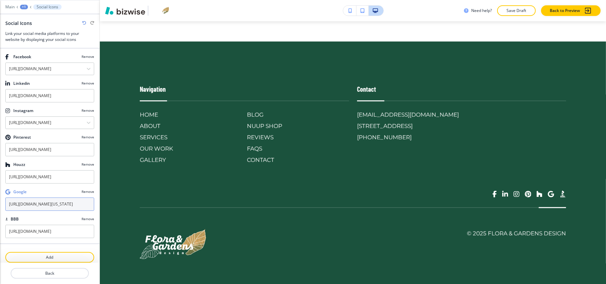
type input "https://www.google.com/maps/place/Flora+%26+Gardens+Design/@29.9266095,-98.6671…"
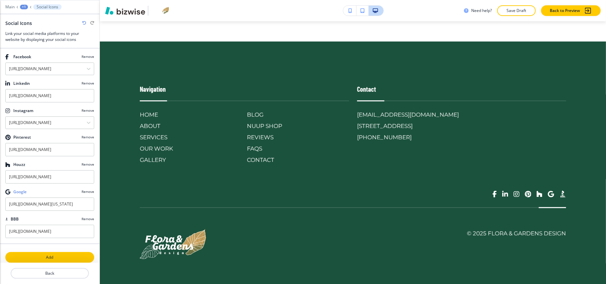
click at [53, 259] on p "Add" at bounding box center [50, 258] width 88 height 6
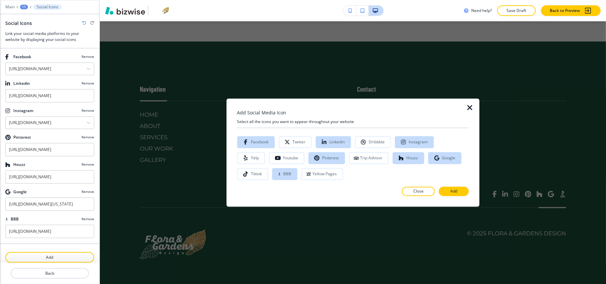
click at [472, 109] on icon "button" at bounding box center [470, 108] width 8 height 8
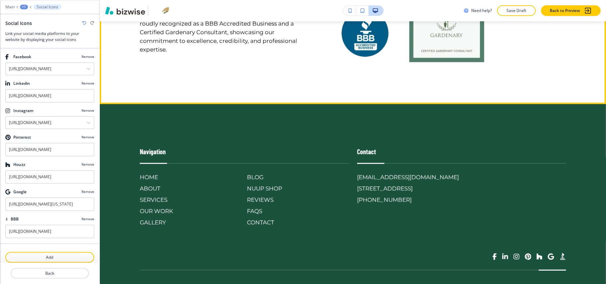
scroll to position [4024, 0]
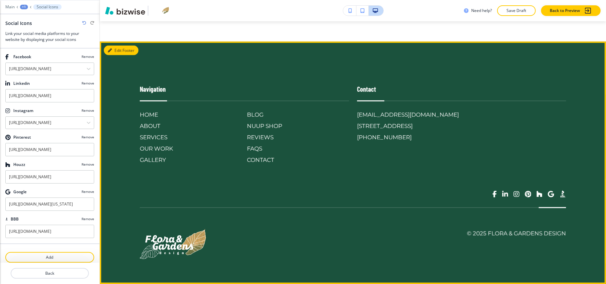
click at [121, 51] on button "Edit Footer" at bounding box center [121, 51] width 35 height 10
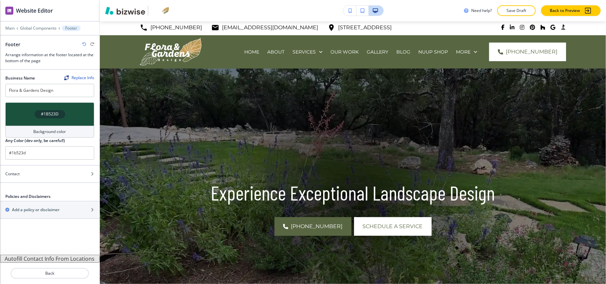
scroll to position [0, 0]
